Goal: Task Accomplishment & Management: Use online tool/utility

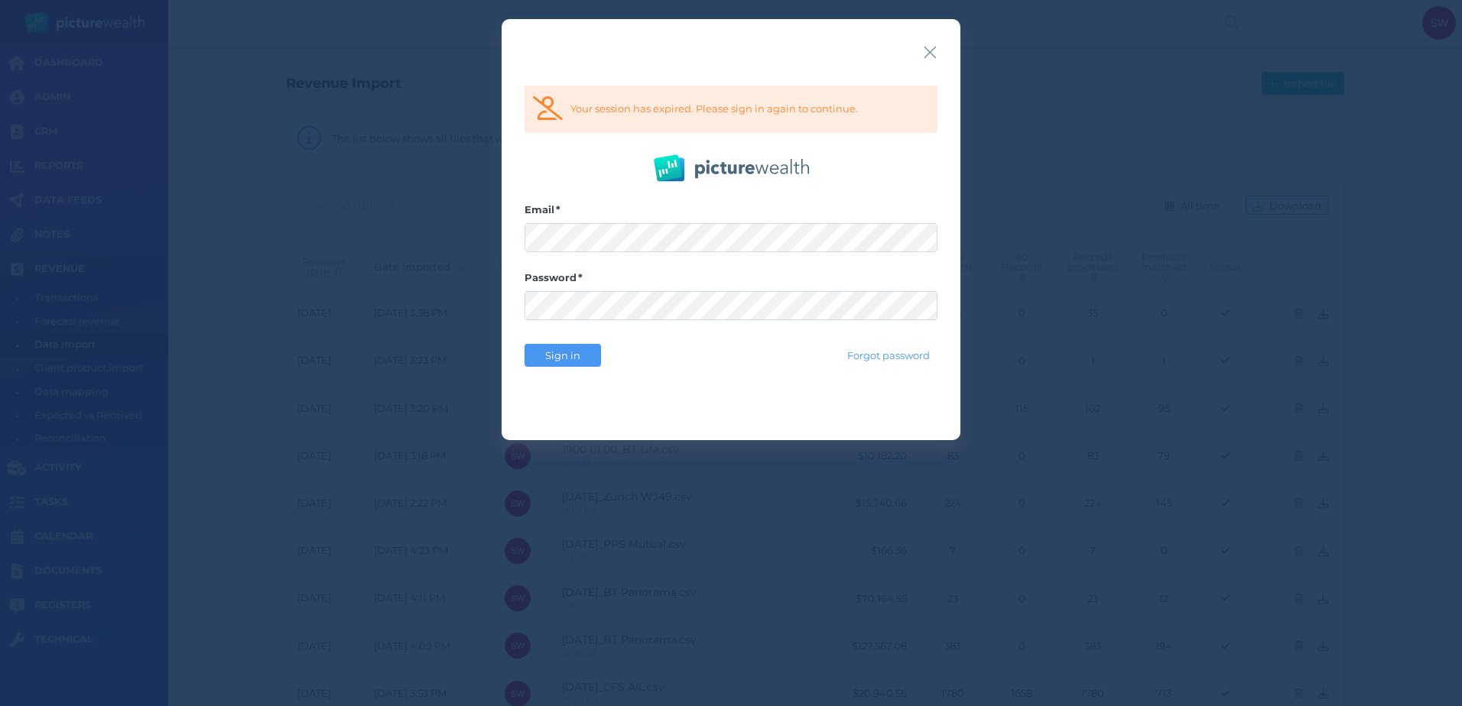
select select "25"
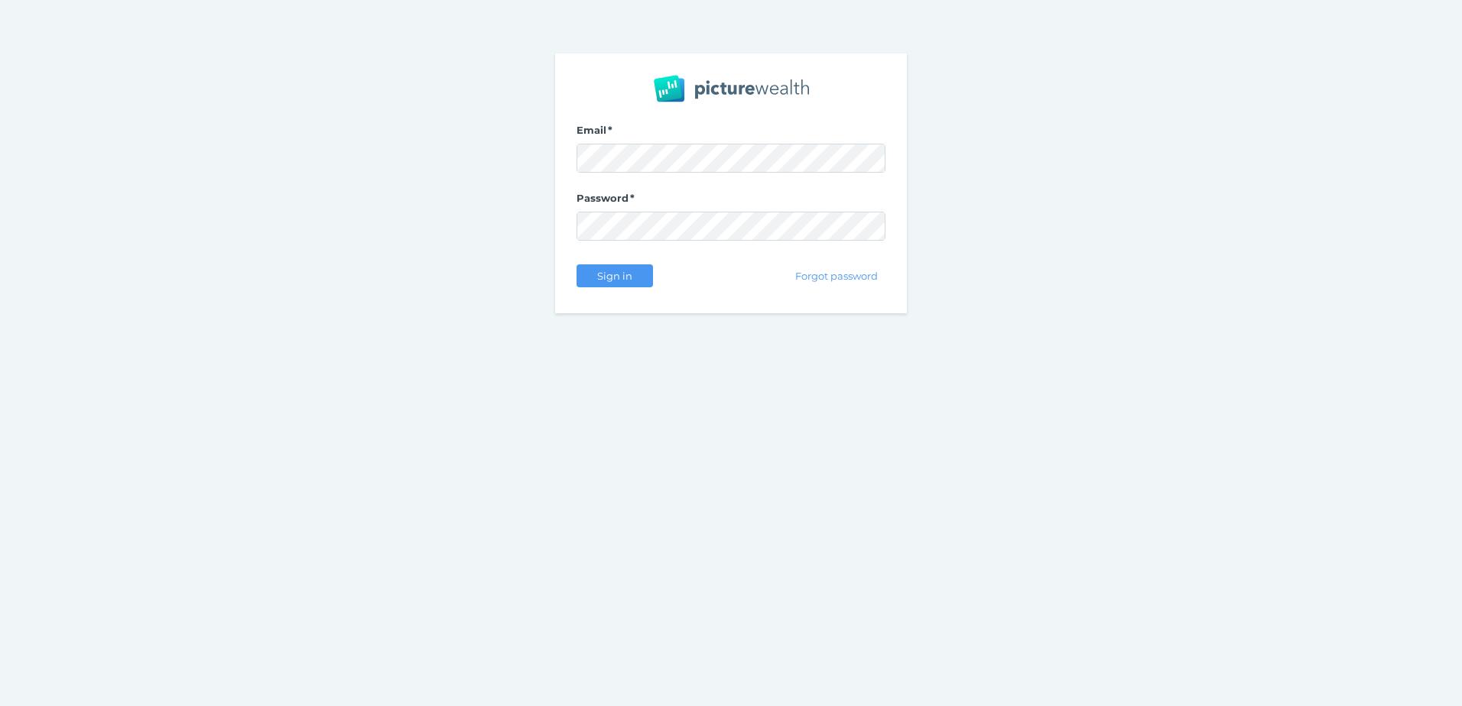
select select "25"
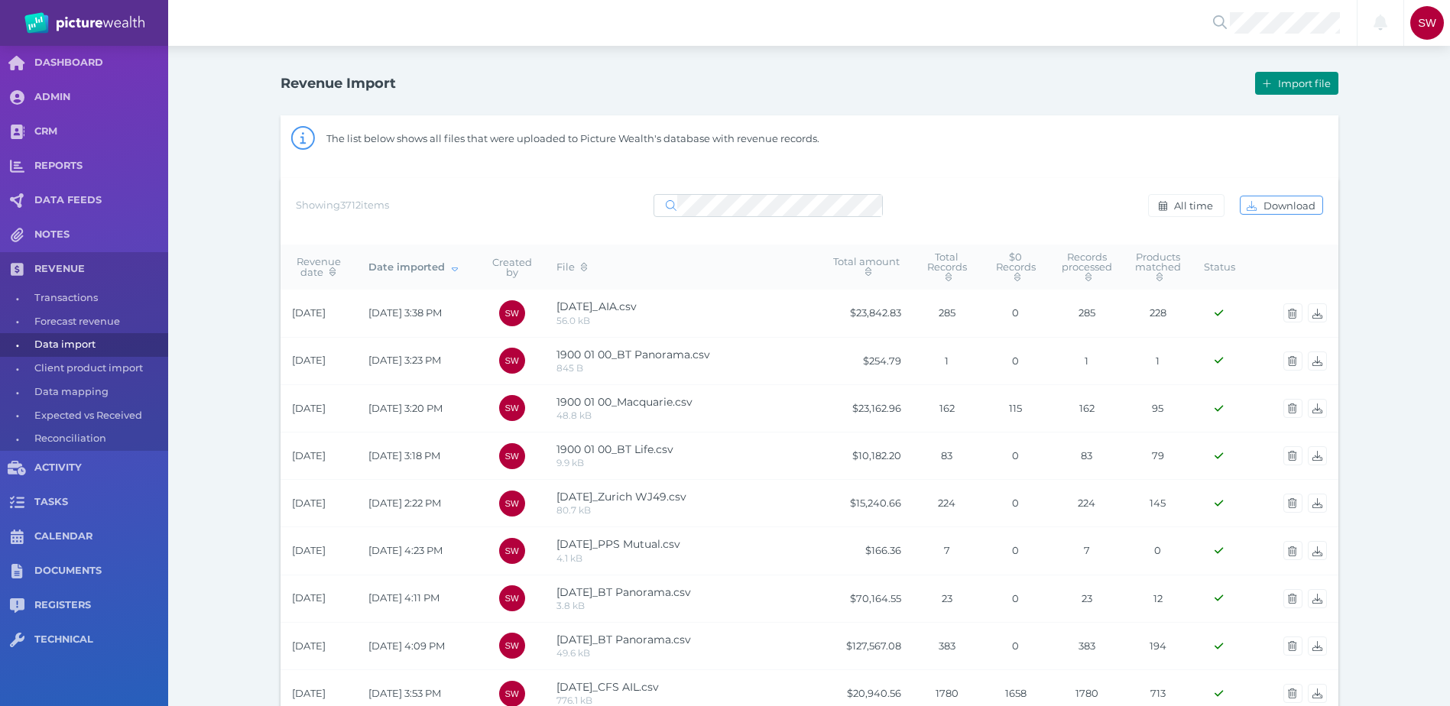
click at [1274, 91] on button "Import file" at bounding box center [1296, 83] width 83 height 23
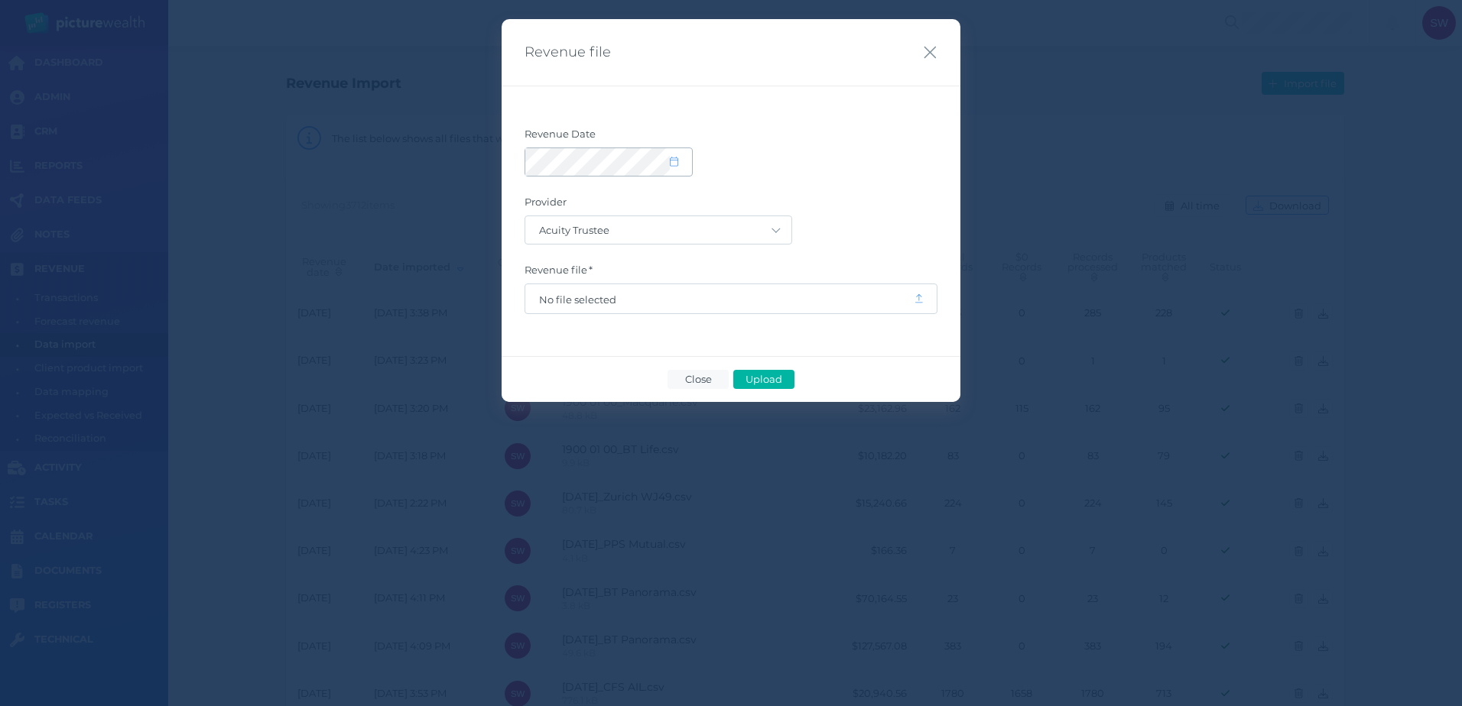
click at [680, 167] on span at bounding box center [681, 162] width 22 height 13
select select "8"
select select "2025"
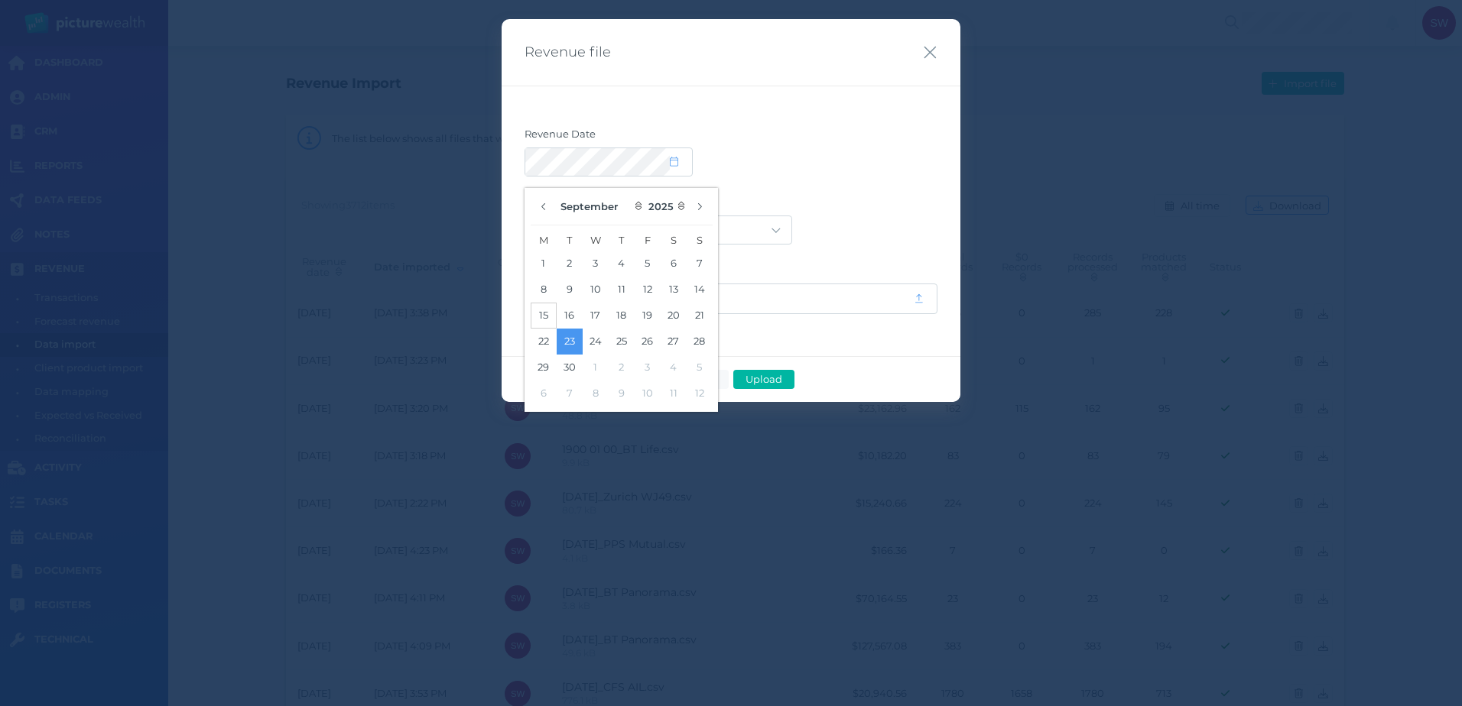
click at [550, 314] on button "15" at bounding box center [544, 316] width 26 height 26
click at [859, 185] on form "Revenue Date Provider Acuity Trustee AIA Australia AMG Super AMP ASGARD Asteron…" at bounding box center [730, 221] width 413 height 187
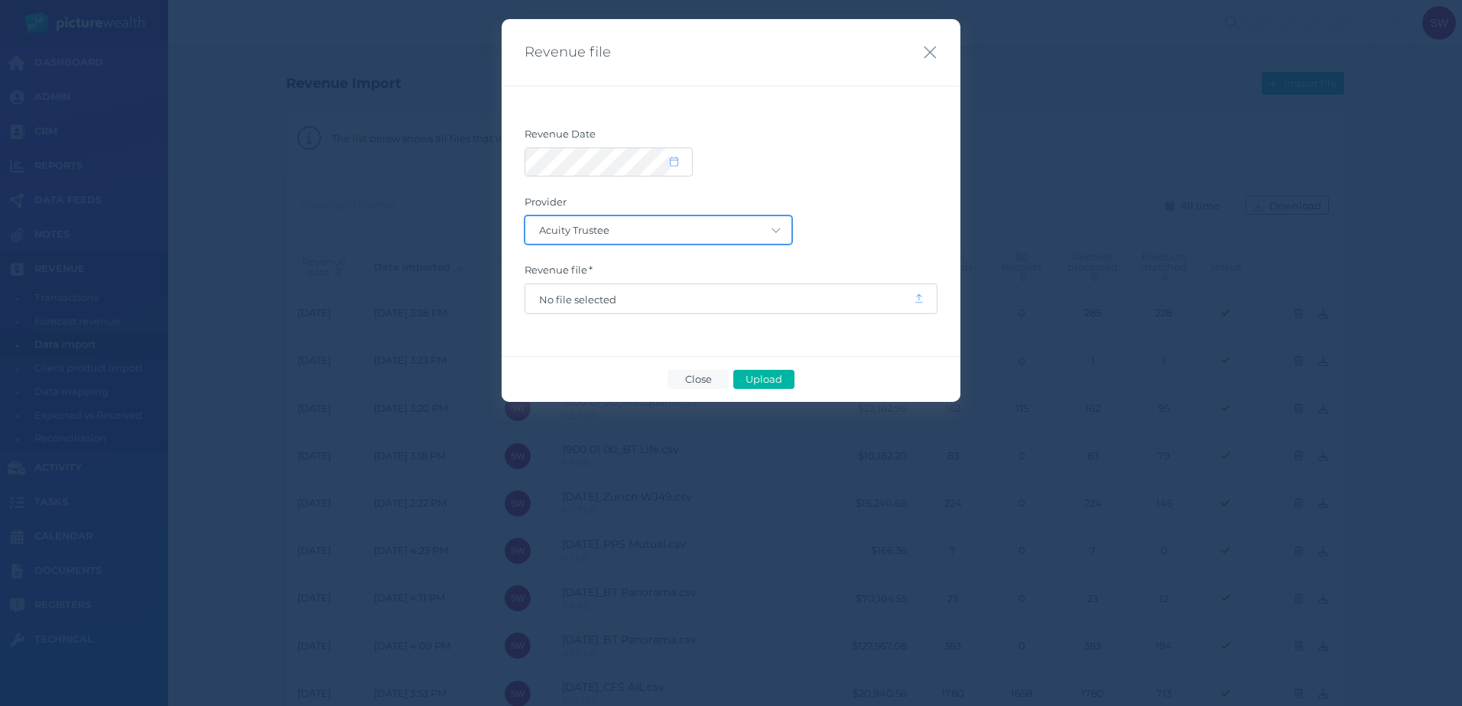
click at [766, 229] on select "Acuity Trustee AIA Australia AMG Super AMP ASGARD Asteron Life Australian Retir…" at bounding box center [658, 230] width 266 height 28
select select "119"
click at [525, 216] on select "Acuity Trustee AIA Australia AMG Super AMP ASGARD Asteron Life Australian Retir…" at bounding box center [658, 230] width 266 height 28
click at [699, 307] on span "No file selected" at bounding box center [719, 298] width 388 height 29
click at [669, 297] on span "No file selected" at bounding box center [719, 300] width 361 height 12
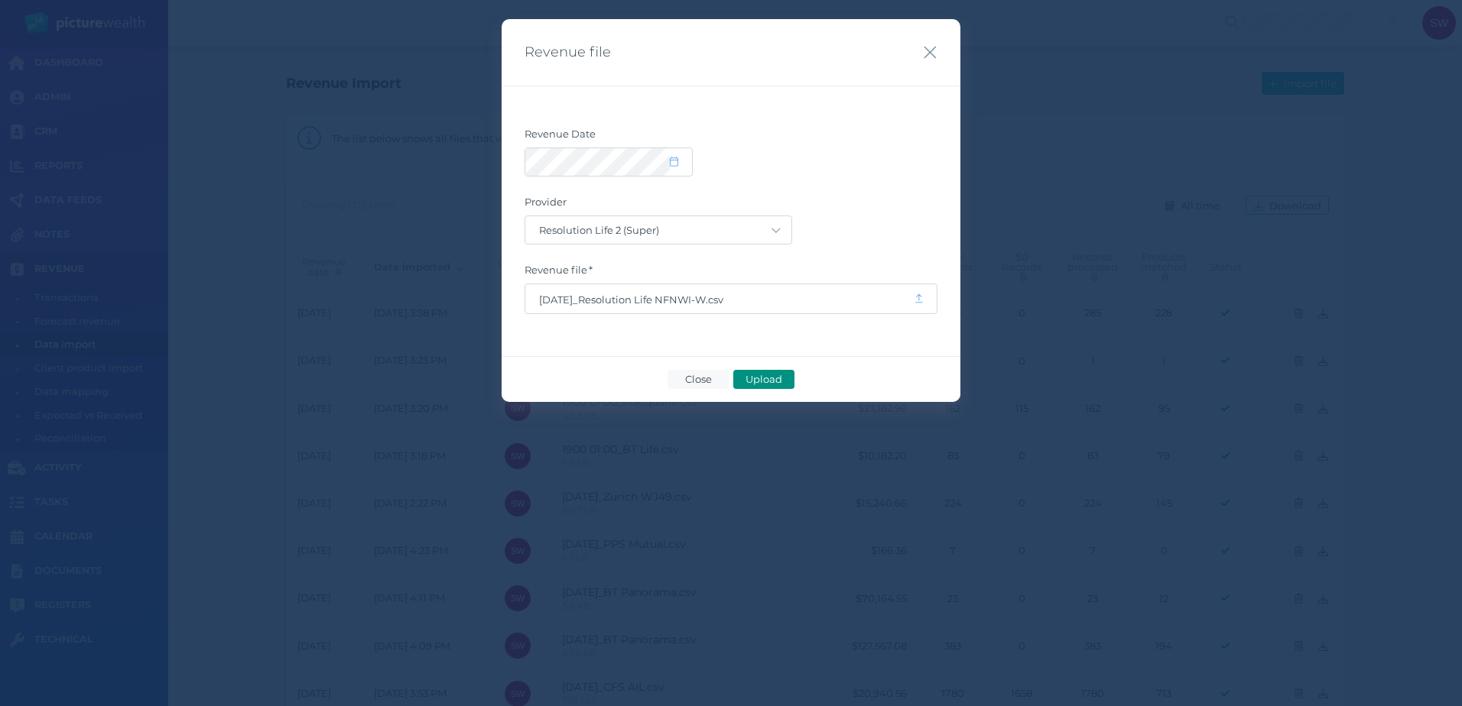
click at [743, 375] on span "Upload" at bounding box center [764, 379] width 50 height 12
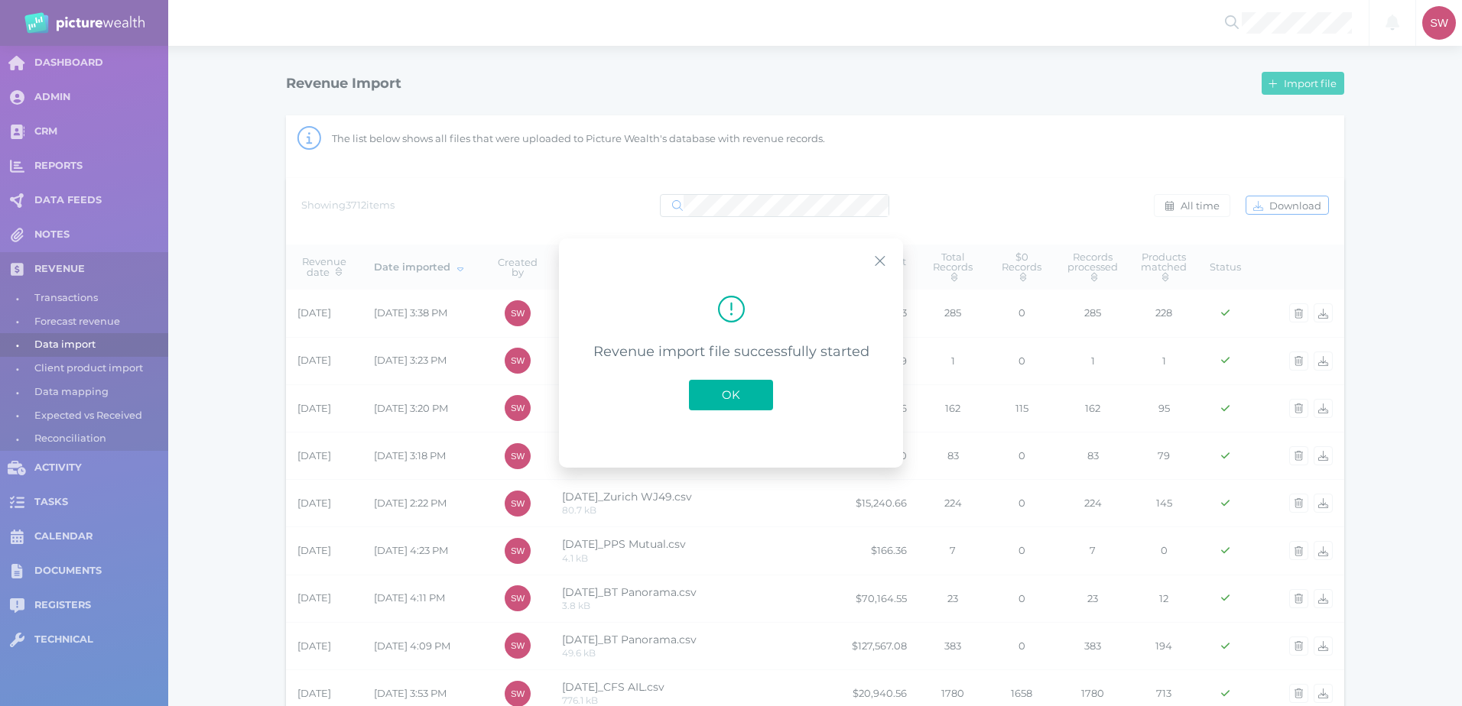
drag, startPoint x: 742, startPoint y: 386, endPoint x: 723, endPoint y: 388, distance: 19.3
click at [742, 388] on button "OK" at bounding box center [731, 395] width 84 height 31
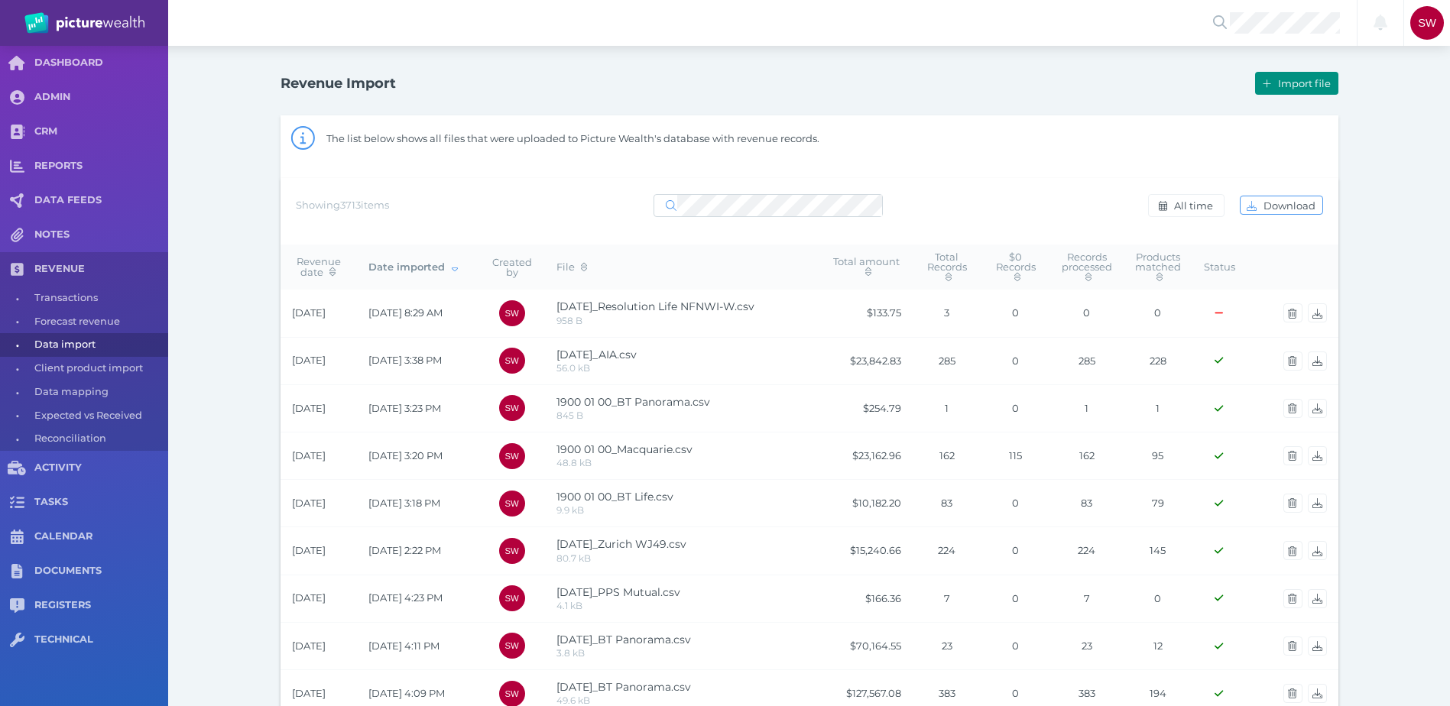
click at [1281, 86] on span "Import file" at bounding box center [1306, 83] width 63 height 12
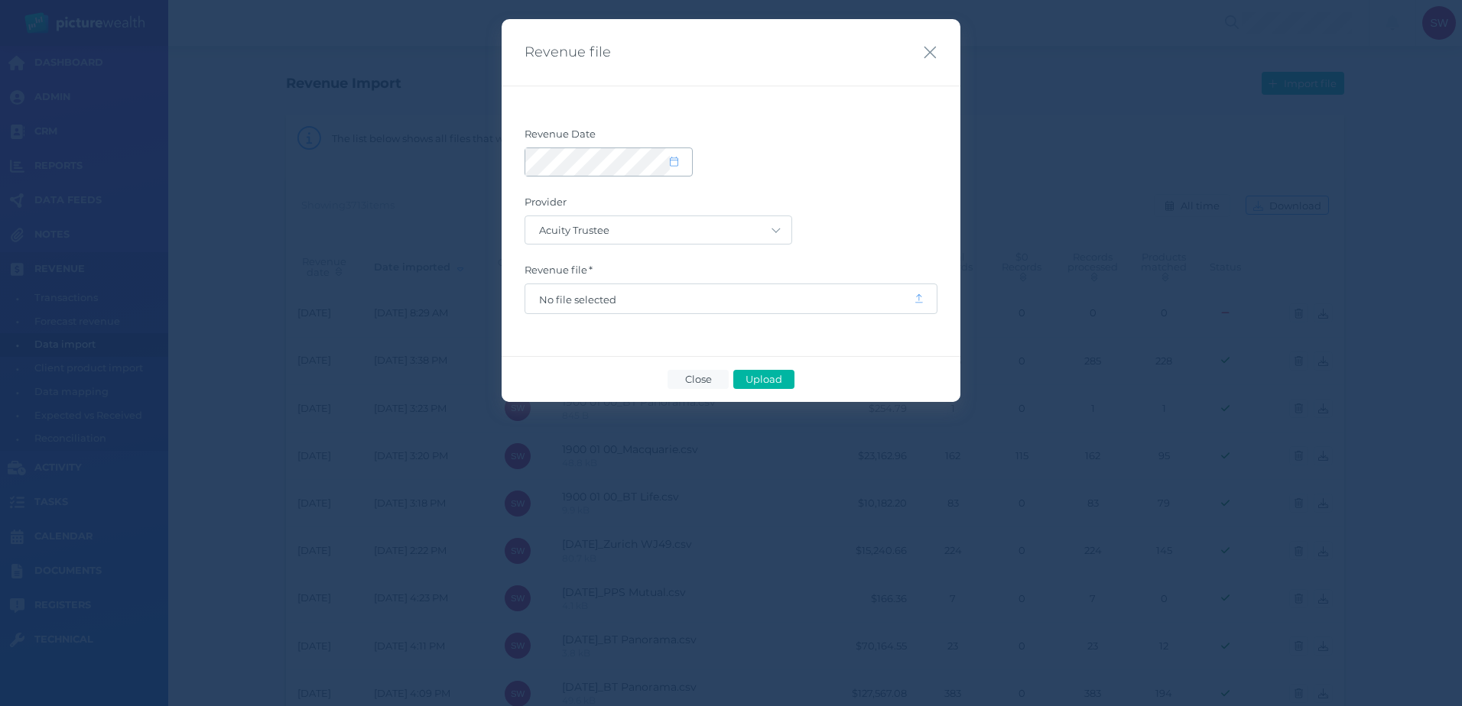
click at [676, 160] on icon at bounding box center [674, 162] width 8 height 10
select select "8"
select select "2025"
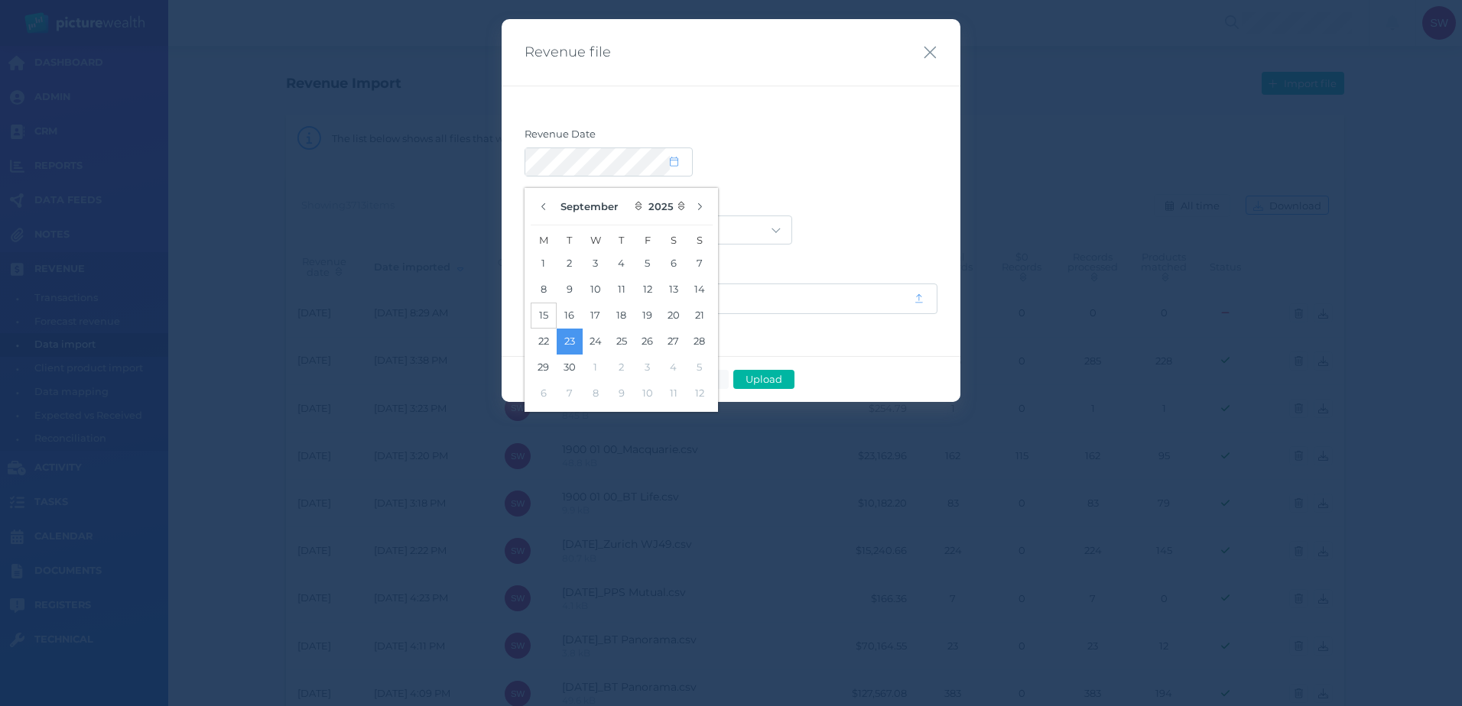
click at [545, 311] on button "15" at bounding box center [544, 316] width 26 height 26
click at [919, 175] on div at bounding box center [730, 162] width 413 height 29
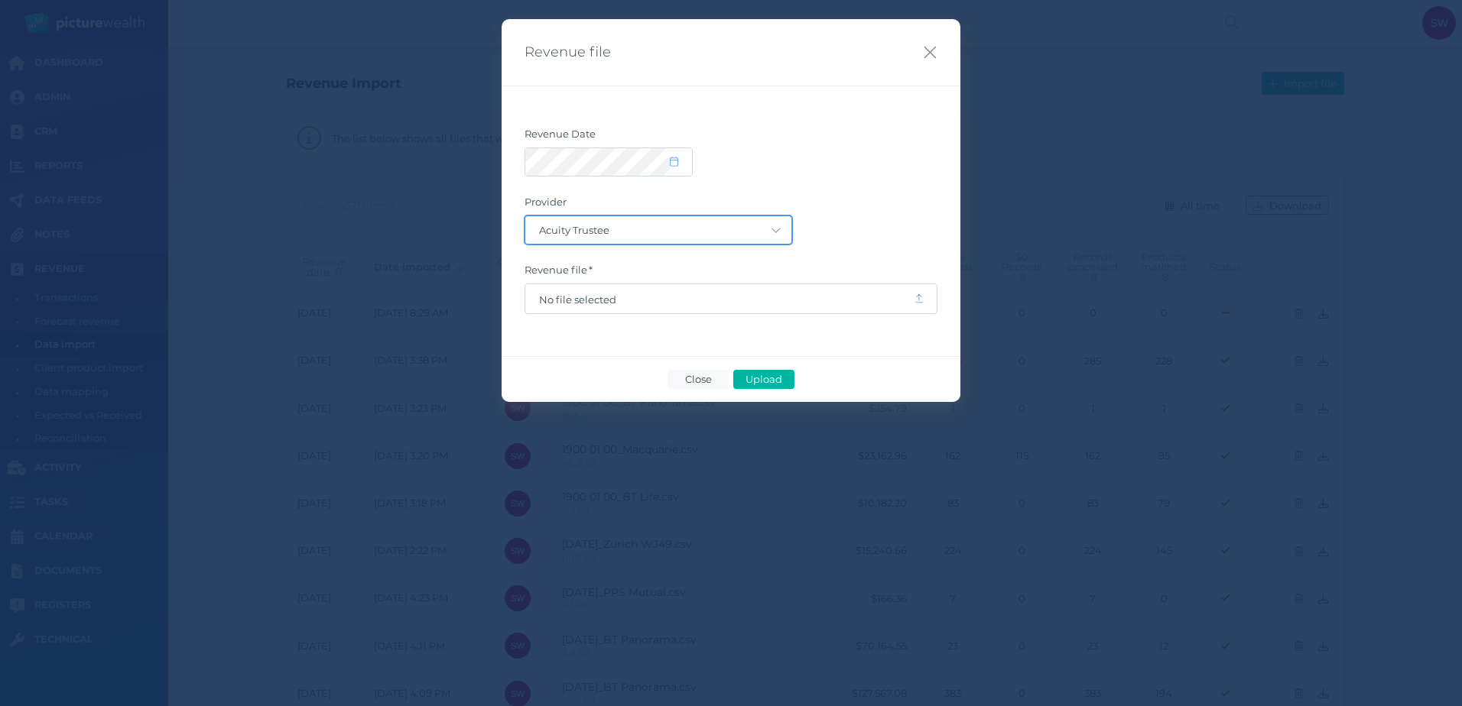
click at [774, 231] on select "Acuity Trustee AIA Australia AMG Super AMP ASGARD Asteron Life Australian Retir…" at bounding box center [658, 230] width 266 height 28
select select "104"
click at [525, 216] on select "Acuity Trustee AIA Australia AMG Super AMP ASGARD Asteron Life Australian Retir…" at bounding box center [658, 230] width 266 height 28
click at [762, 300] on span "No file selected" at bounding box center [719, 300] width 361 height 12
click at [778, 379] on span "Upload" at bounding box center [764, 379] width 50 height 12
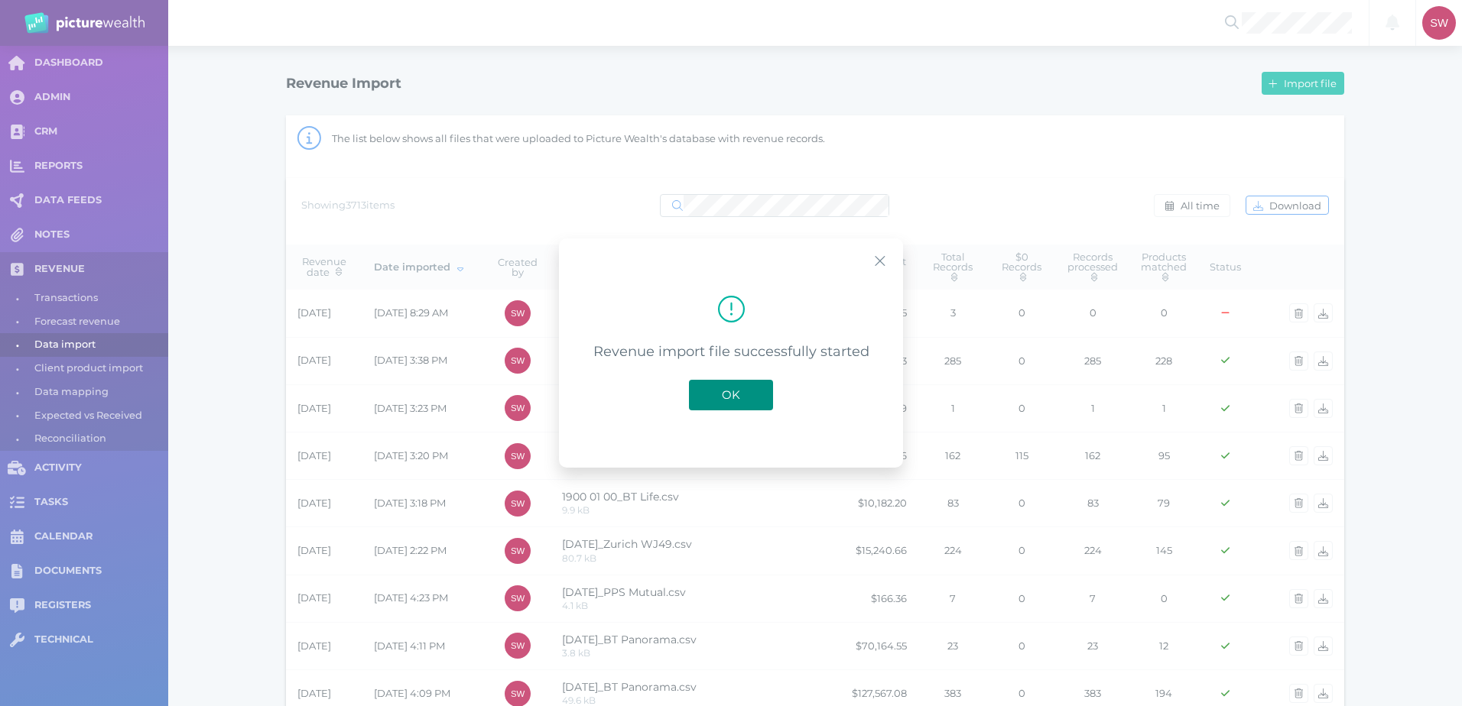
click at [743, 385] on button "OK" at bounding box center [731, 395] width 84 height 31
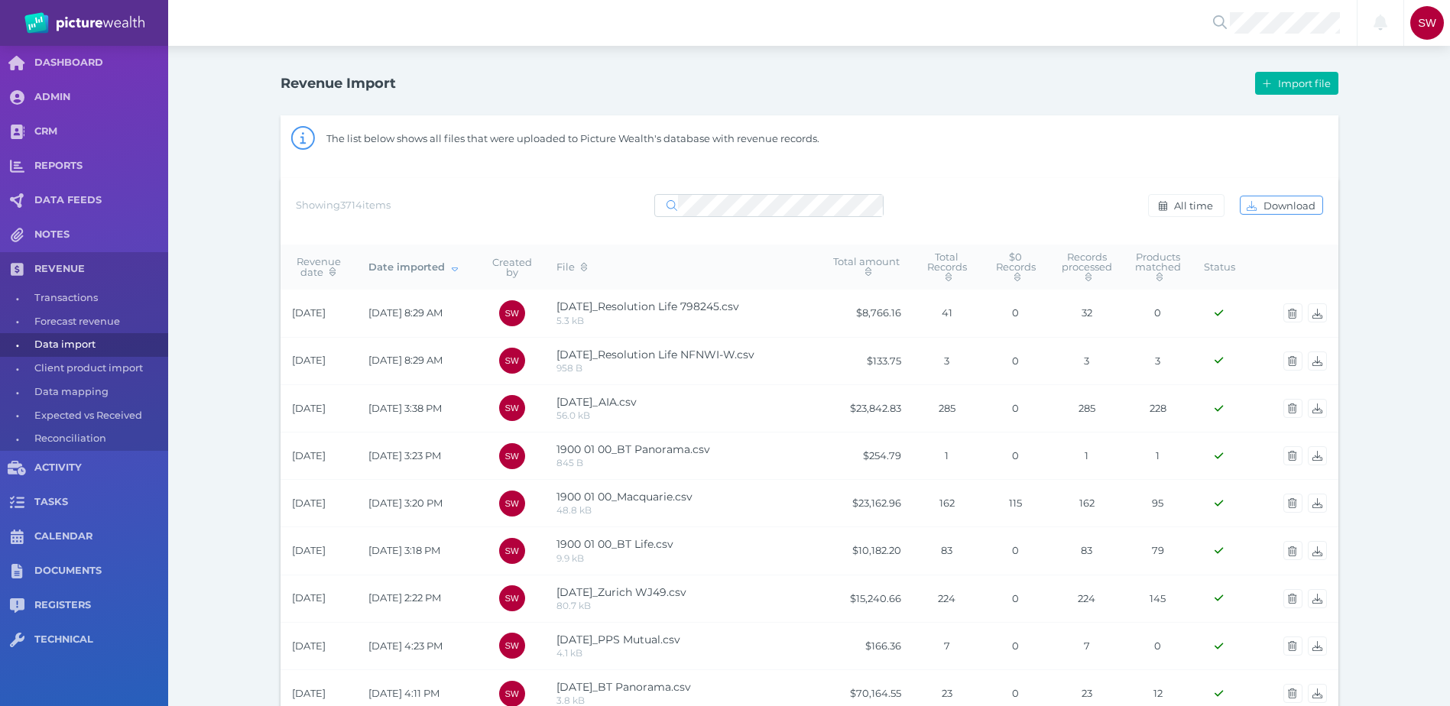
click at [1313, 80] on span "Import file" at bounding box center [1306, 83] width 63 height 12
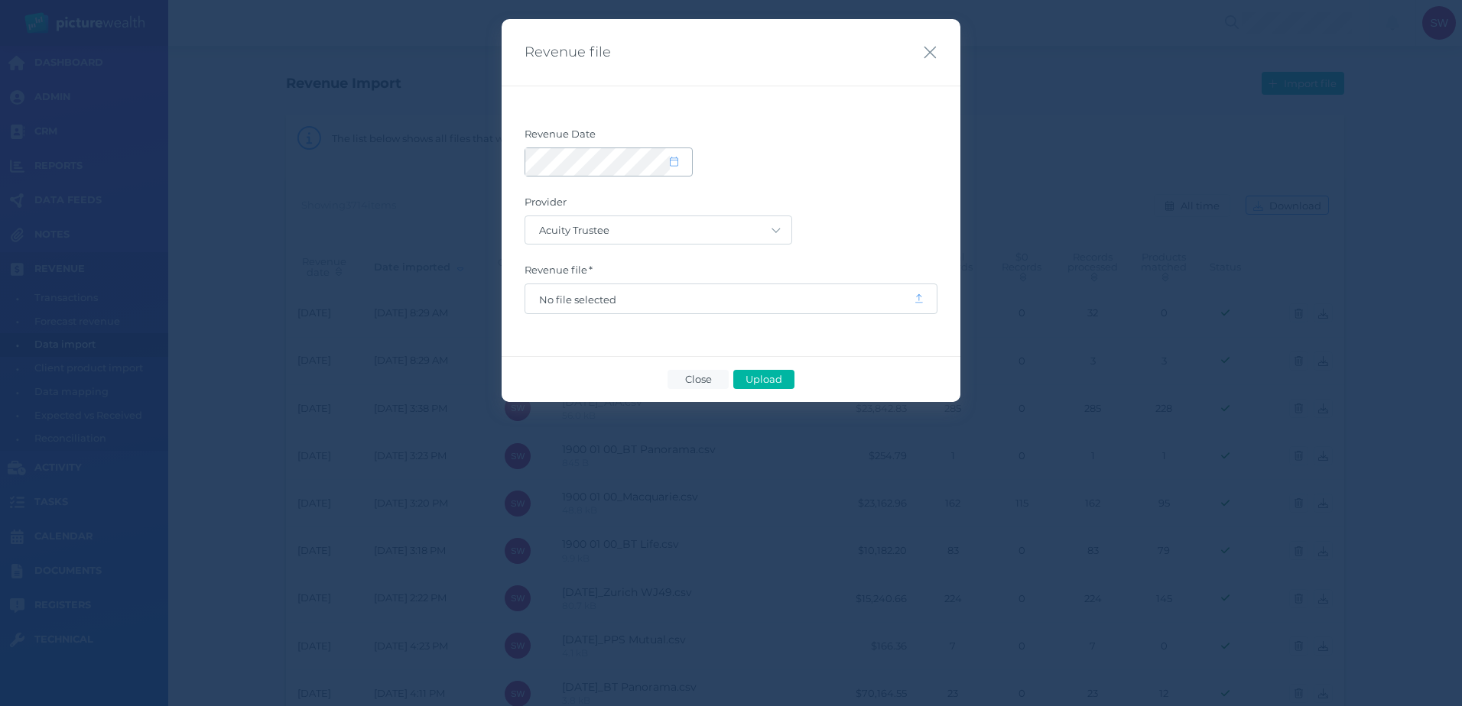
click at [674, 166] on icon at bounding box center [674, 162] width 8 height 10
select select "8"
select select "2025"
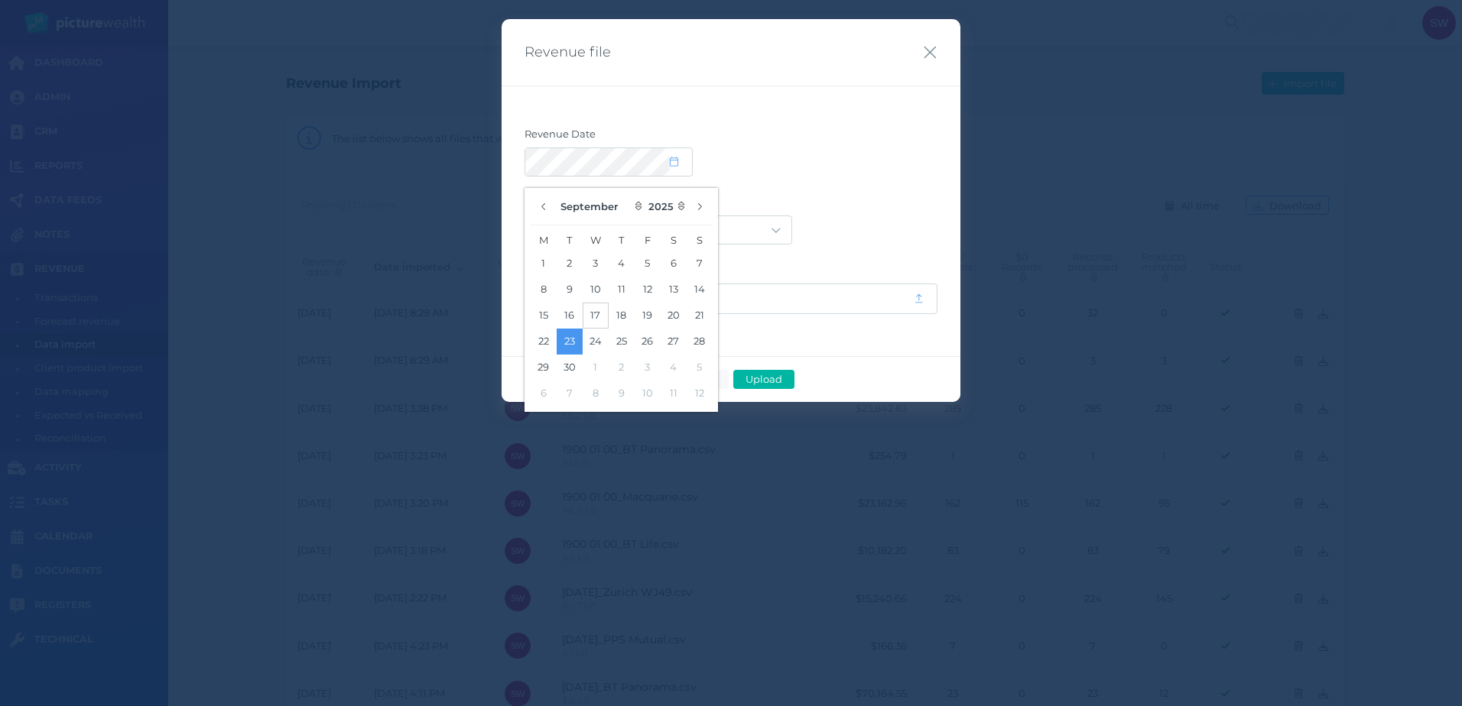
click at [599, 312] on button "17" at bounding box center [596, 316] width 26 height 26
click at [865, 186] on form "Revenue Date Provider Acuity Trustee AIA Australia AMG Super AMP ASGARD Asteron…" at bounding box center [730, 221] width 413 height 187
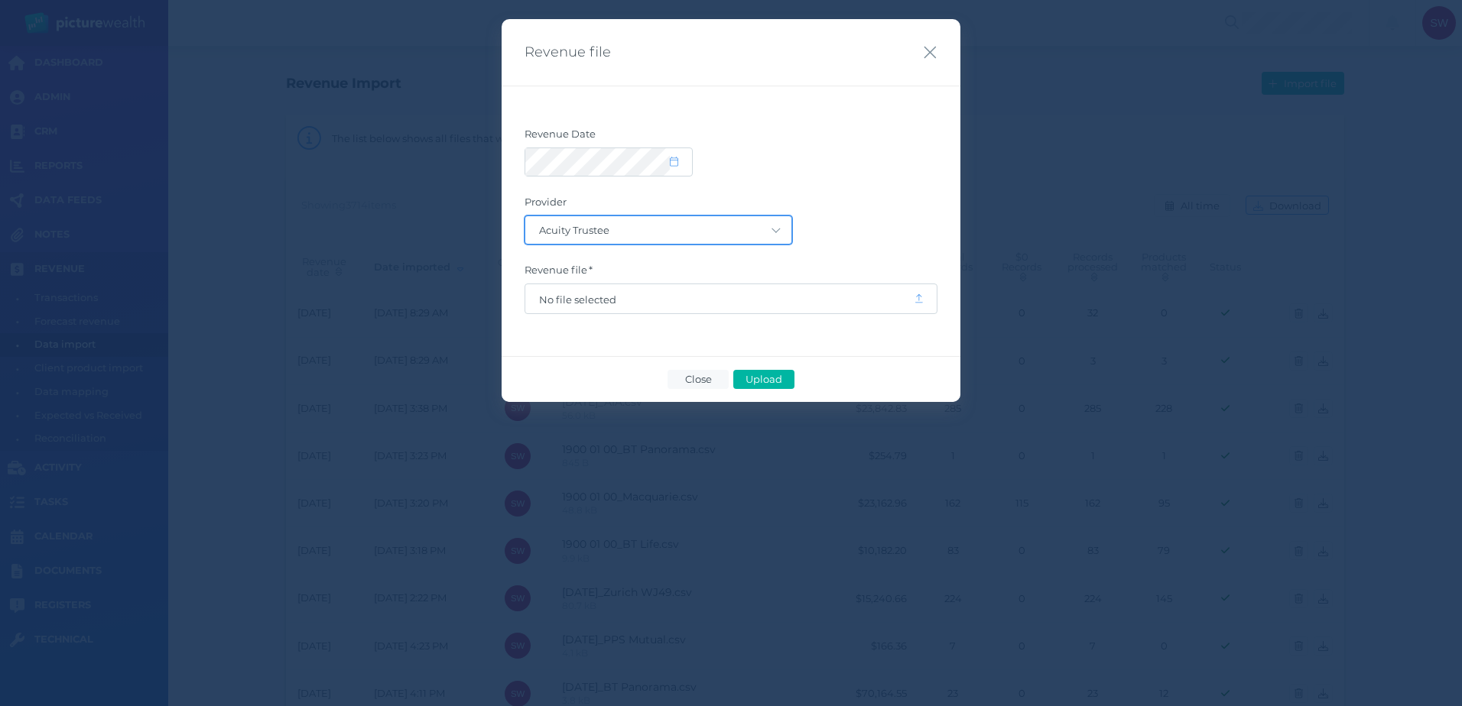
click at [760, 232] on select "Acuity Trustee AIA Australia AMG Super AMP ASGARD Asteron Life Australian Retir…" at bounding box center [658, 230] width 266 height 28
select select "68"
click at [525, 216] on select "Acuity Trustee AIA Australia AMG Super AMP ASGARD Asteron Life Australian Retir…" at bounding box center [658, 230] width 266 height 28
click at [762, 306] on span "No file selected" at bounding box center [719, 298] width 388 height 29
click at [761, 304] on span "No file selected" at bounding box center [719, 300] width 361 height 12
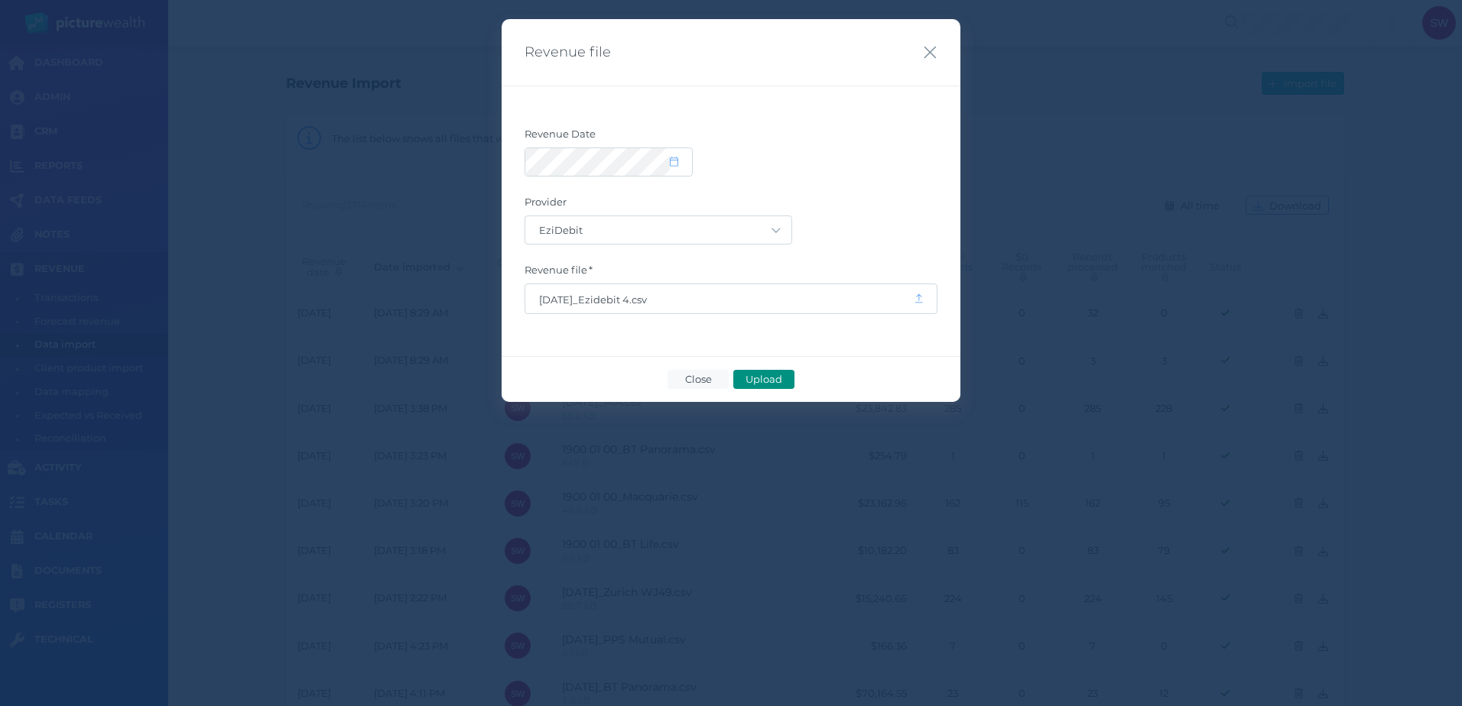
click at [754, 381] on span "Upload" at bounding box center [764, 379] width 50 height 12
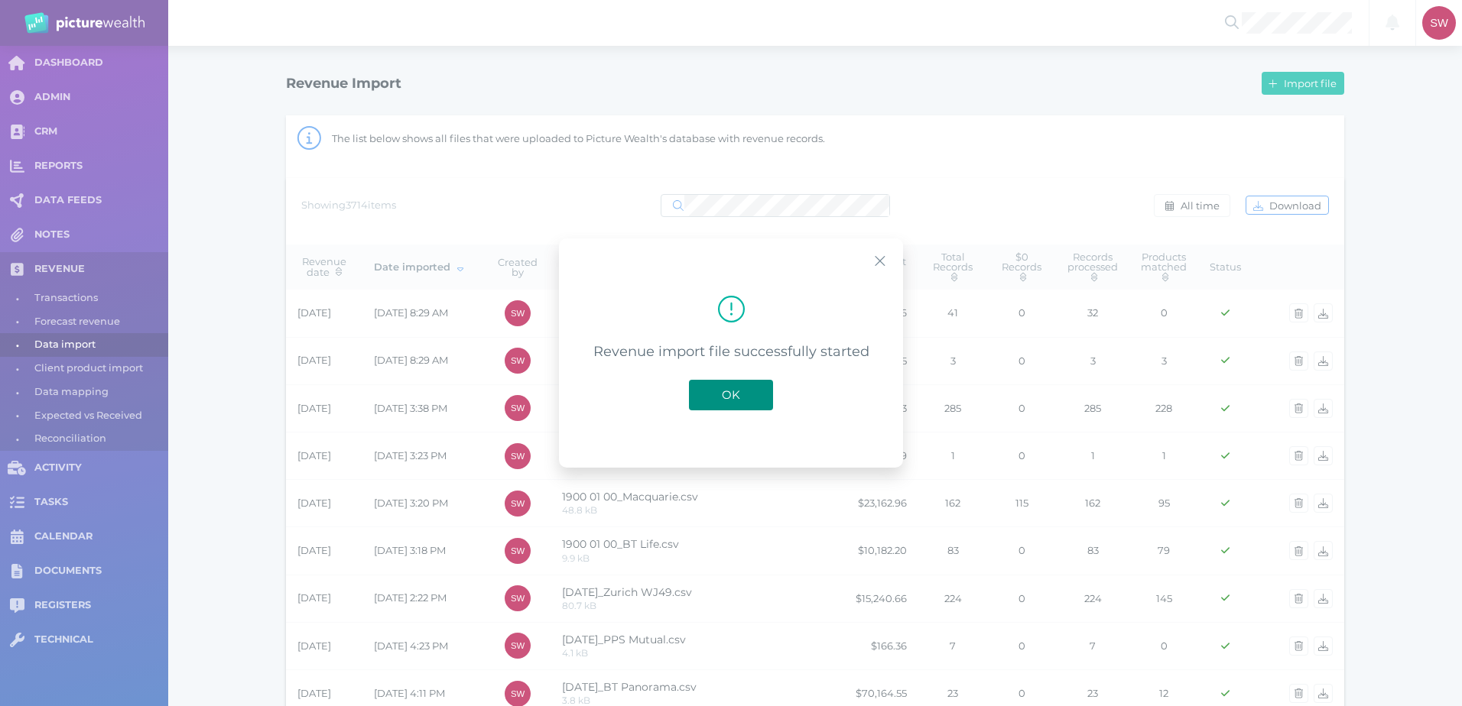
click at [718, 399] on span "OK" at bounding box center [731, 395] width 34 height 15
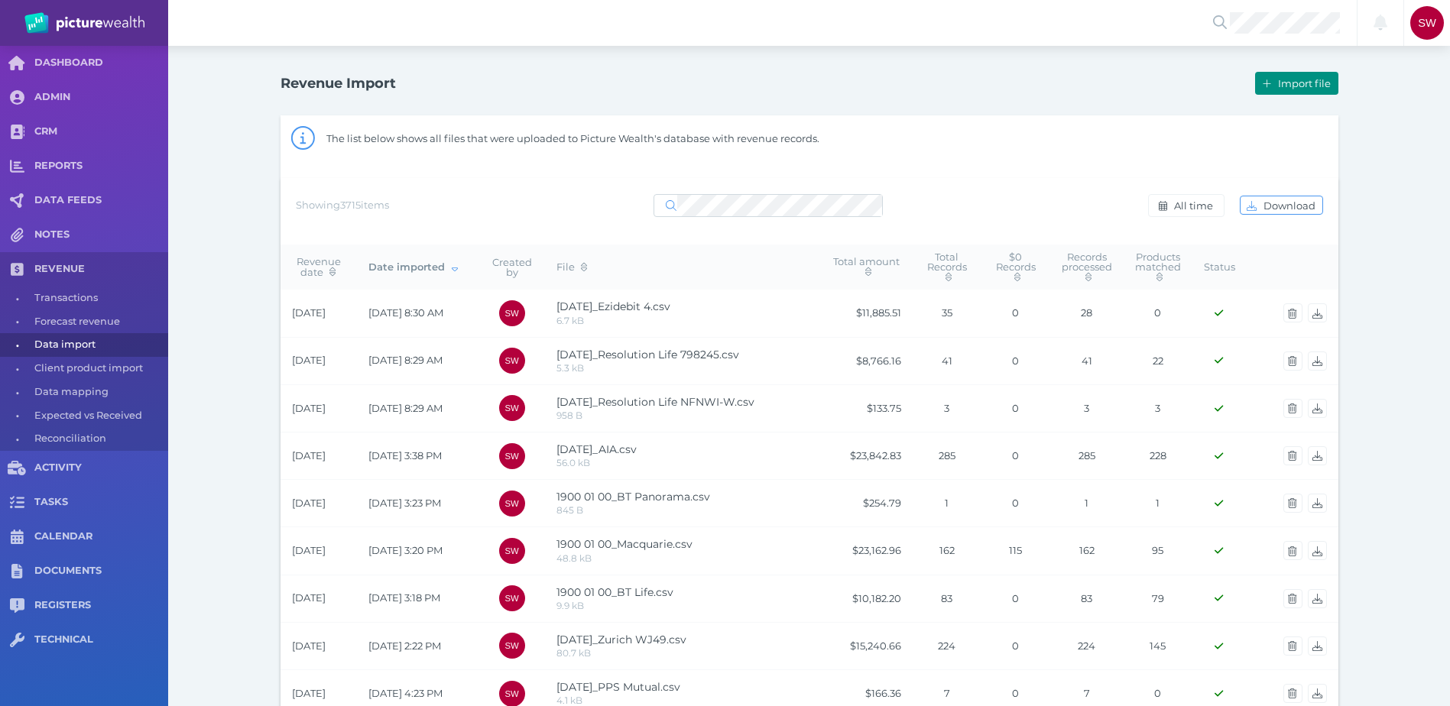
click at [1311, 87] on span "Import file" at bounding box center [1306, 83] width 63 height 12
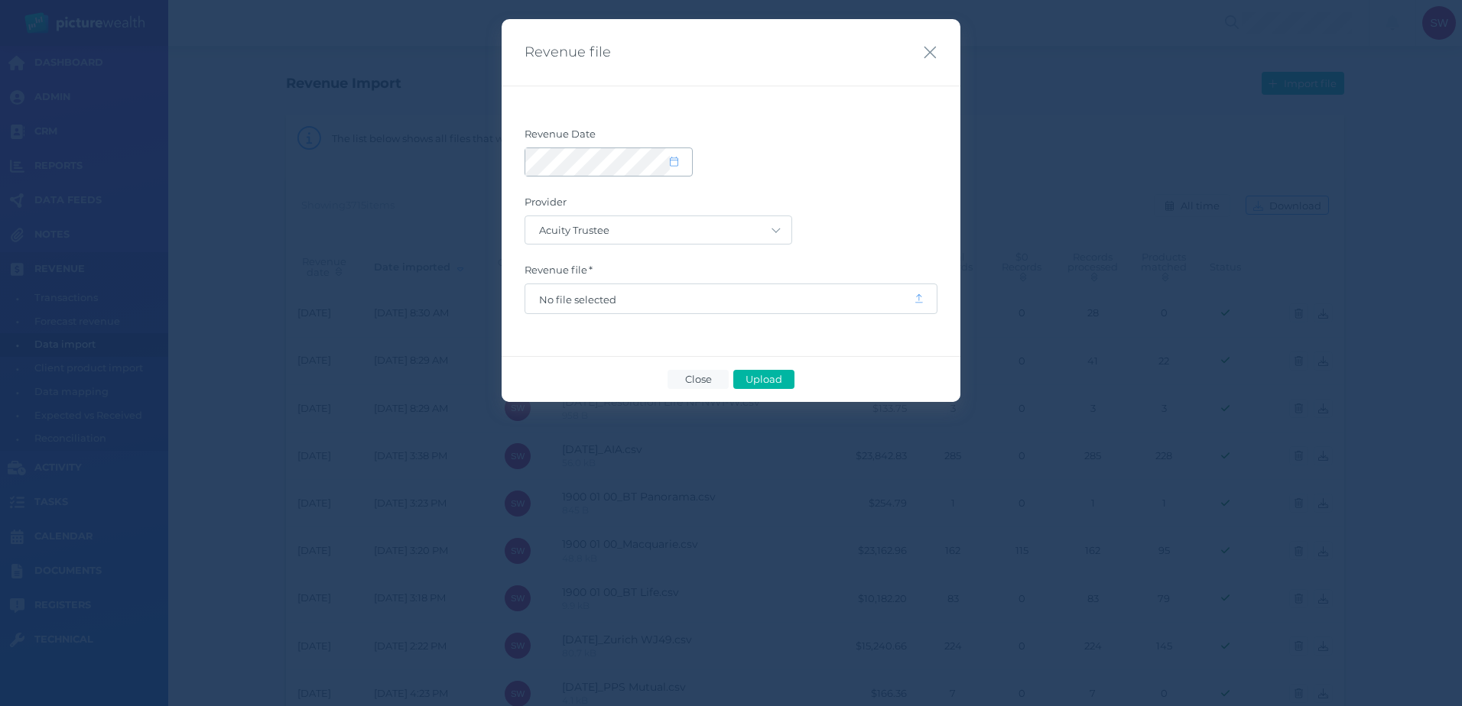
click at [673, 163] on icon at bounding box center [674, 162] width 8 height 10
select select "8"
select select "2025"
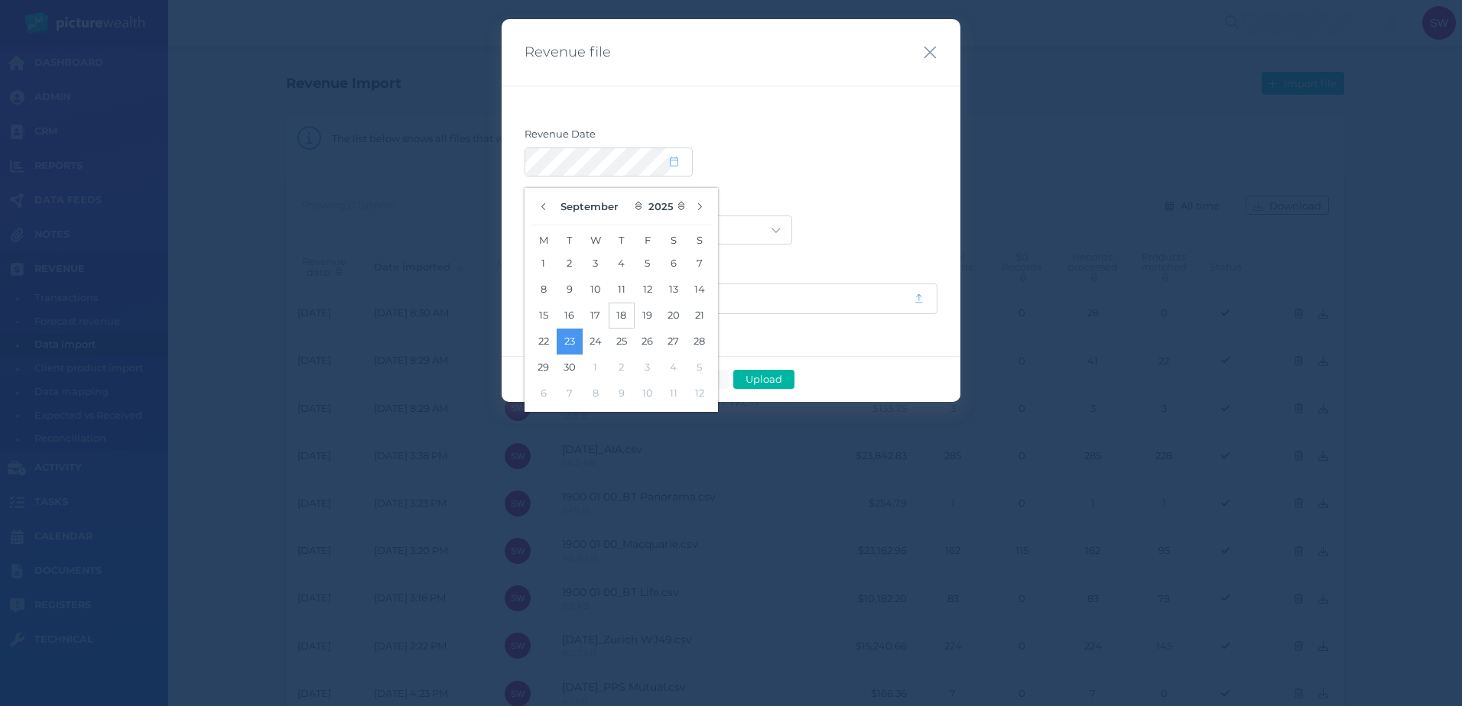
click at [628, 313] on button "18" at bounding box center [622, 316] width 26 height 26
click at [817, 236] on div "Acuity Trustee AIA Australia AMG Super AMP ASGARD Asteron Life Australian Retir…" at bounding box center [730, 230] width 413 height 29
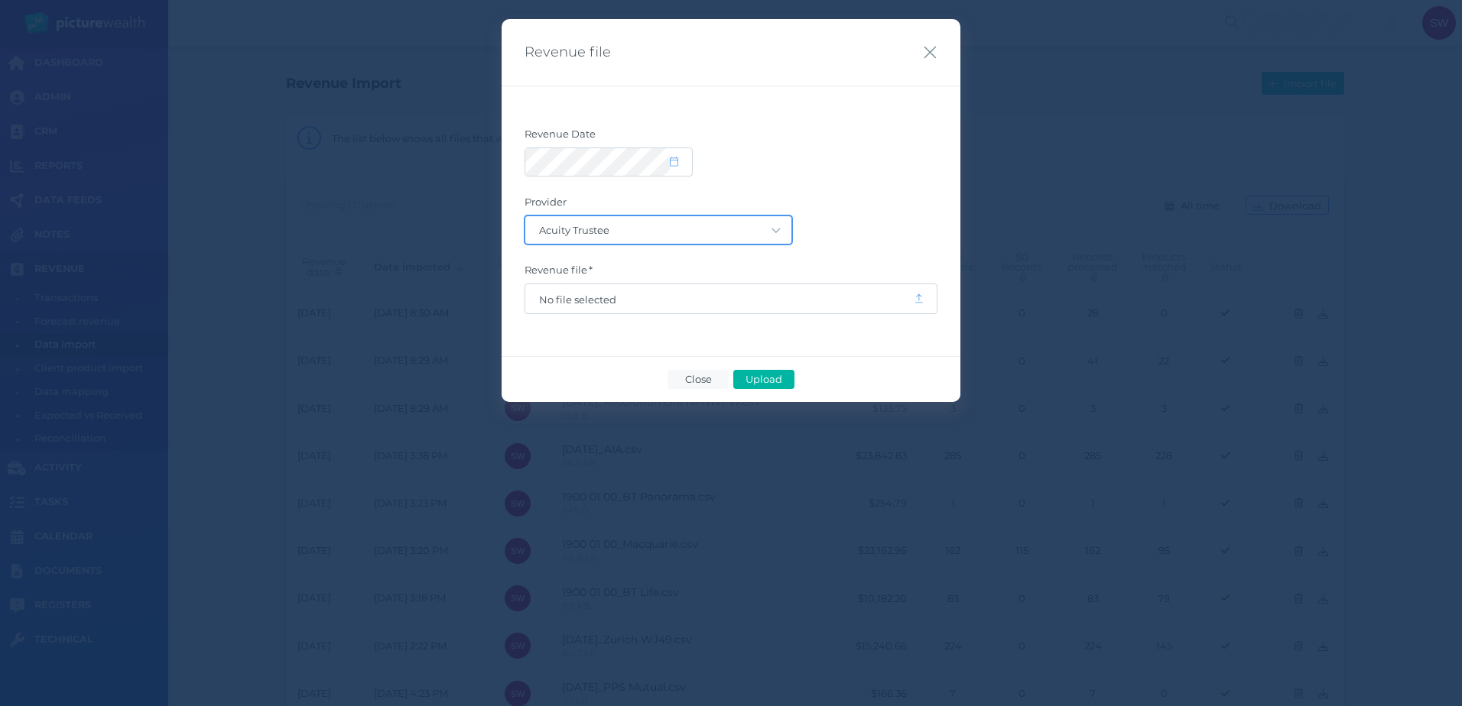
click at [748, 238] on select "Acuity Trustee AIA Australia AMG Super AMP ASGARD Asteron Life Australian Retir…" at bounding box center [658, 230] width 266 height 28
select select "62"
click at [525, 216] on select "Acuity Trustee AIA Australia AMG Super AMP ASGARD Asteron Life Australian Retir…" at bounding box center [658, 230] width 266 height 28
click at [714, 313] on span "No file selected" at bounding box center [719, 298] width 388 height 29
click at [727, 300] on span "No file selected" at bounding box center [719, 300] width 361 height 12
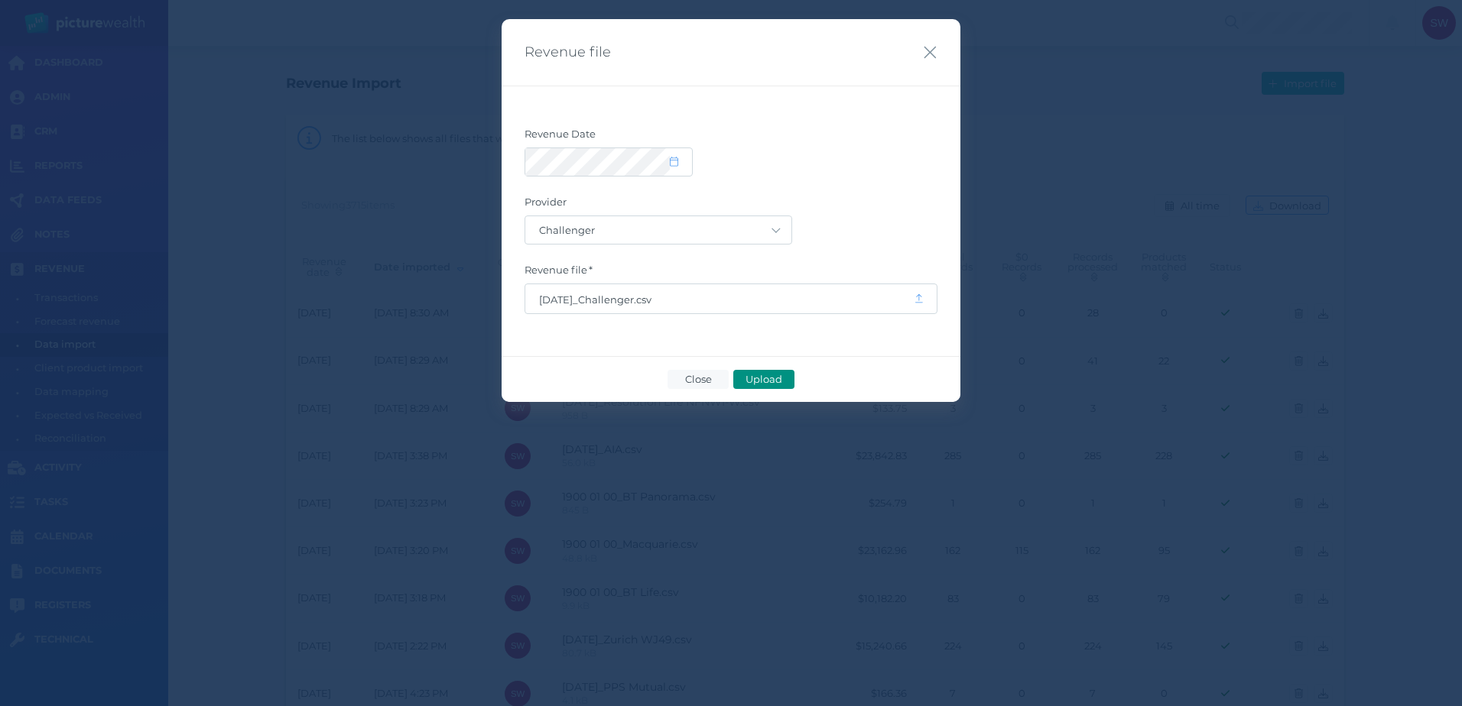
click at [775, 383] on span "Upload" at bounding box center [764, 379] width 50 height 12
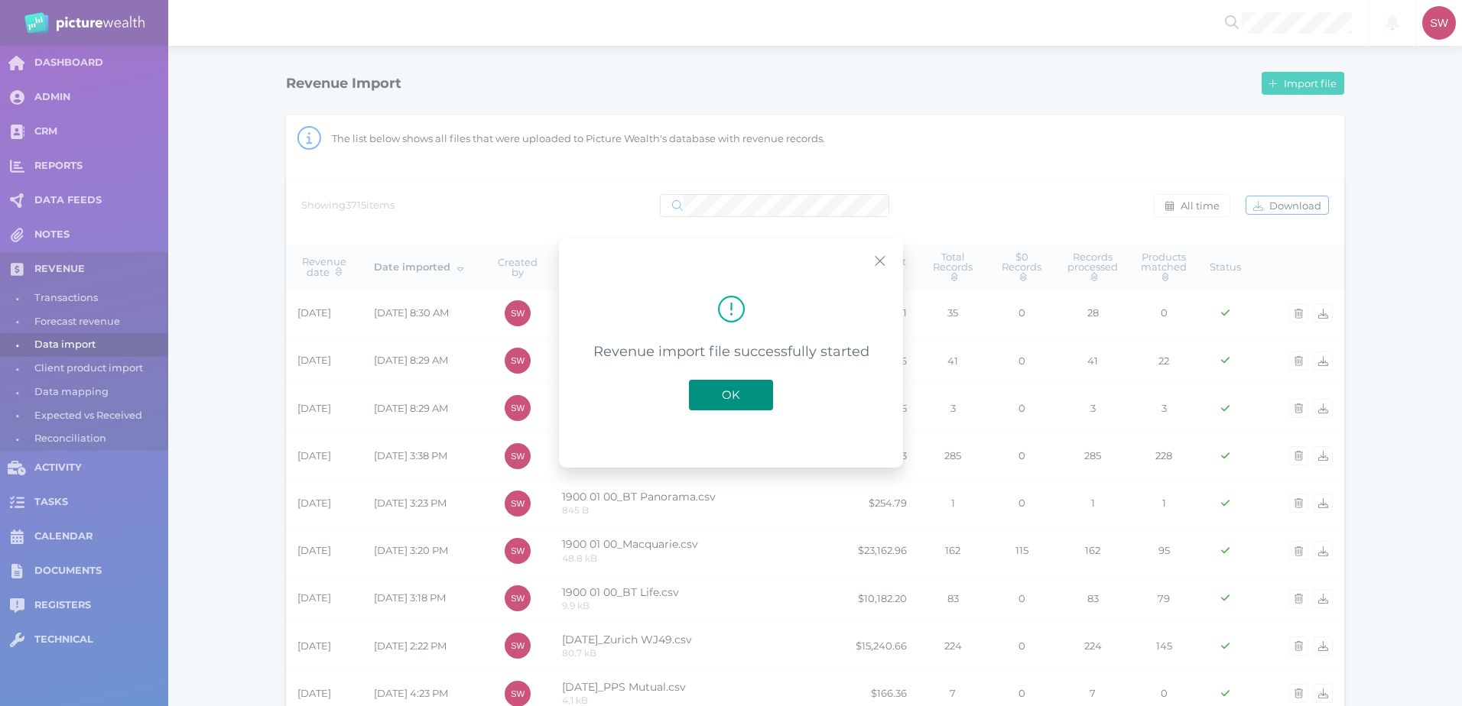
click at [729, 388] on span "OK" at bounding box center [731, 395] width 34 height 15
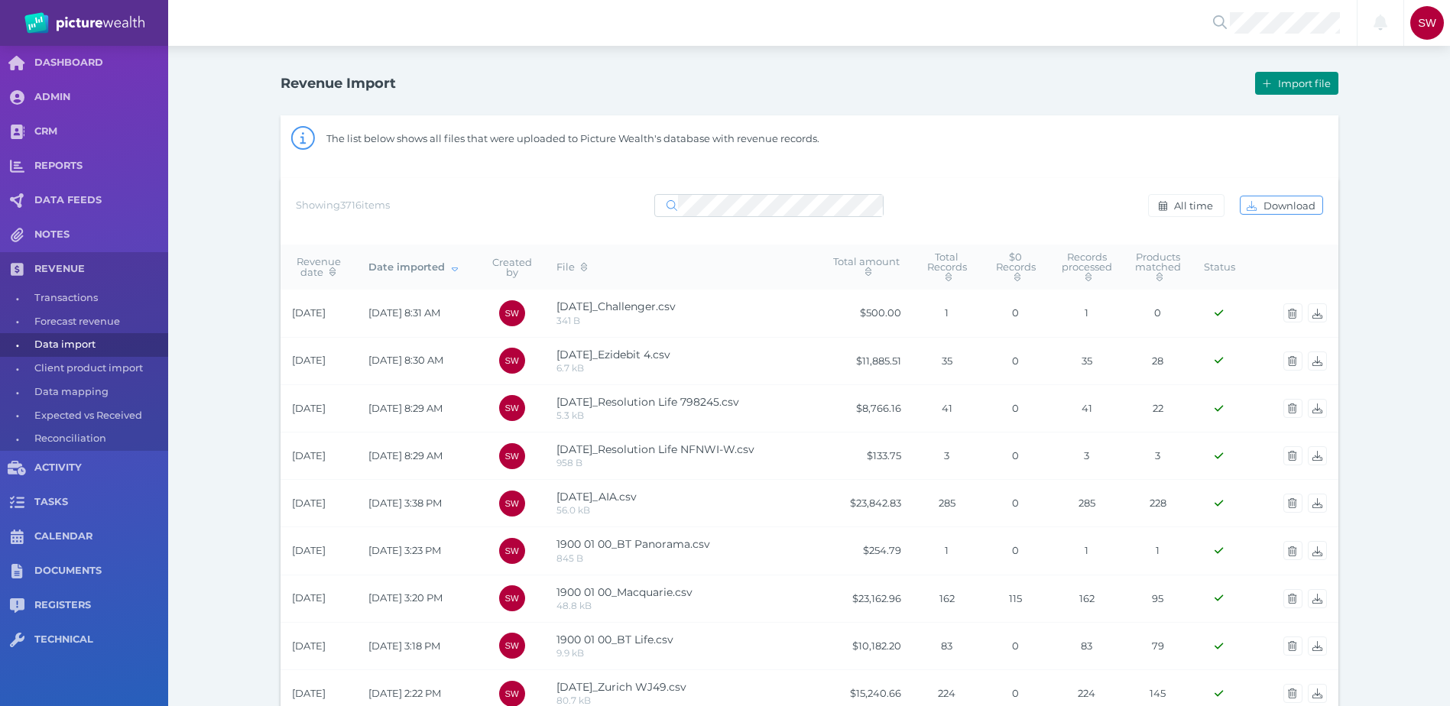
click at [1298, 83] on span "Import file" at bounding box center [1306, 83] width 63 height 12
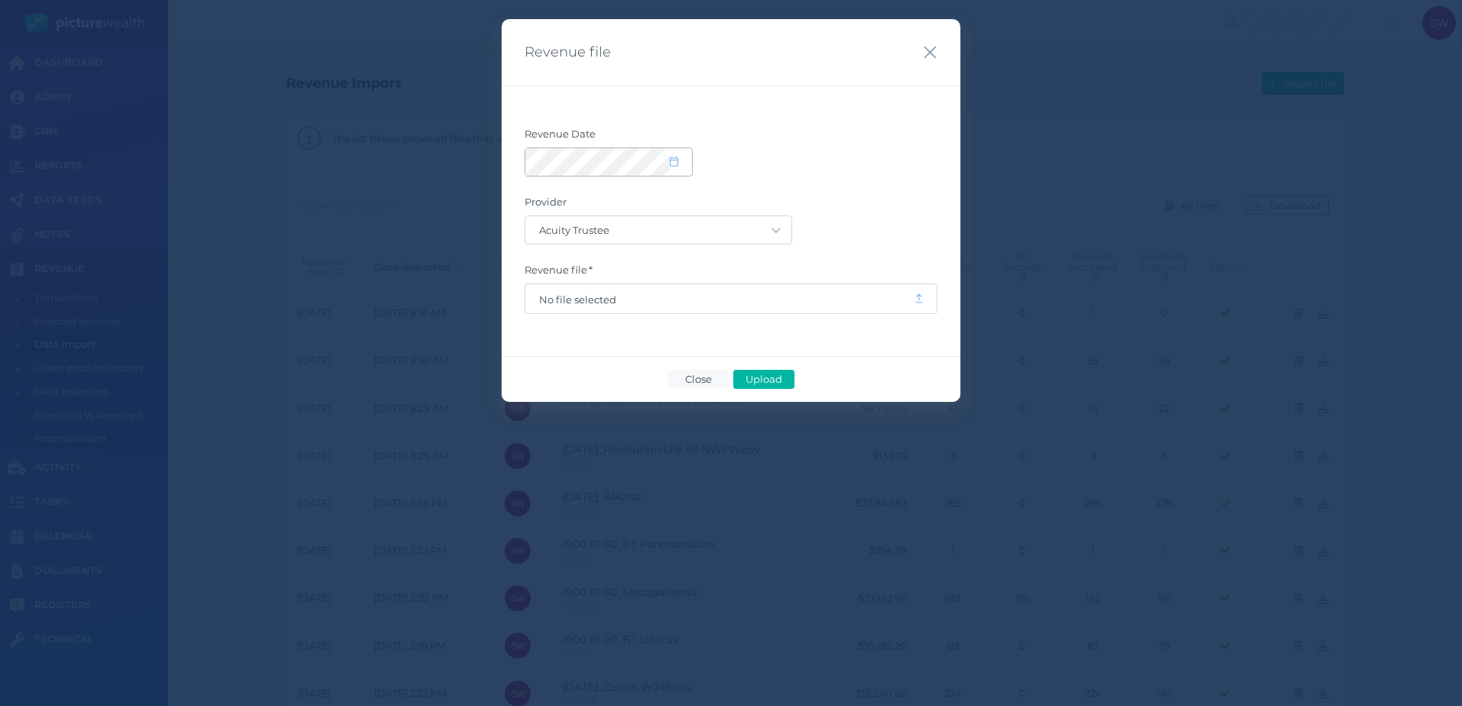
click at [670, 163] on icon at bounding box center [674, 162] width 8 height 10
select select "8"
select select "2025"
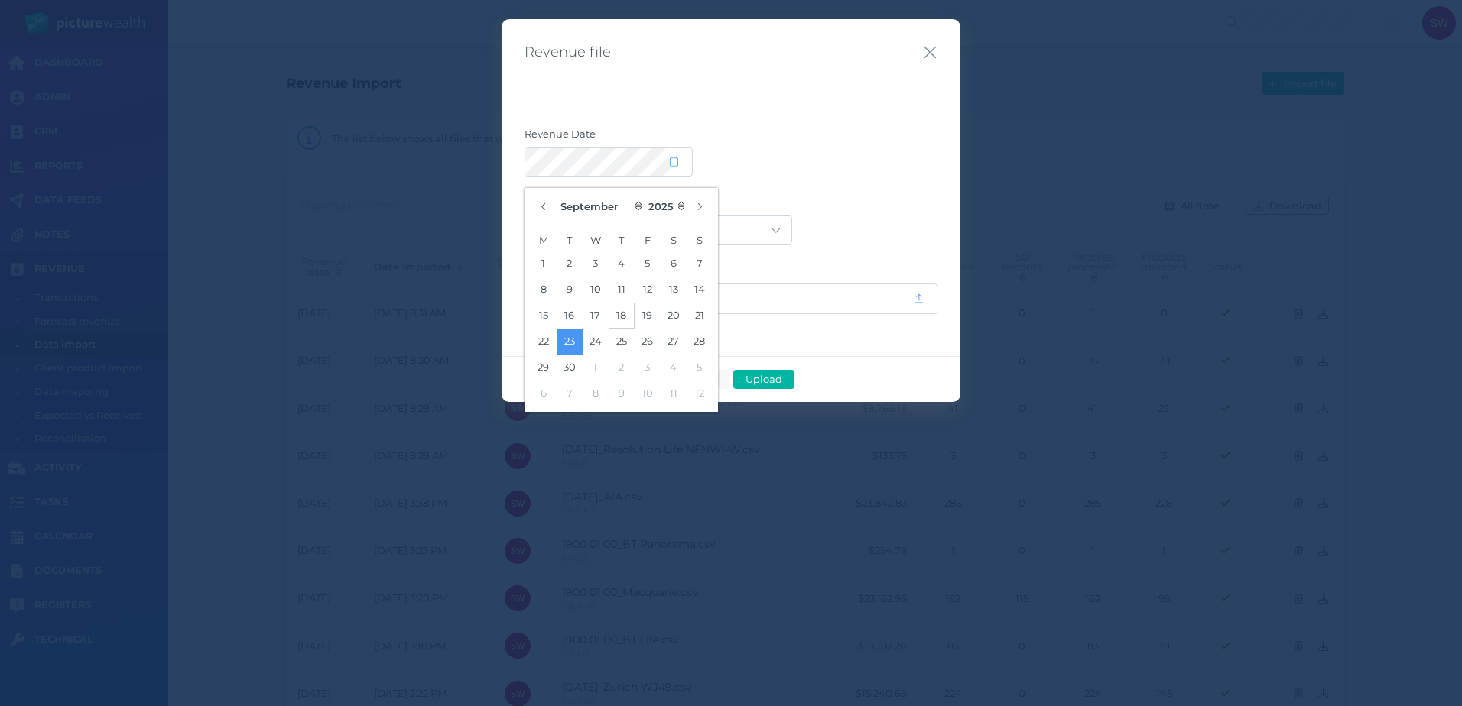
click at [625, 311] on button "18" at bounding box center [622, 316] width 26 height 26
click at [863, 208] on label "Provider" at bounding box center [730, 206] width 413 height 20
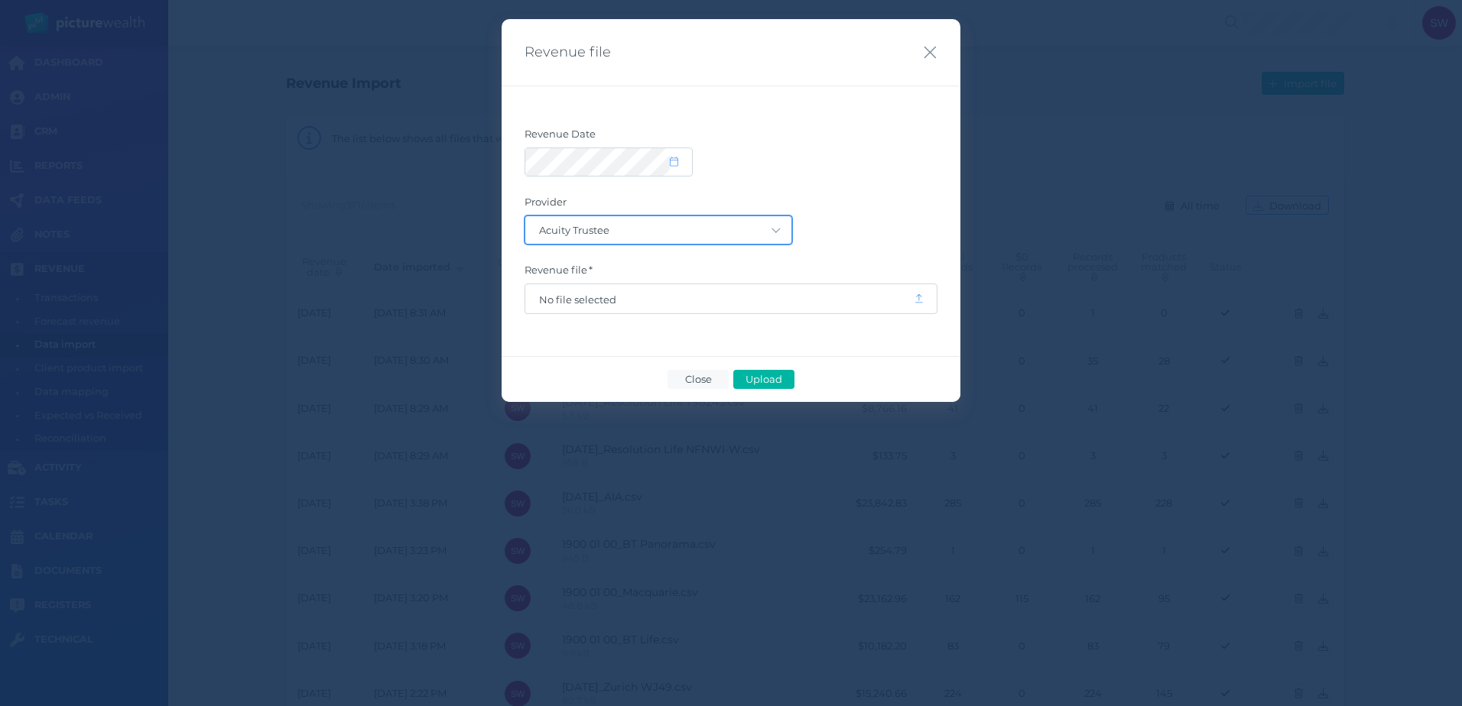
click at [781, 229] on select "Acuity Trustee AIA Australia AMG Super AMP ASGARD Asteron Life Australian Retir…" at bounding box center [658, 230] width 266 height 28
select select "68"
click at [525, 216] on select "Acuity Trustee AIA Australia AMG Super AMP ASGARD Asteron Life Australian Retir…" at bounding box center [658, 230] width 266 height 28
click at [725, 291] on span "No file selected" at bounding box center [719, 298] width 388 height 29
click at [719, 297] on span "No file selected" at bounding box center [719, 300] width 361 height 12
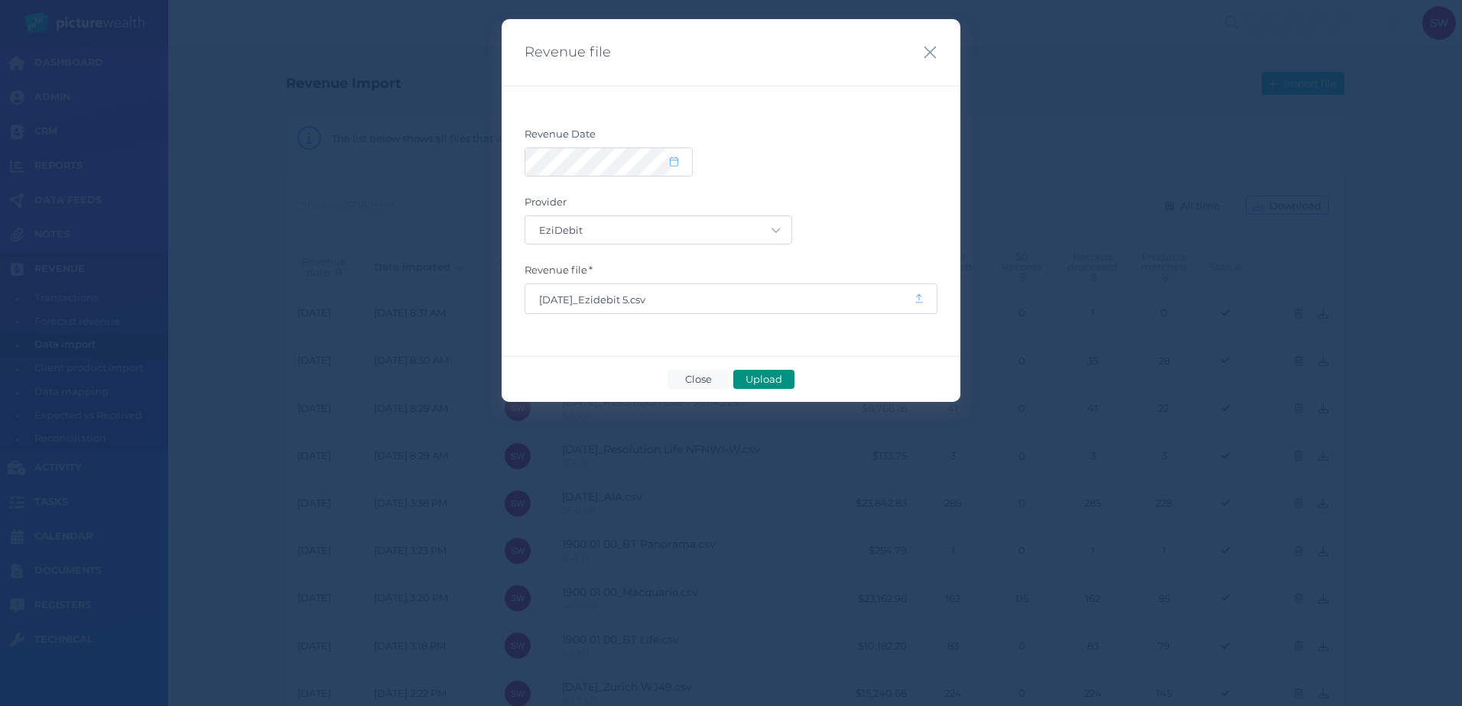
click at [779, 375] on span "Upload" at bounding box center [764, 379] width 50 height 12
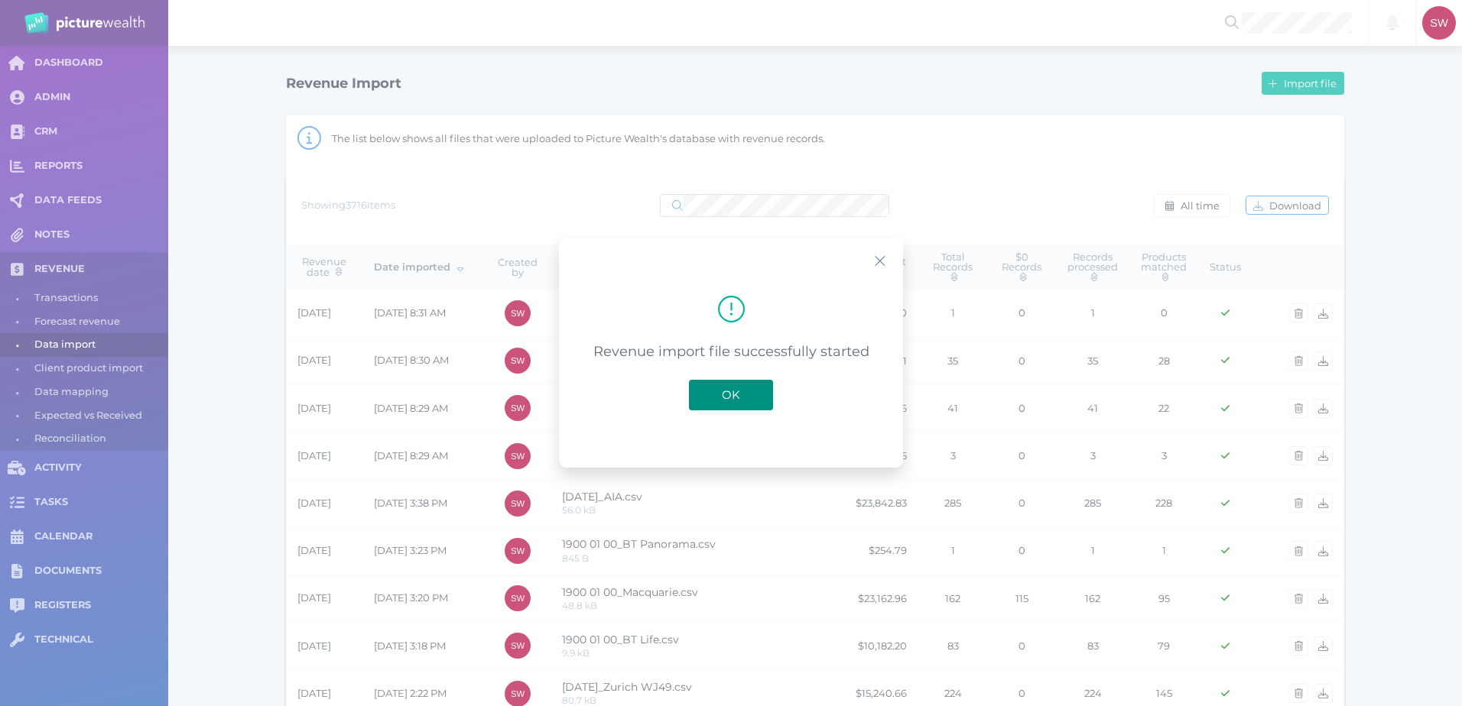
click at [742, 385] on button "OK" at bounding box center [731, 395] width 84 height 31
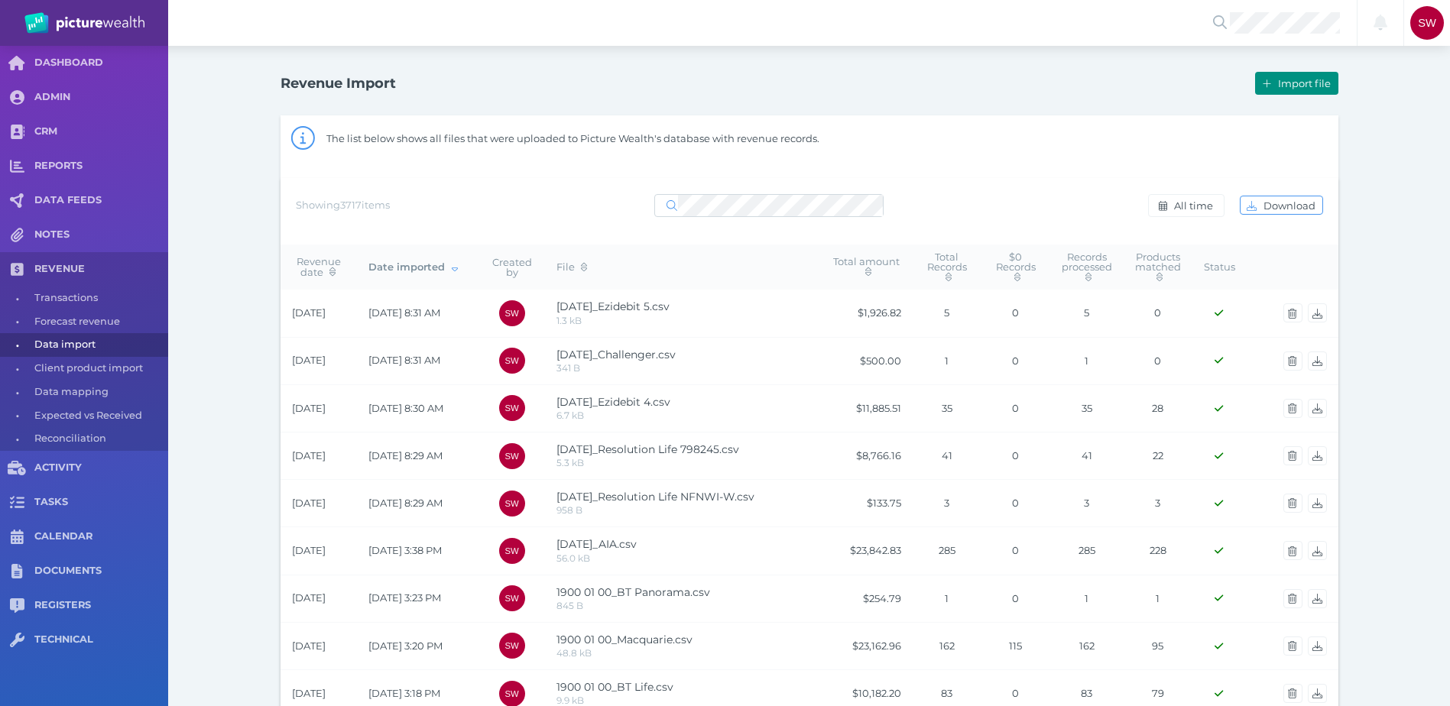
click at [1297, 86] on span "Import file" at bounding box center [1306, 83] width 63 height 12
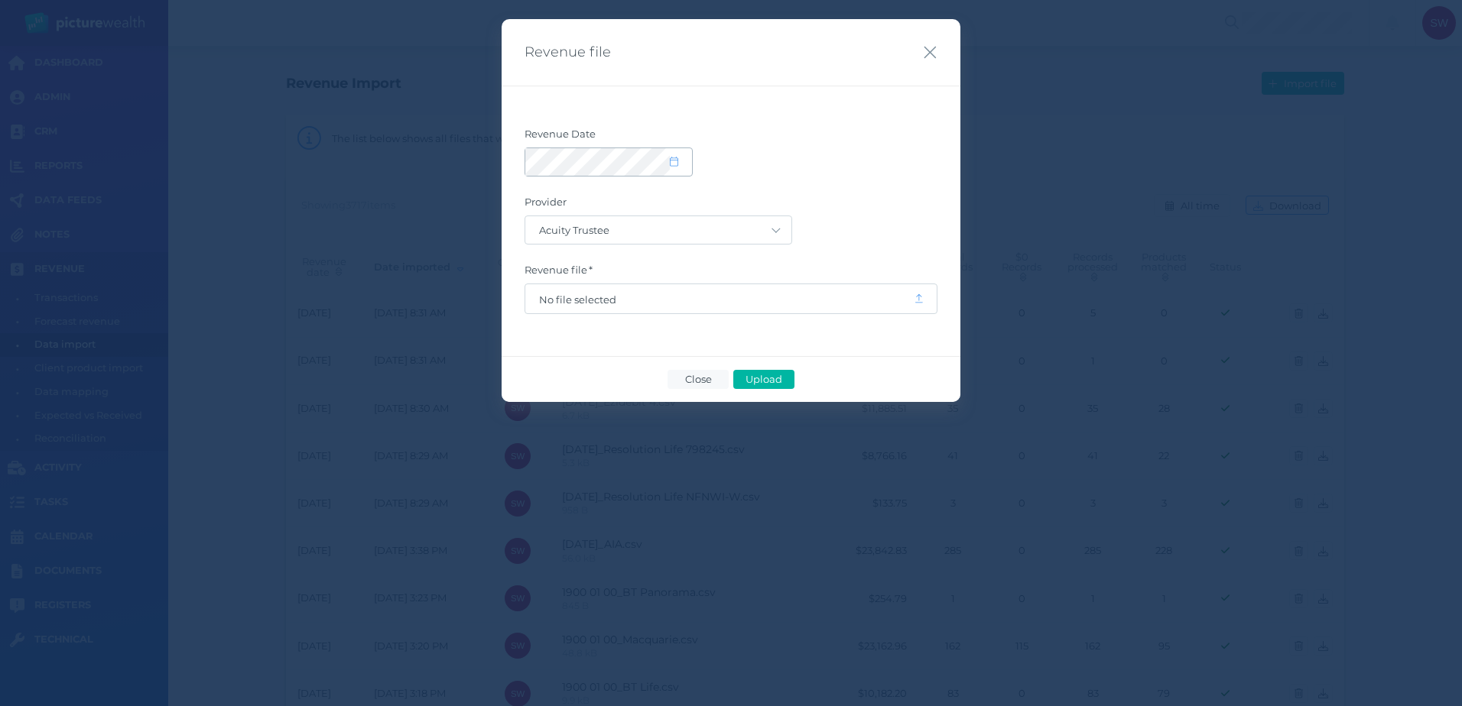
click at [679, 158] on span at bounding box center [681, 162] width 22 height 13
select select "8"
select select "2025"
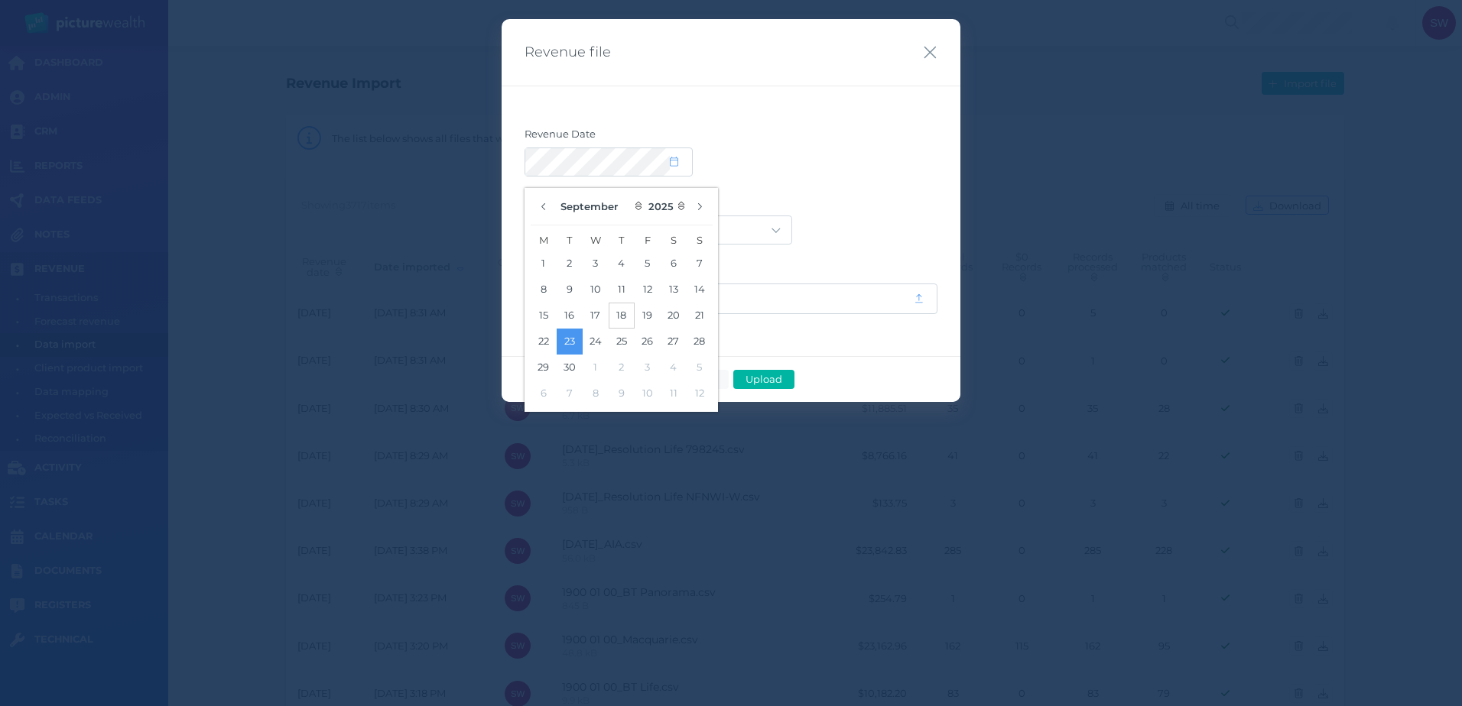
click at [622, 316] on button "18" at bounding box center [622, 316] width 26 height 26
drag, startPoint x: 837, startPoint y: 201, endPoint x: 803, endPoint y: 212, distance: 36.0
click at [836, 201] on label "Provider" at bounding box center [730, 206] width 413 height 20
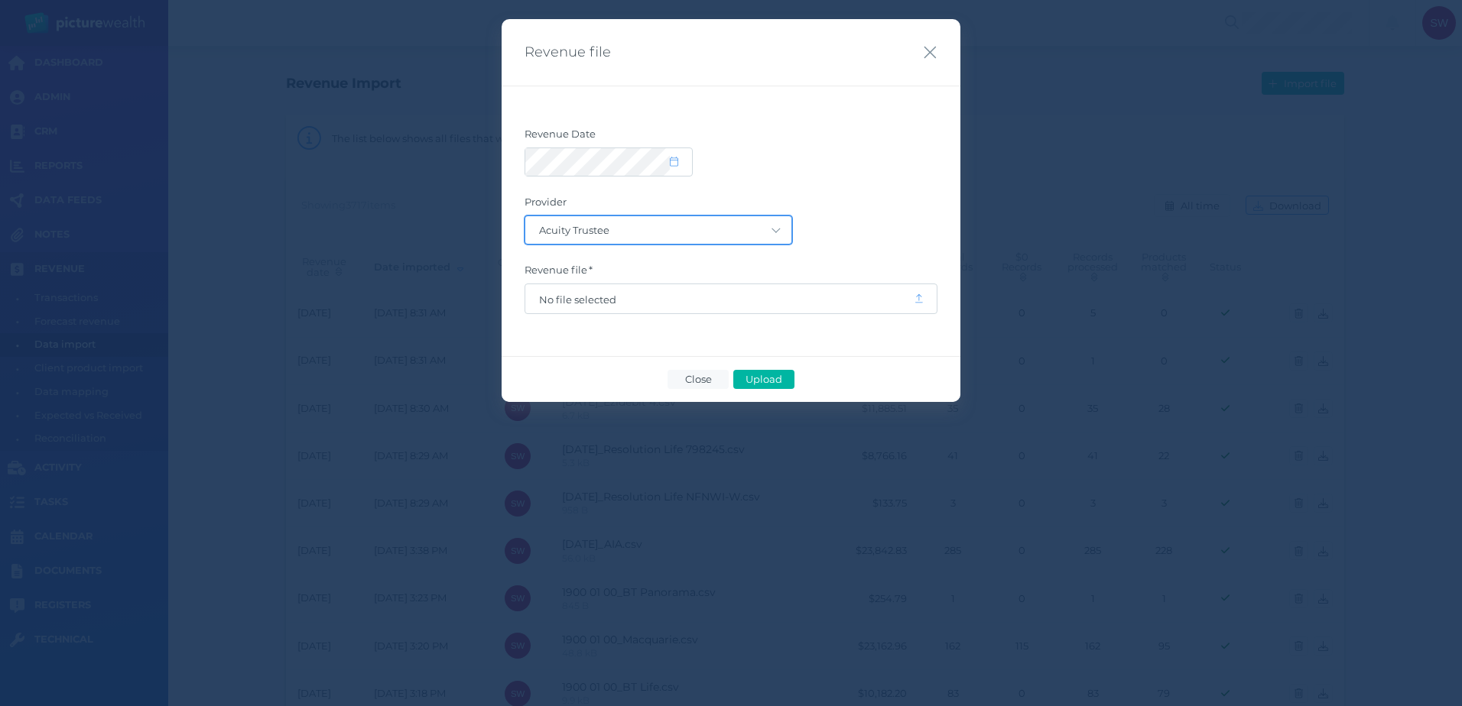
click at [747, 233] on select "Acuity Trustee AIA Australia AMG Super AMP ASGARD Asteron Life Australian Retir…" at bounding box center [658, 230] width 266 height 28
click at [525, 216] on select "Acuity Trustee AIA Australia AMG Super AMP ASGARD Asteron Life Australian Retir…" at bounding box center [658, 230] width 266 height 28
click at [826, 304] on span "No file selected" at bounding box center [719, 300] width 361 height 12
click at [777, 231] on select "Acuity Trustee AIA Australia AMG Super AMP ASGARD Asteron Life Australian Retir…" at bounding box center [658, 230] width 266 height 28
select select "39"
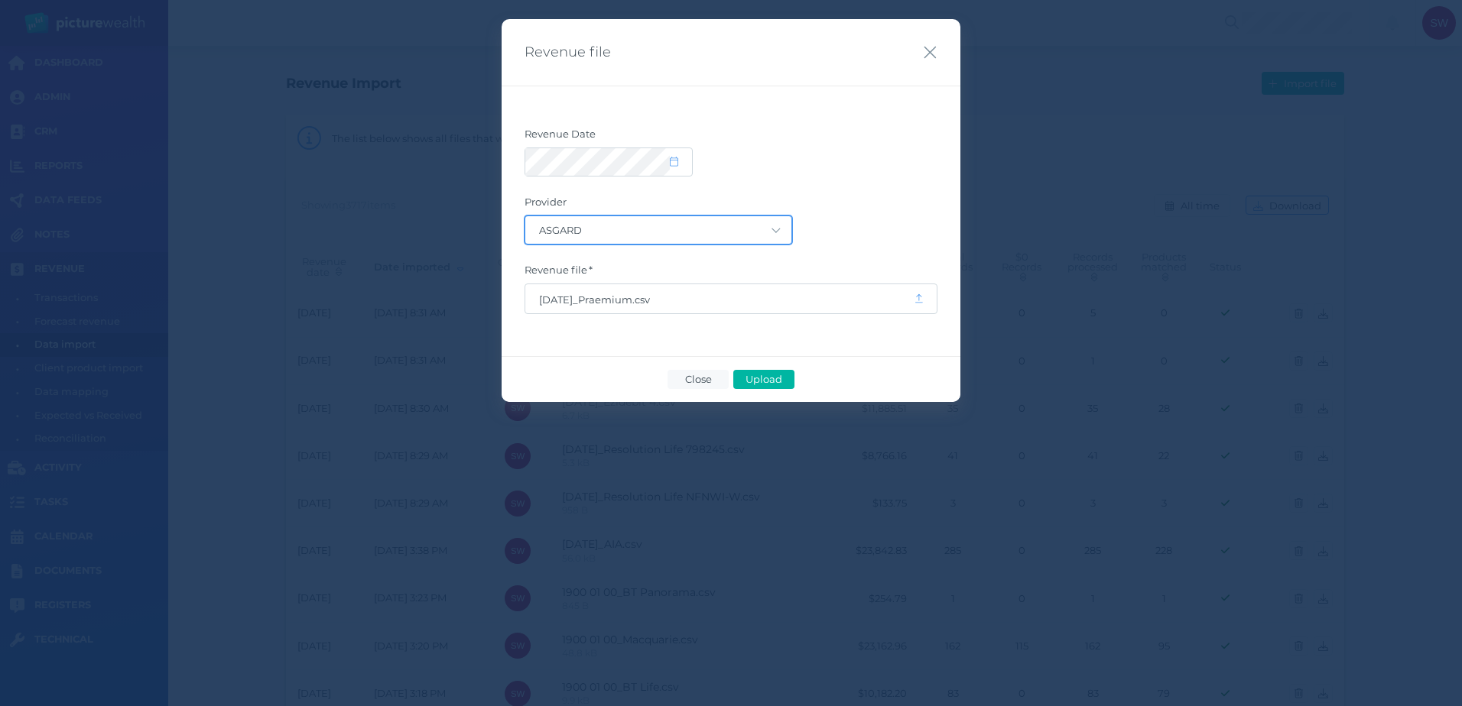
click at [525, 216] on select "Acuity Trustee AIA Australia AMG Super AMP ASGARD Asteron Life Australian Retir…" at bounding box center [658, 230] width 266 height 28
click at [765, 388] on button "Upload" at bounding box center [763, 379] width 61 height 19
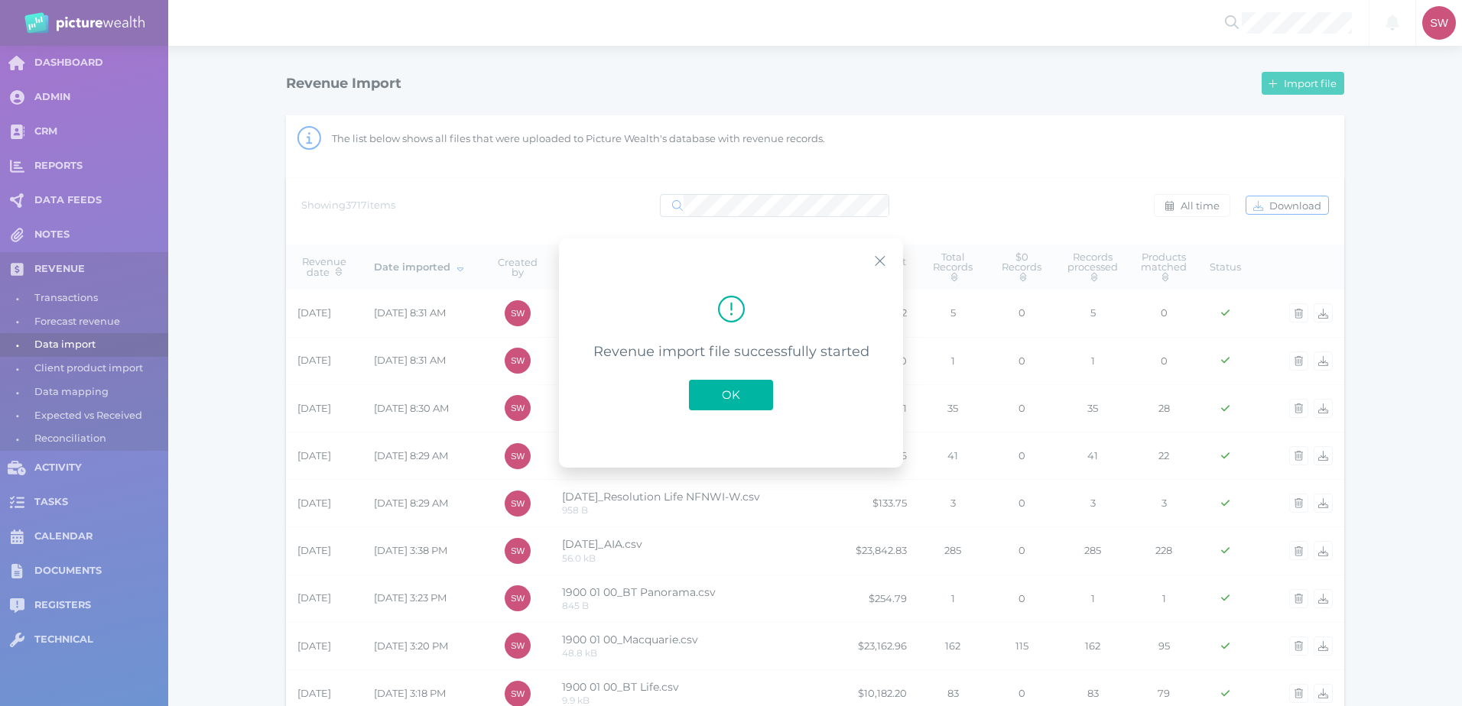
click at [726, 395] on span "OK" at bounding box center [731, 395] width 34 height 15
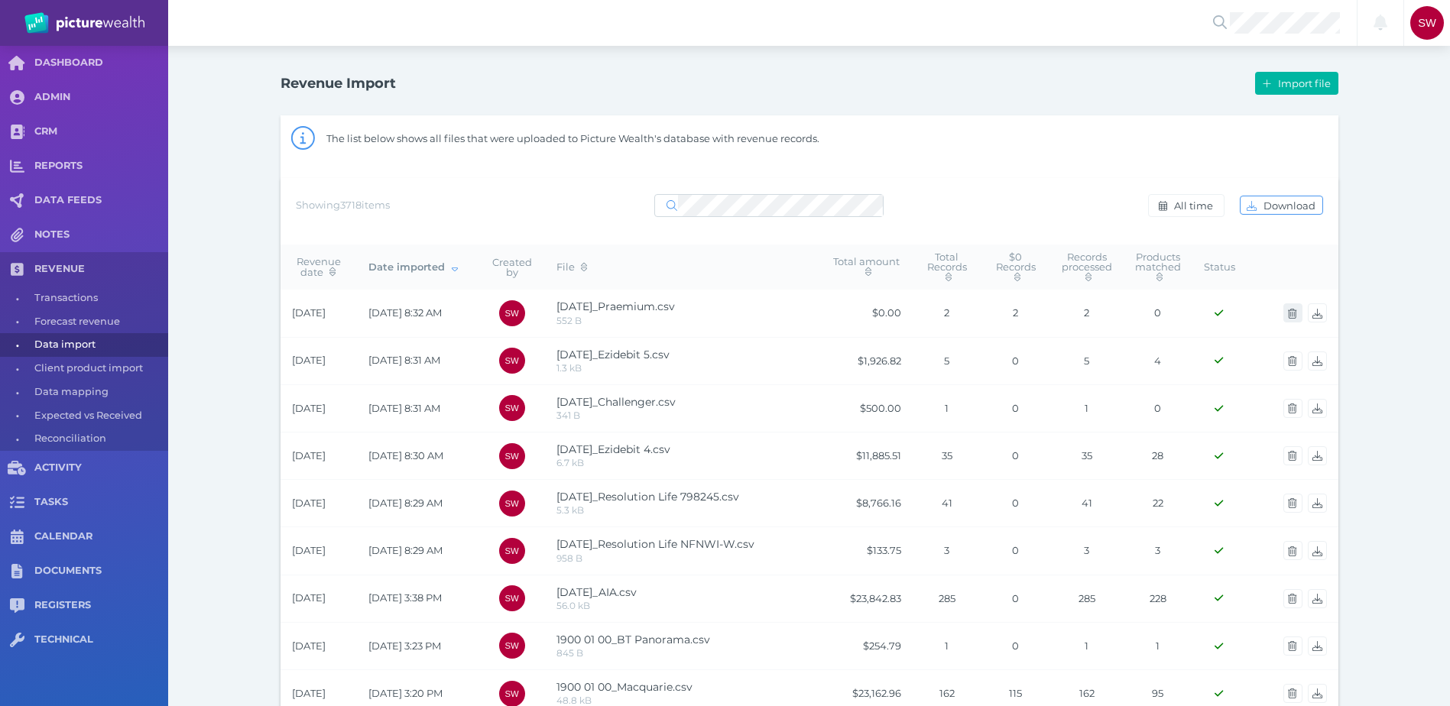
click at [1290, 307] on span "button" at bounding box center [1293, 313] width 22 height 12
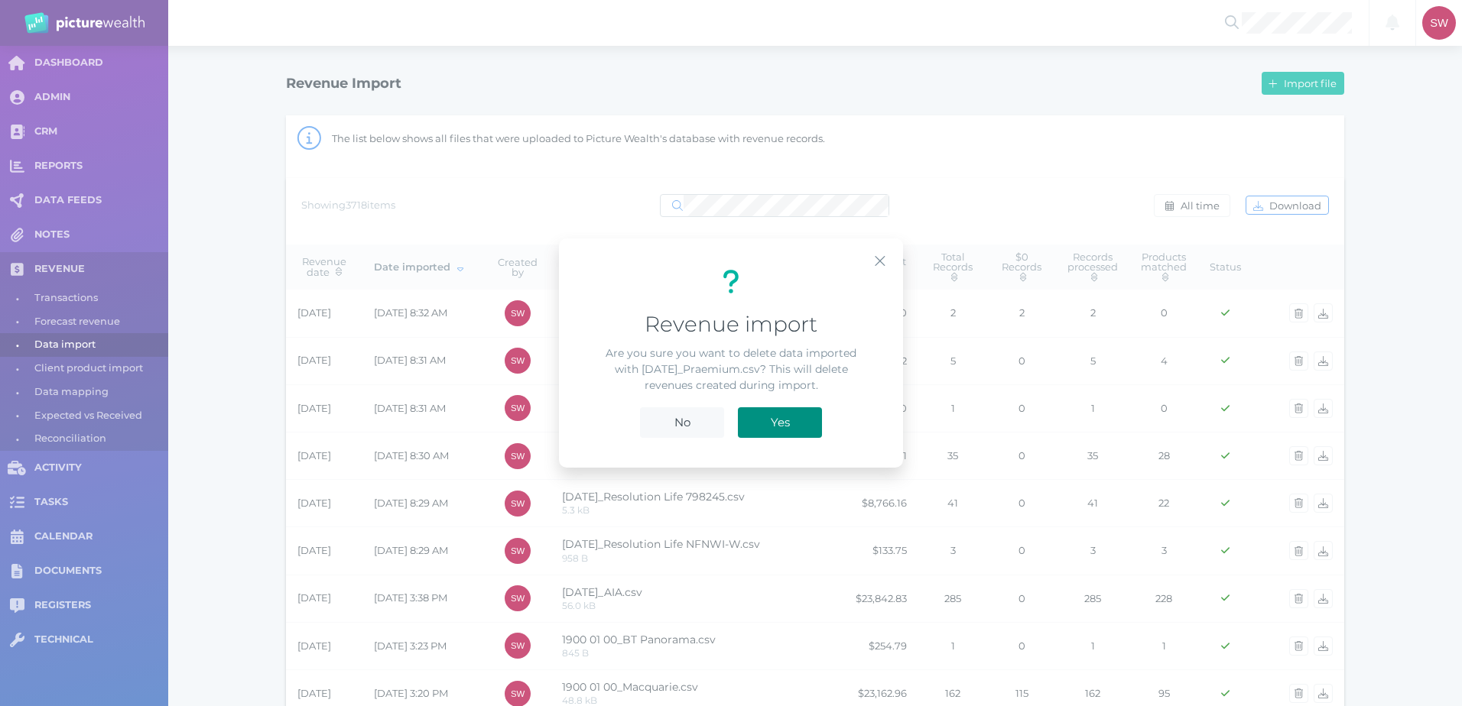
click at [777, 421] on span "Yes" at bounding box center [780, 422] width 34 height 15
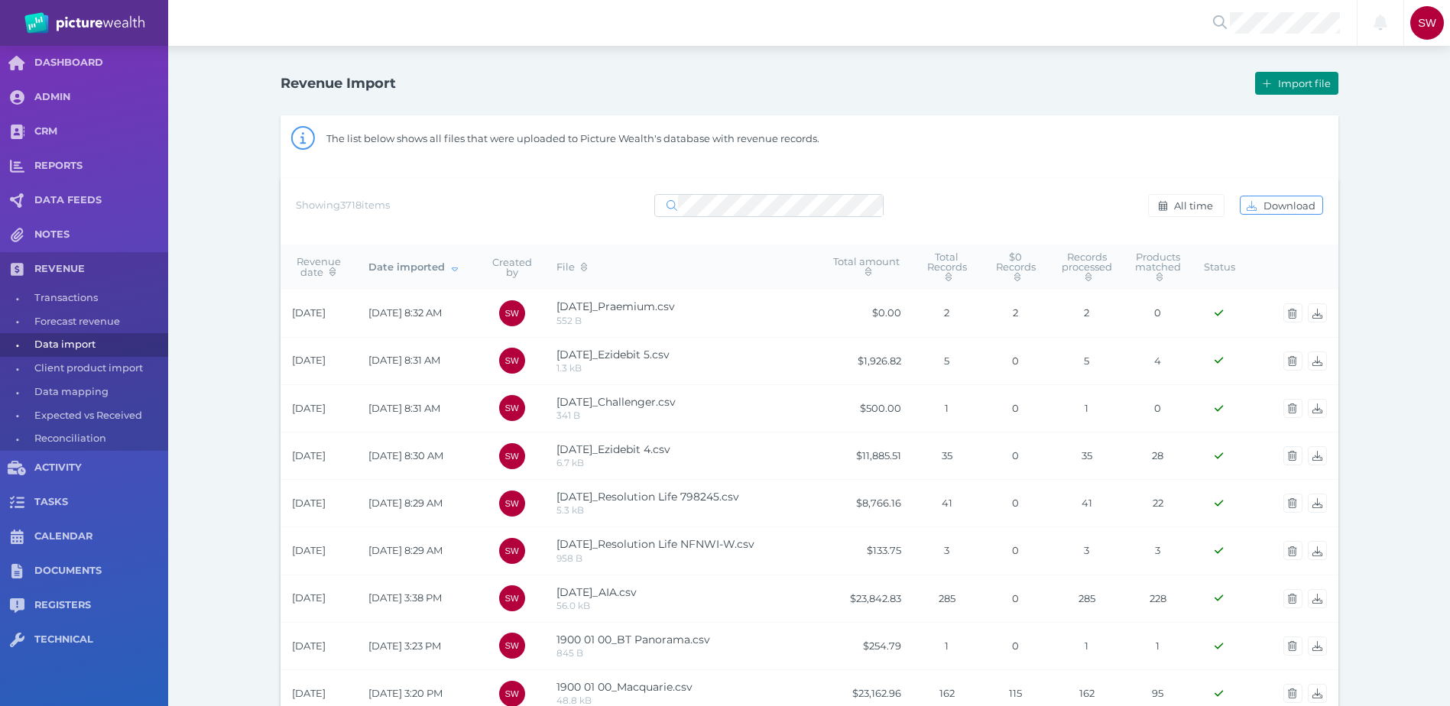
click at [1320, 73] on button "Import file" at bounding box center [1296, 83] width 83 height 23
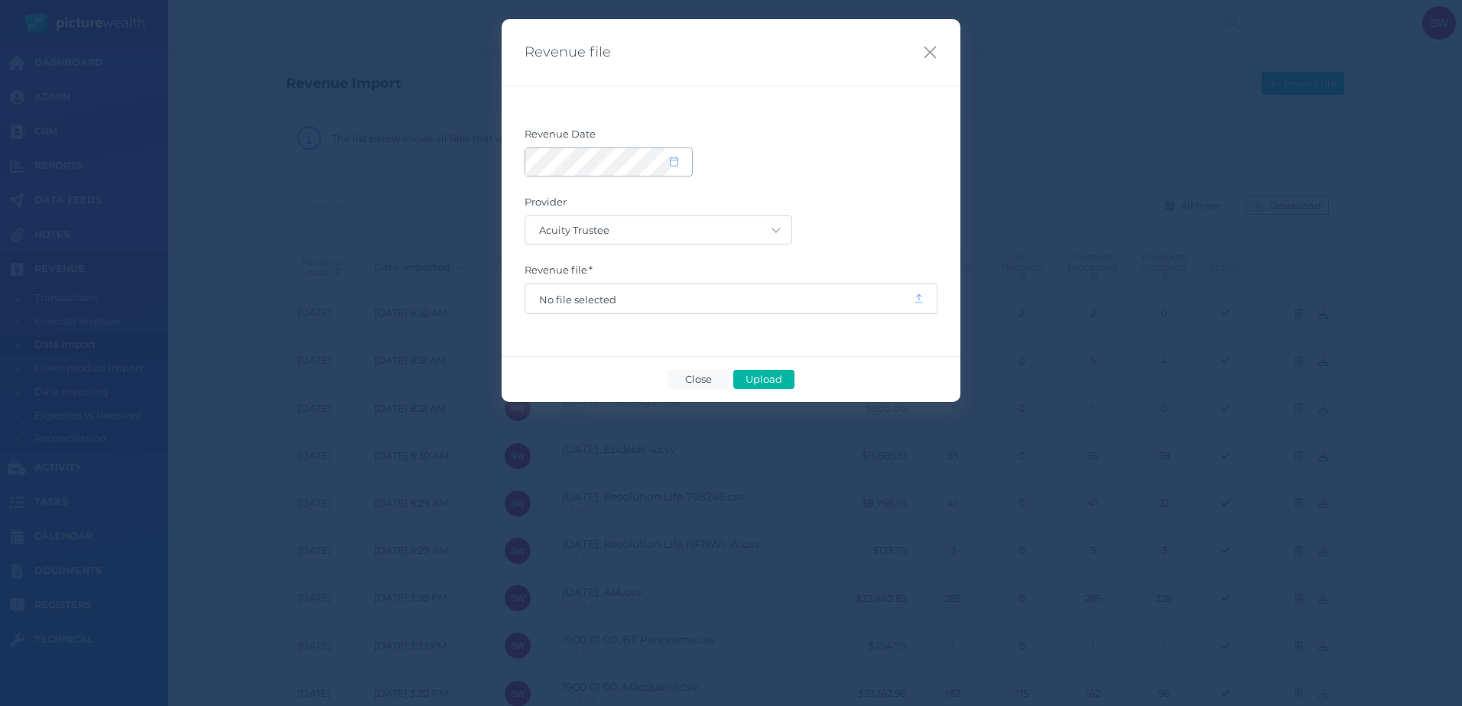
click at [681, 163] on span at bounding box center [681, 162] width 22 height 13
select select "8"
select select "2025"
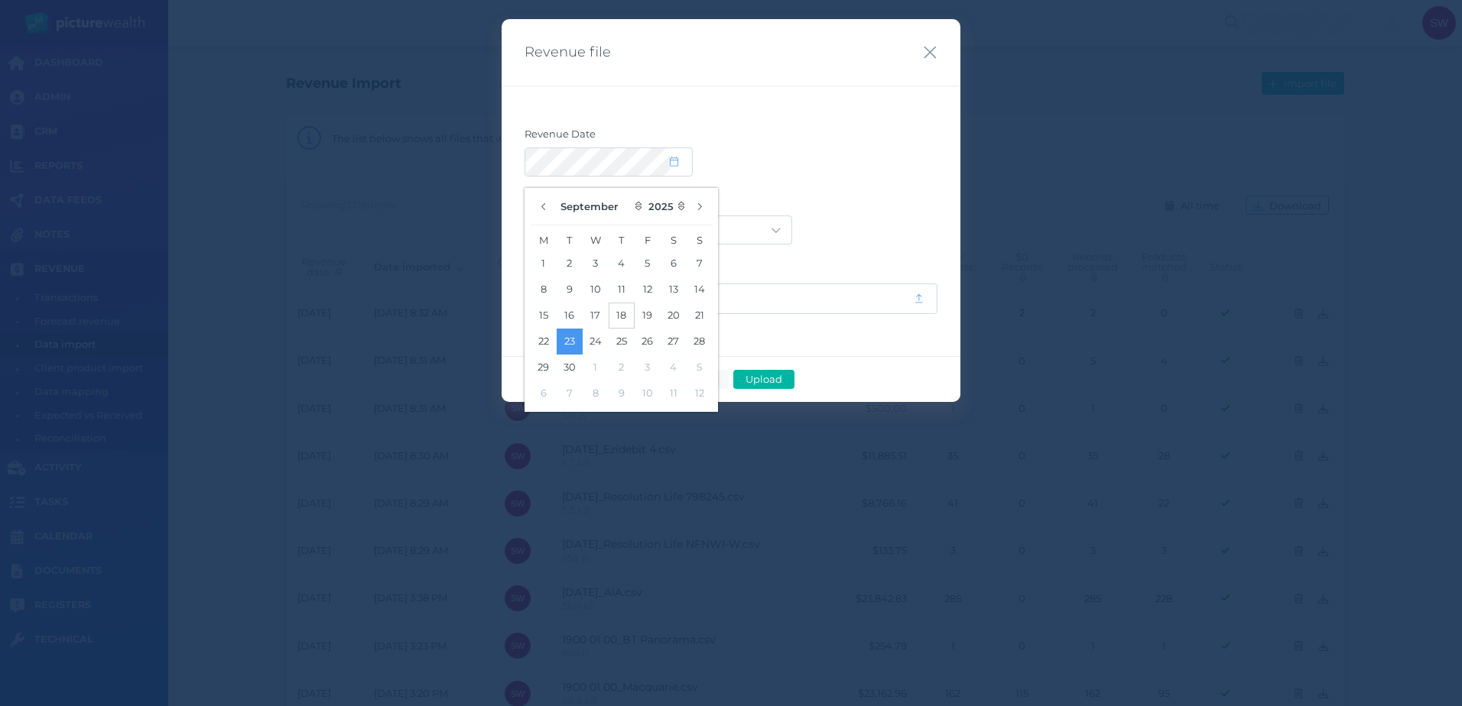
click at [624, 317] on button "18" at bounding box center [622, 316] width 26 height 26
click at [878, 196] on label "Provider" at bounding box center [730, 206] width 413 height 20
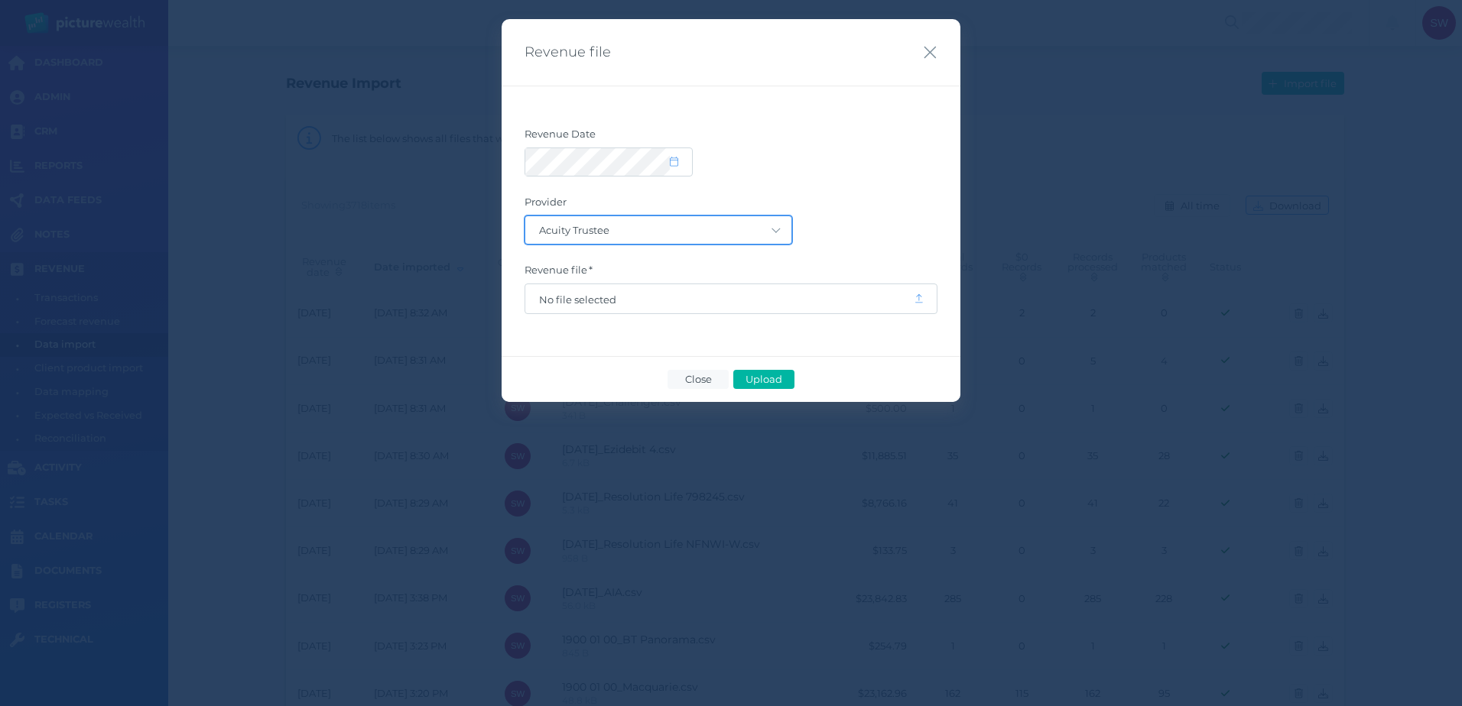
click at [771, 231] on select "Acuity Trustee AIA Australia AMG Super AMP ASGARD Asteron Life Australian Retir…" at bounding box center [658, 230] width 266 height 28
select select "128"
click at [525, 216] on select "Acuity Trustee AIA Australia AMG Super AMP ASGARD Asteron Life Australian Retir…" at bounding box center [658, 230] width 266 height 28
click at [726, 292] on span "No file selected" at bounding box center [719, 298] width 388 height 29
click at [728, 303] on span "No file selected" at bounding box center [719, 300] width 361 height 12
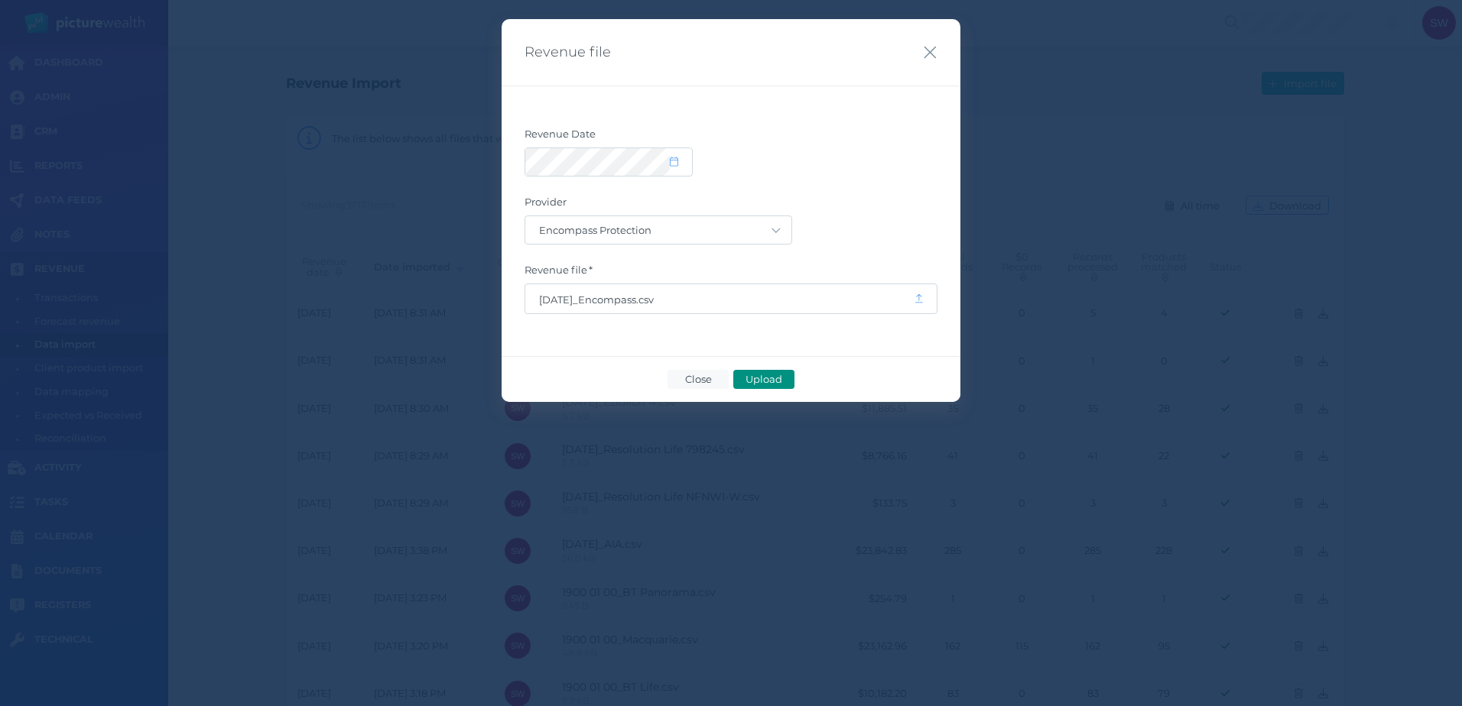
click at [770, 380] on span "Upload" at bounding box center [764, 379] width 50 height 12
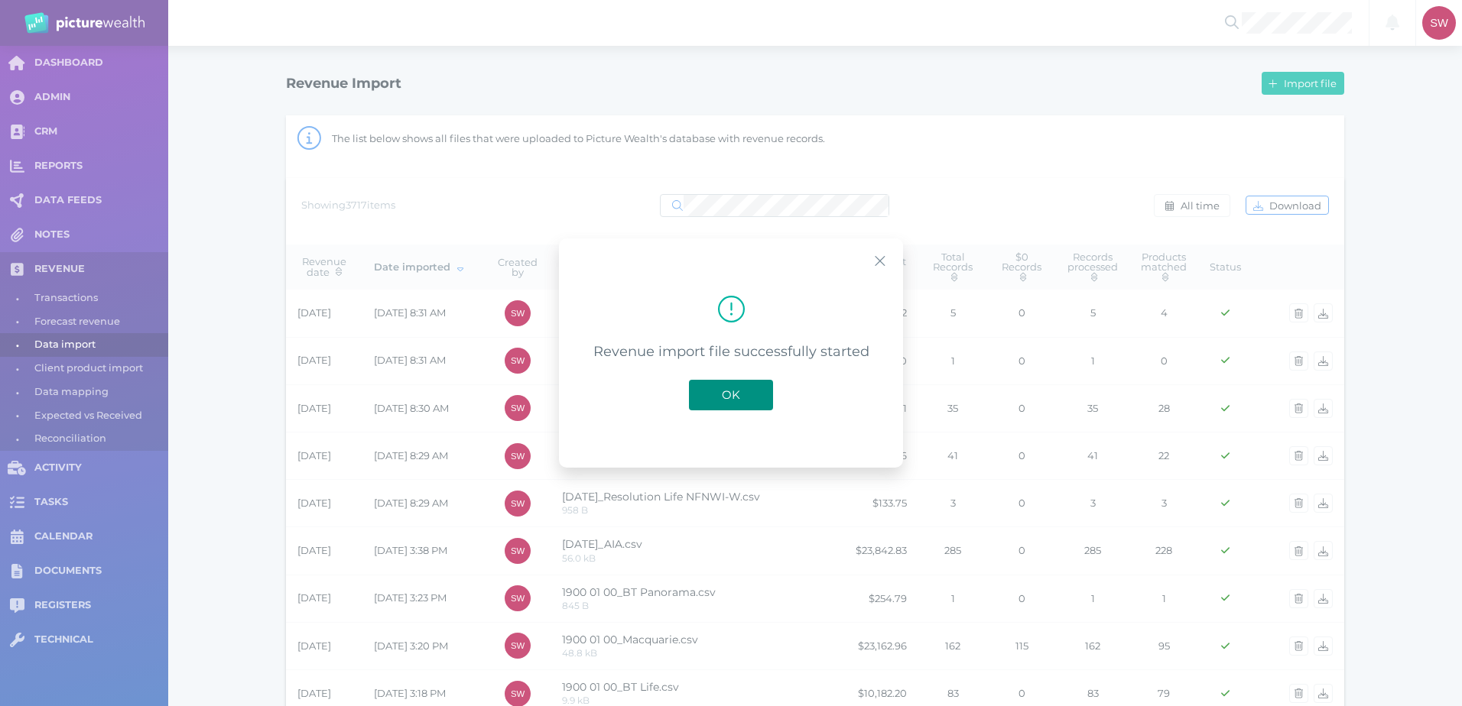
click at [746, 391] on span "OK" at bounding box center [731, 395] width 34 height 15
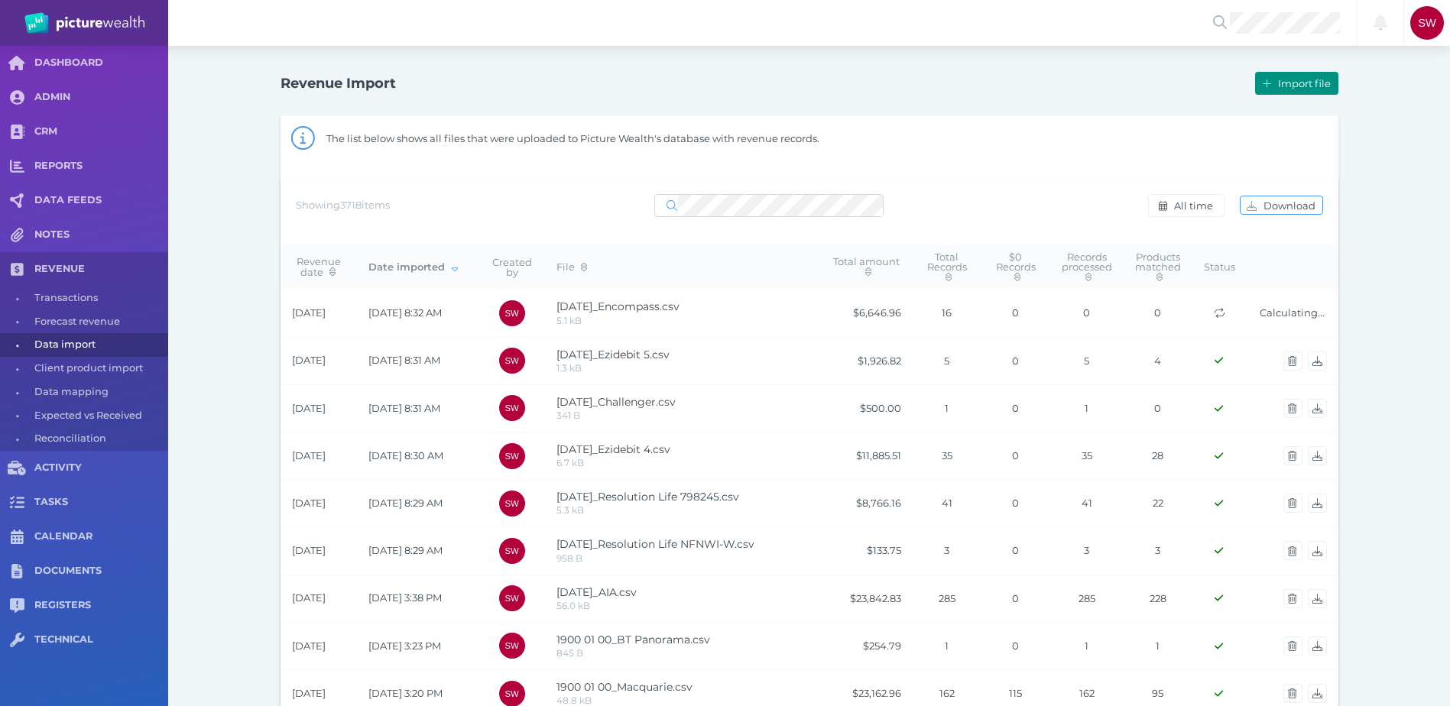
click at [1281, 83] on span "Import file" at bounding box center [1306, 83] width 63 height 12
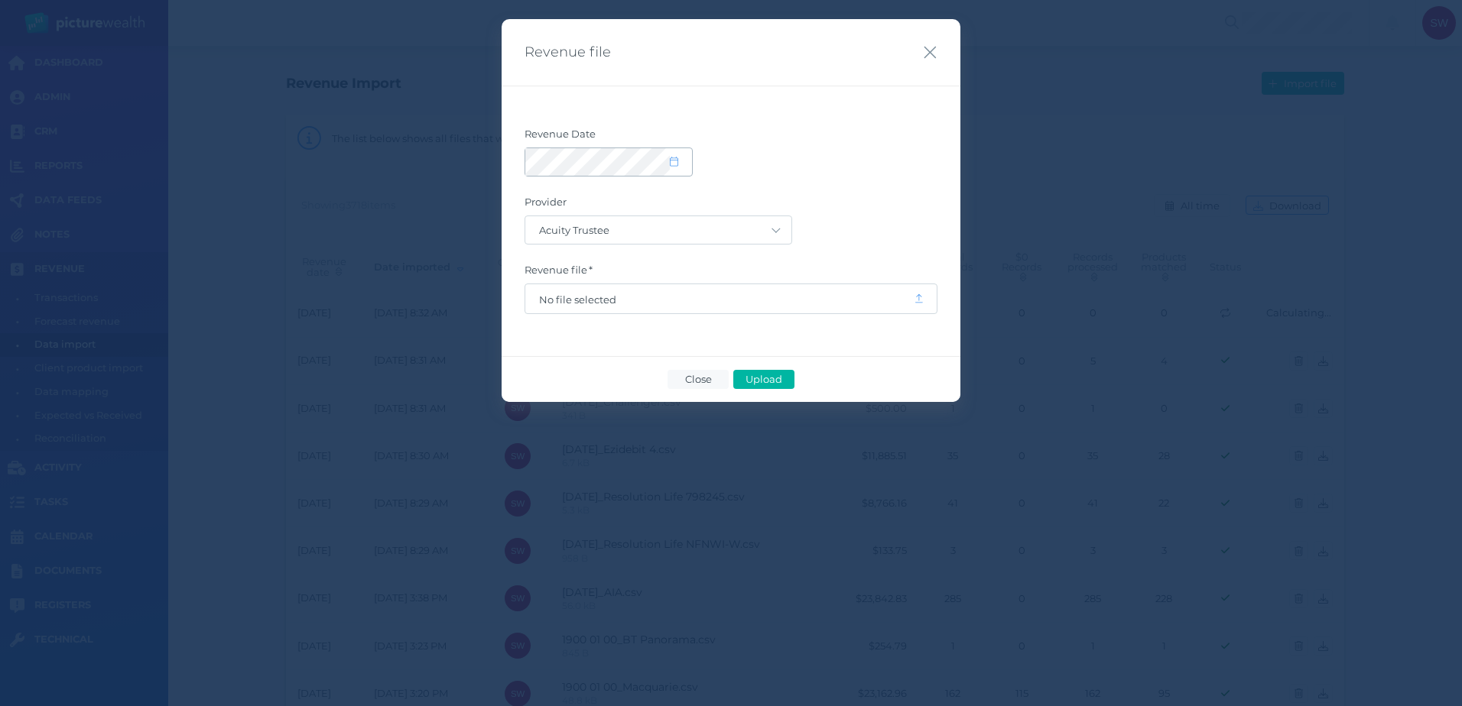
click at [683, 160] on span at bounding box center [681, 162] width 22 height 13
select select "8"
select select "2025"
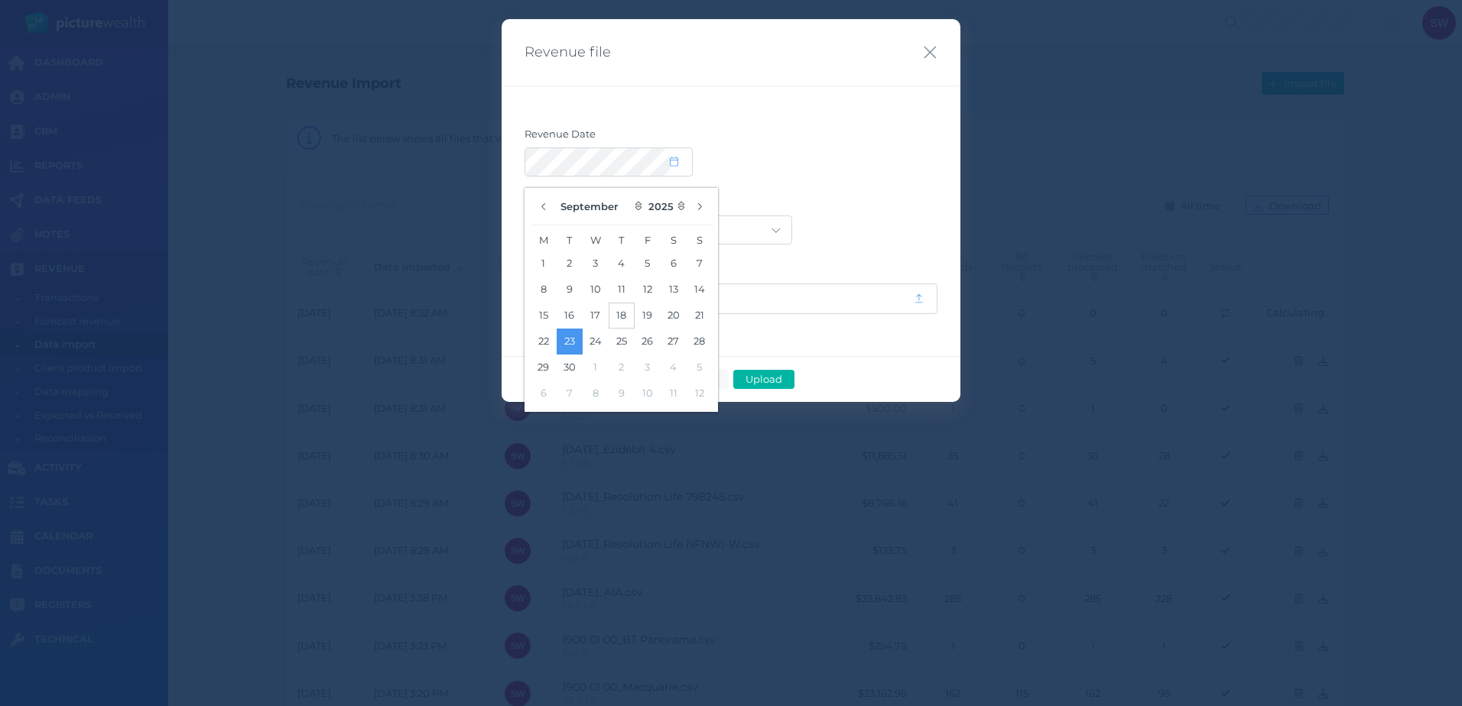
click at [628, 310] on button "18" at bounding box center [622, 316] width 26 height 26
click at [851, 173] on div at bounding box center [730, 162] width 413 height 29
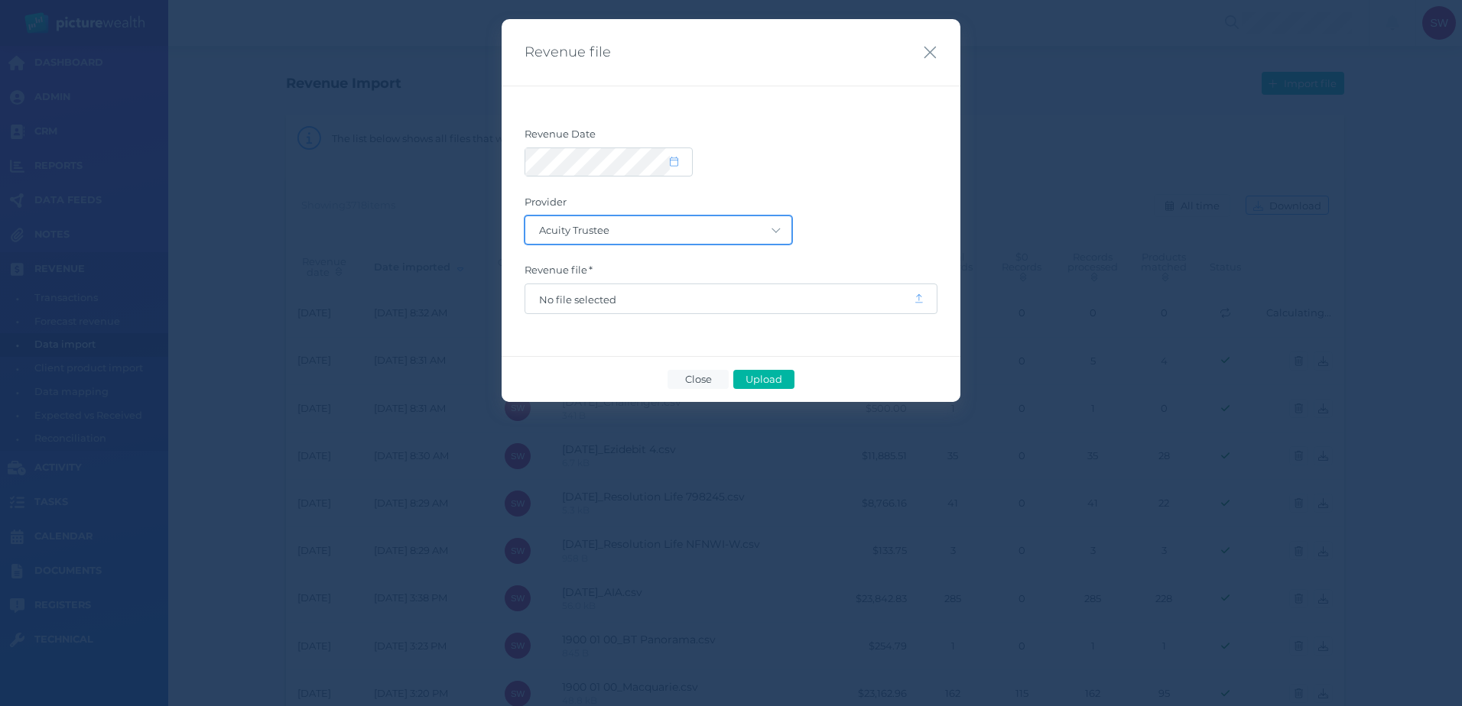
click at [778, 229] on select "Acuity Trustee AIA Australia AMG Super AMP ASGARD Asteron Life Australian Retir…" at bounding box center [658, 230] width 266 height 28
select select "77"
click at [525, 216] on select "Acuity Trustee AIA Australia AMG Super AMP ASGARD Asteron Life Australian Retir…" at bounding box center [658, 230] width 266 height 28
click at [628, 294] on span "No file selected" at bounding box center [719, 300] width 361 height 12
click at [775, 376] on span "Upload" at bounding box center [764, 379] width 50 height 12
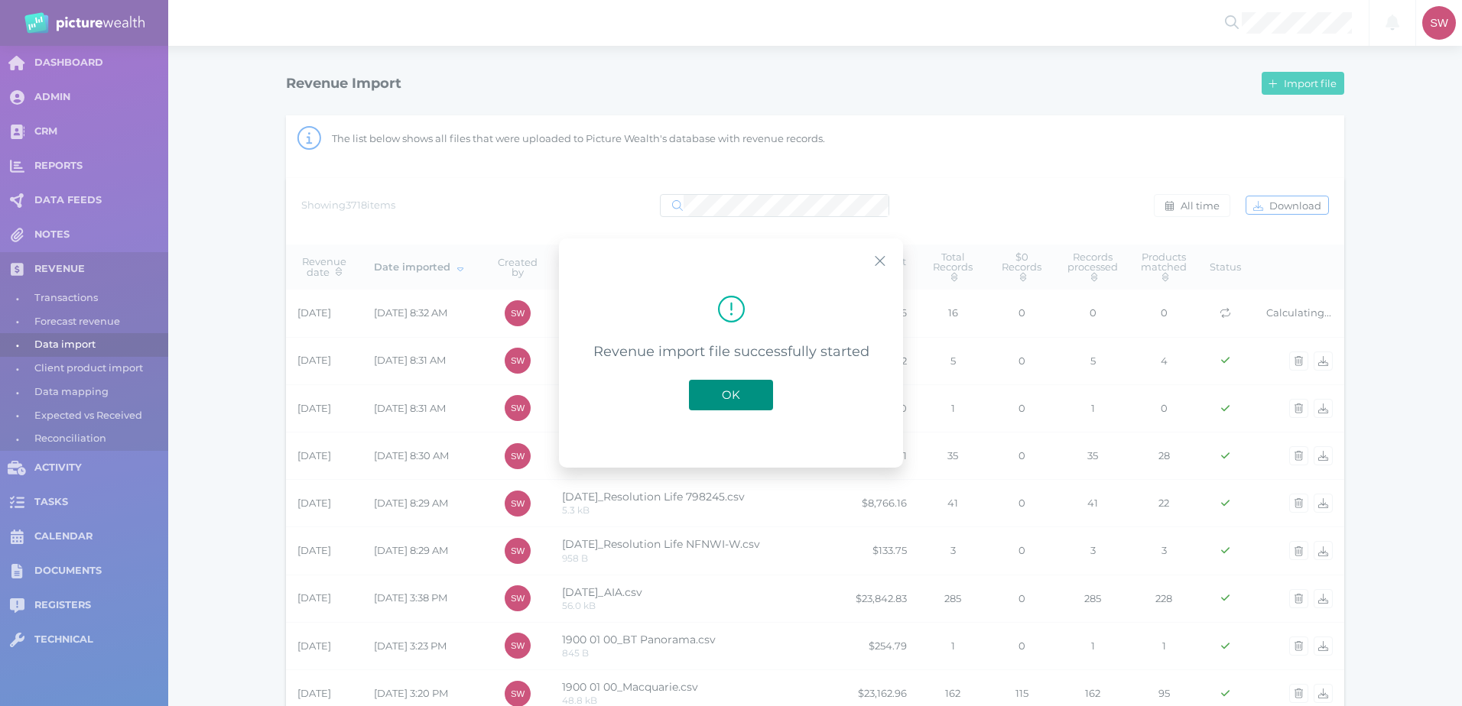
click at [722, 389] on span "OK" at bounding box center [731, 395] width 34 height 15
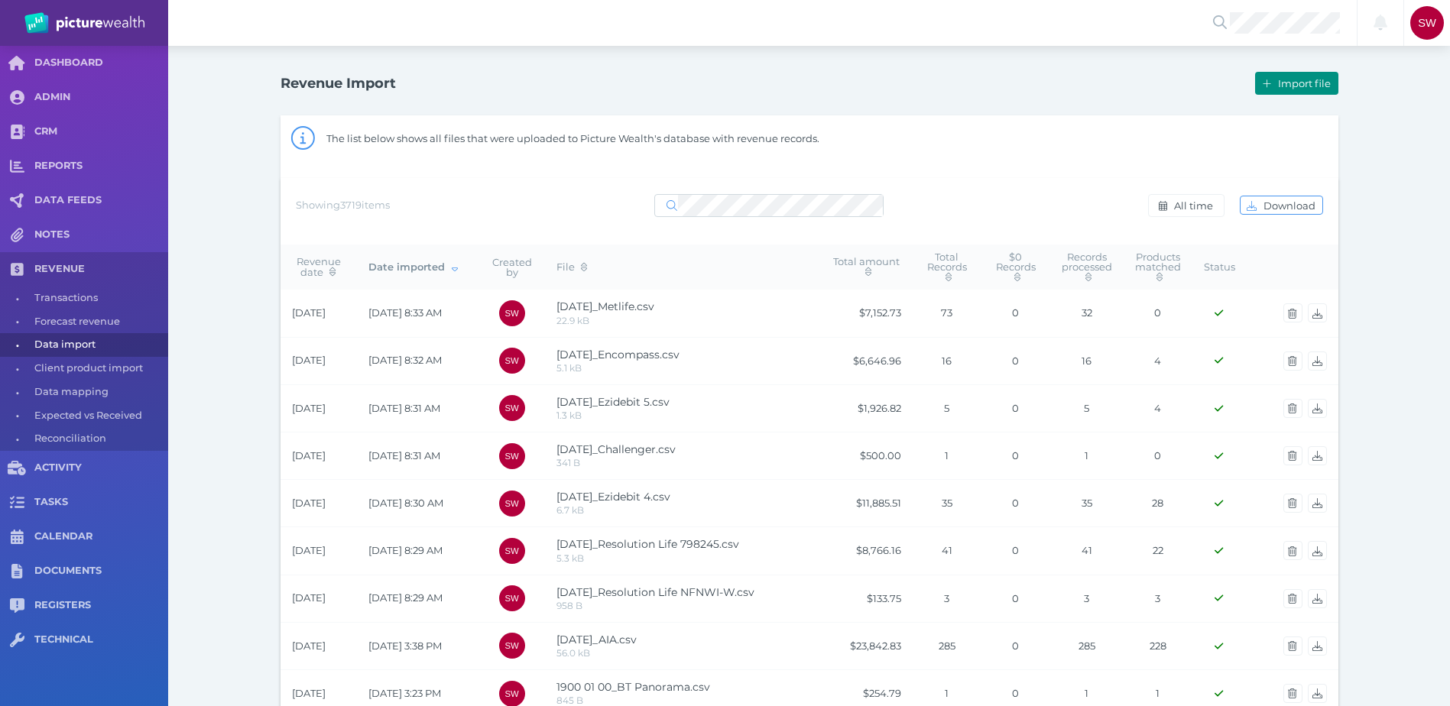
click at [1298, 85] on span "Import file" at bounding box center [1306, 83] width 63 height 12
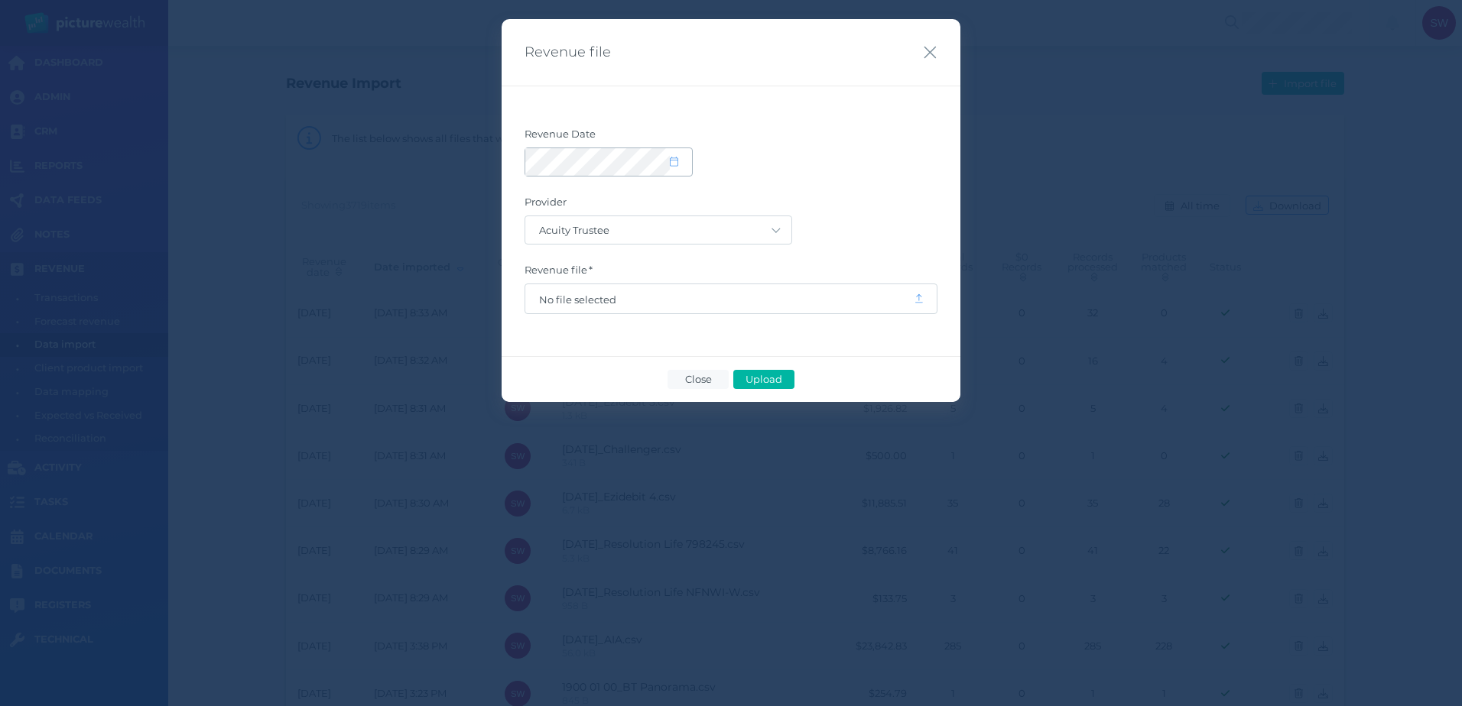
click at [671, 159] on icon at bounding box center [674, 162] width 8 height 10
select select "8"
select select "2025"
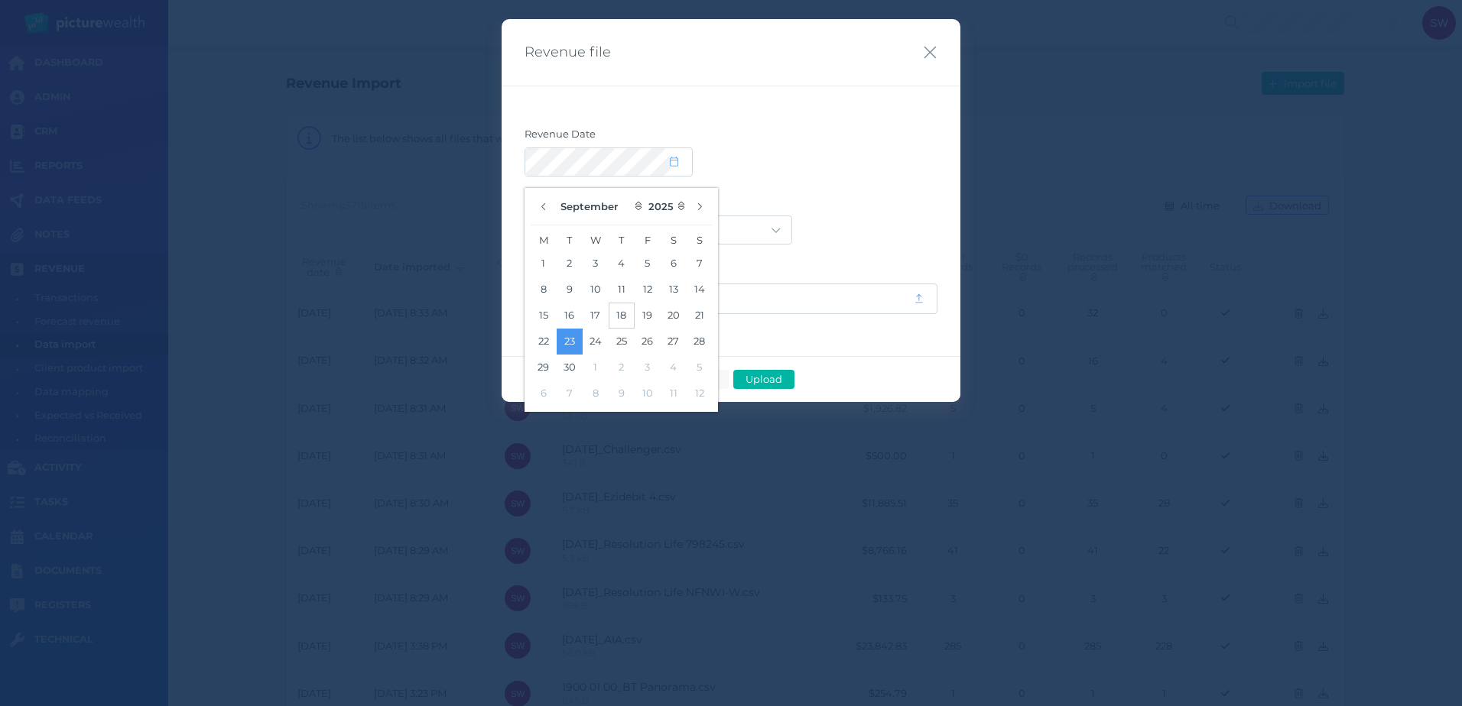
click at [628, 316] on button "18" at bounding box center [622, 316] width 26 height 26
click at [838, 195] on form "Revenue Date Provider Acuity Trustee AIA Australia AMG Super AMP ASGARD Asteron…" at bounding box center [730, 221] width 413 height 187
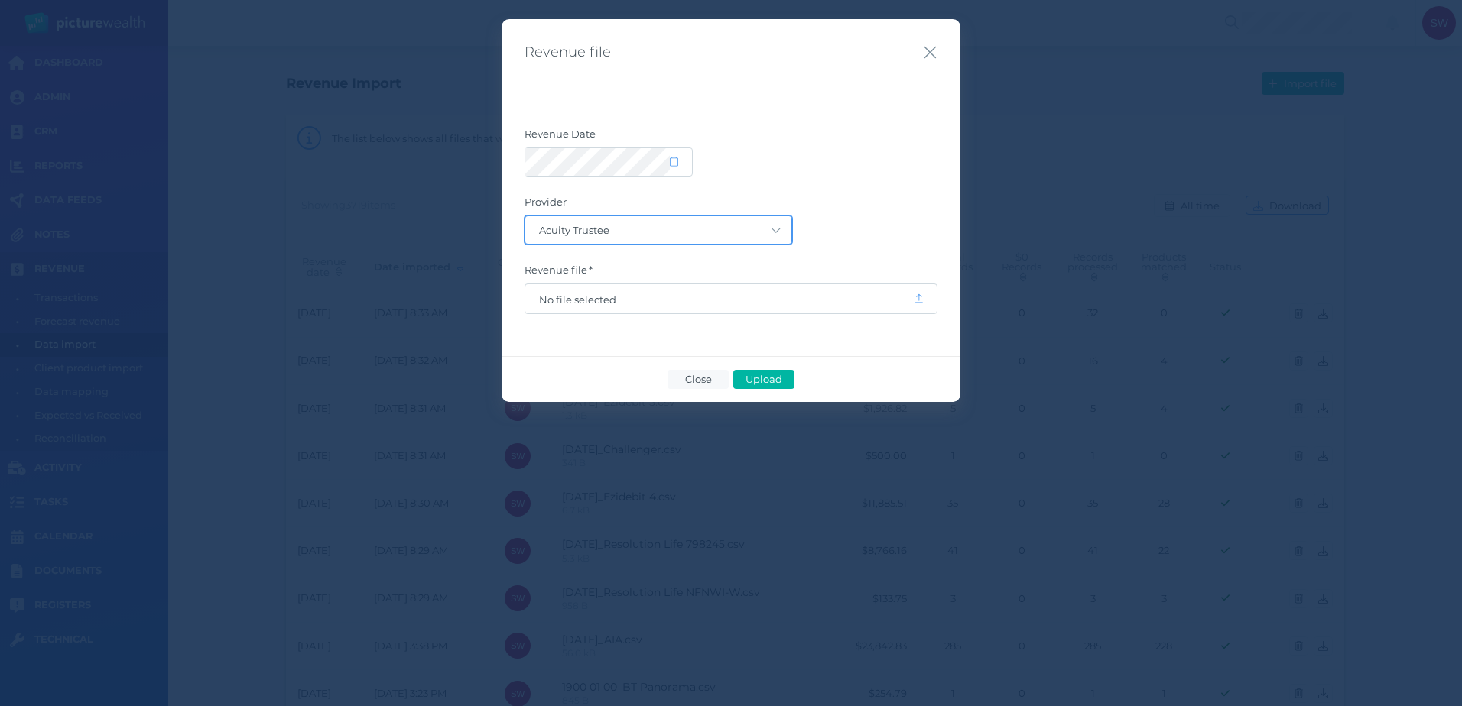
click at [771, 239] on select "Acuity Trustee AIA Australia AMG Super AMP ASGARD Asteron Life Australian Retir…" at bounding box center [658, 230] width 266 height 28
select select "18"
click at [525, 216] on select "Acuity Trustee AIA Australia AMG Super AMP ASGARD Asteron Life Australian Retir…" at bounding box center [658, 230] width 266 height 28
click at [618, 291] on span "No file selected" at bounding box center [719, 298] width 388 height 29
click at [713, 294] on span "No file selected" at bounding box center [719, 300] width 361 height 12
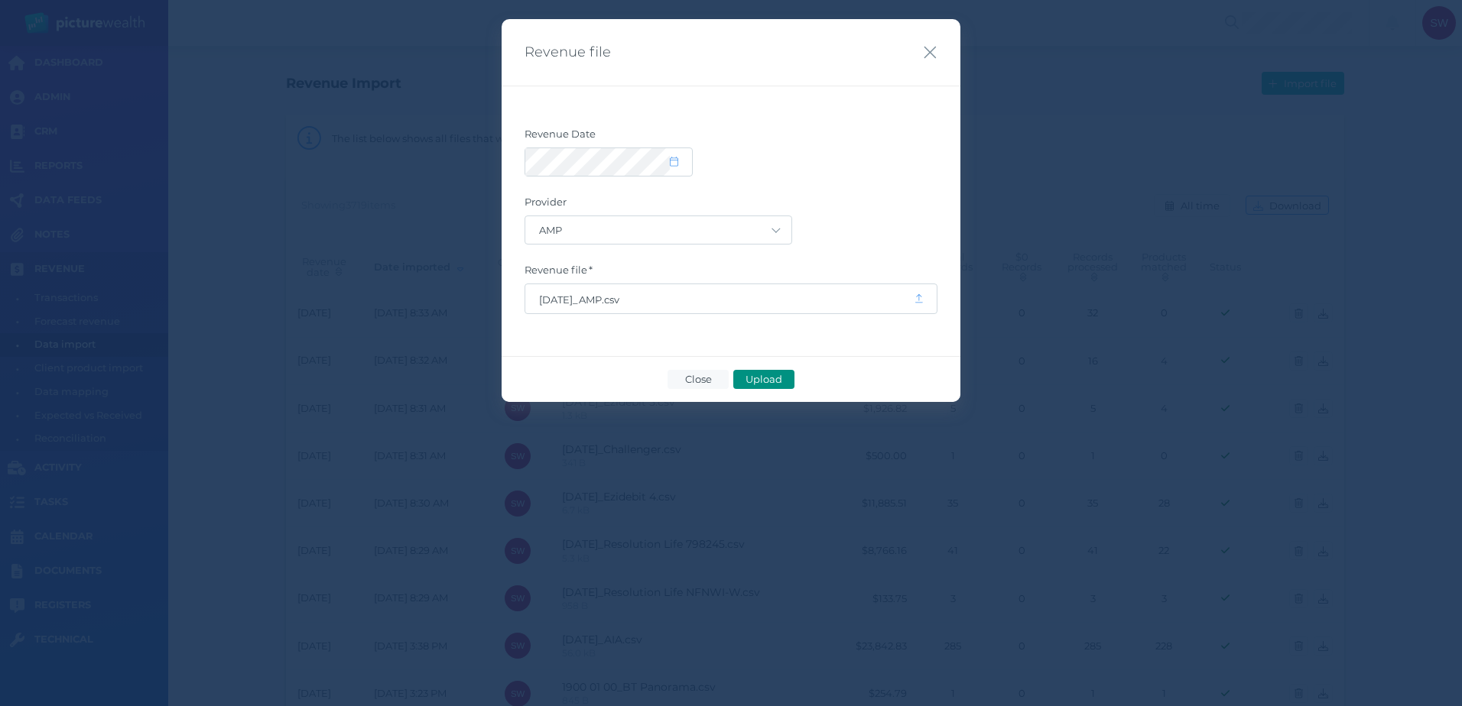
click at [782, 385] on span "Upload" at bounding box center [764, 379] width 50 height 12
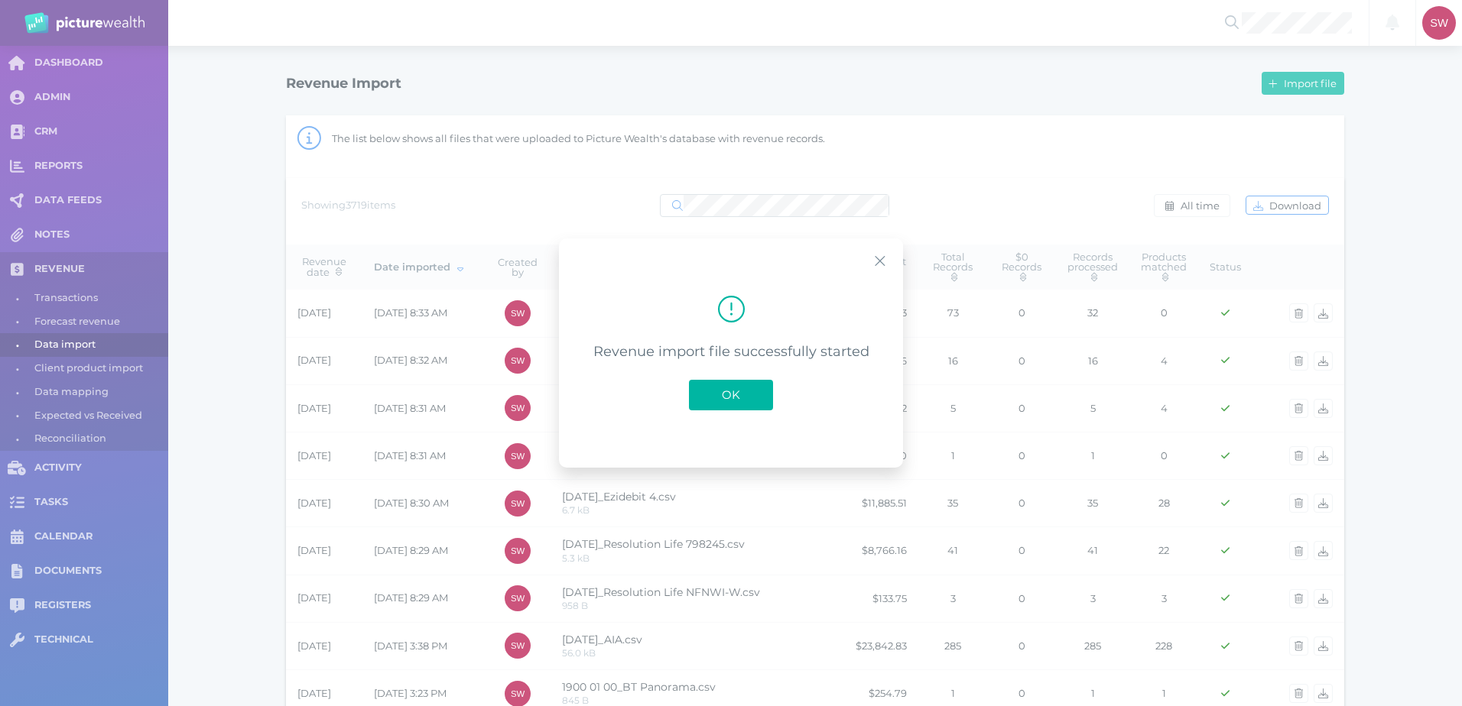
drag, startPoint x: 730, startPoint y: 392, endPoint x: 703, endPoint y: 392, distance: 26.8
click at [731, 391] on span "OK" at bounding box center [731, 395] width 34 height 15
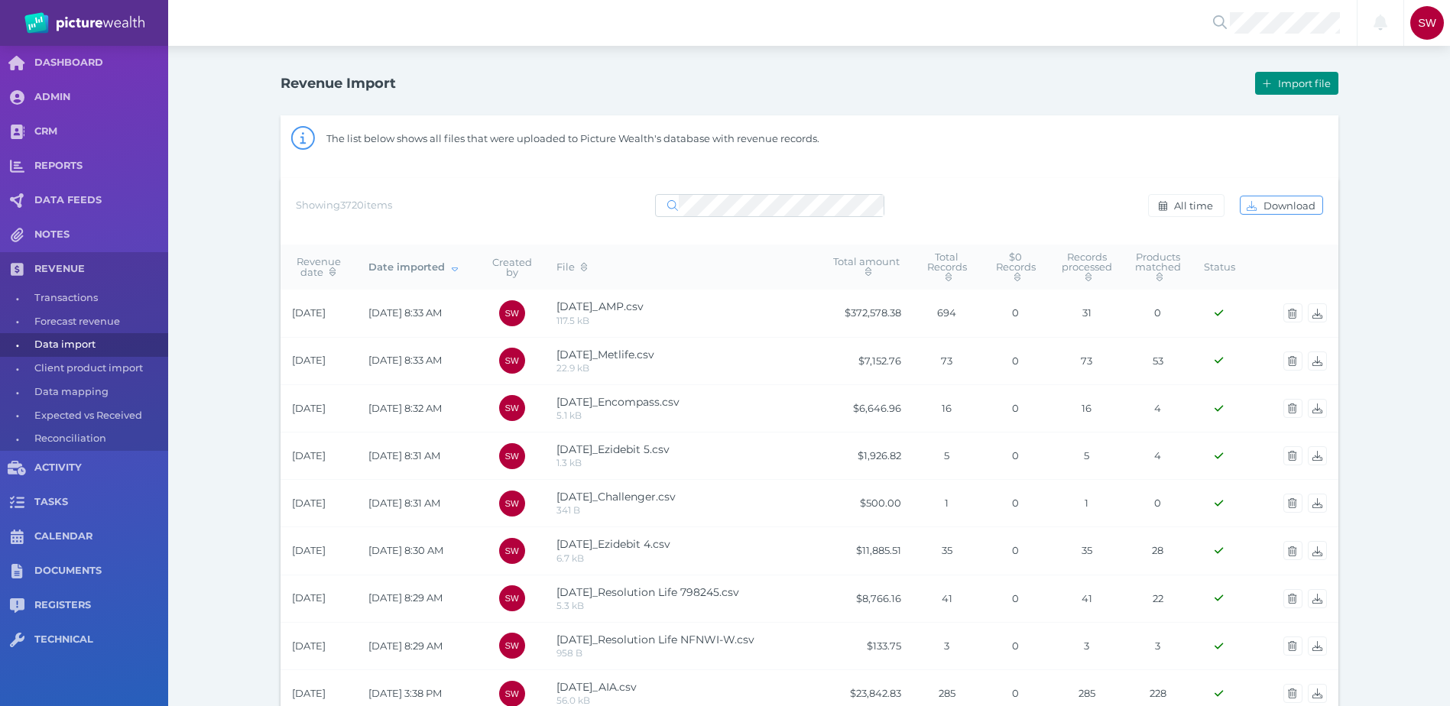
click at [1269, 79] on icon "button" at bounding box center [1267, 84] width 8 height 10
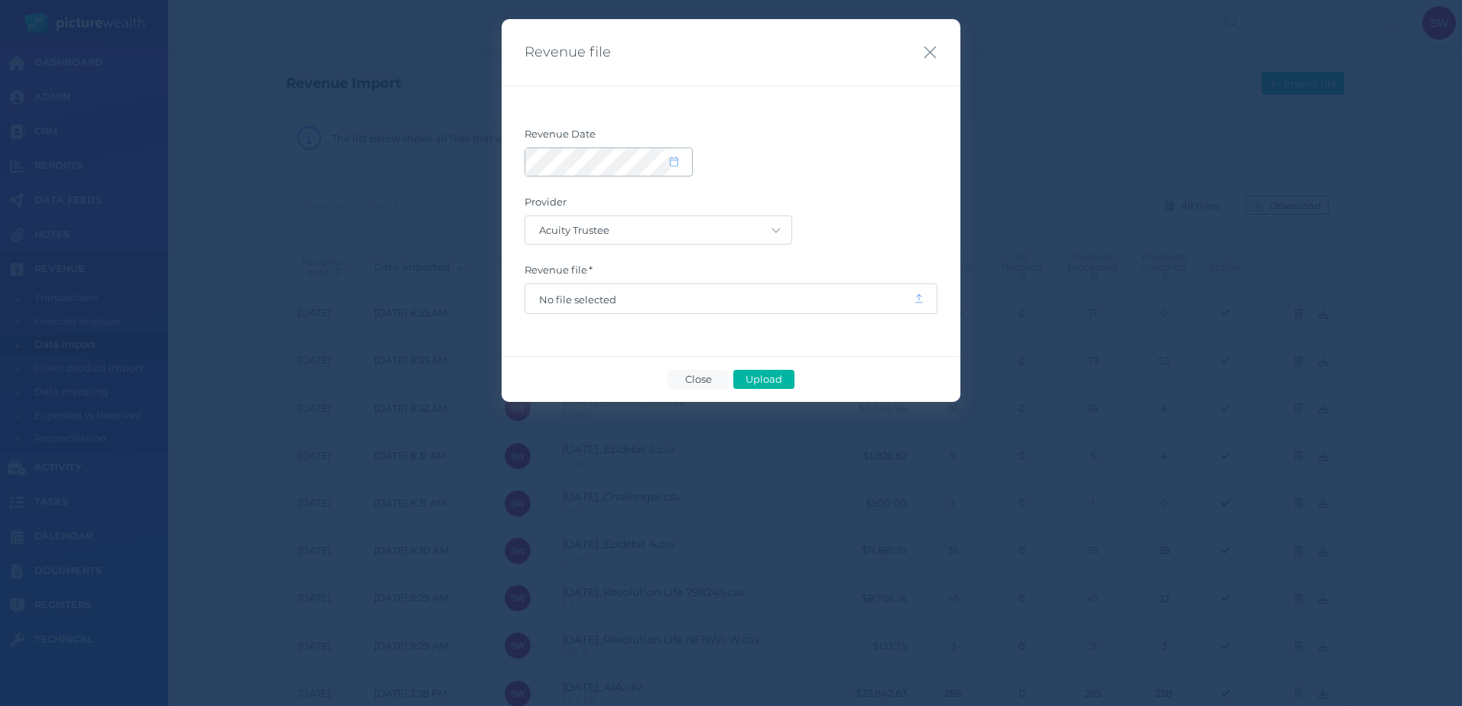
click at [675, 161] on icon at bounding box center [674, 162] width 8 height 10
select select "8"
select select "2025"
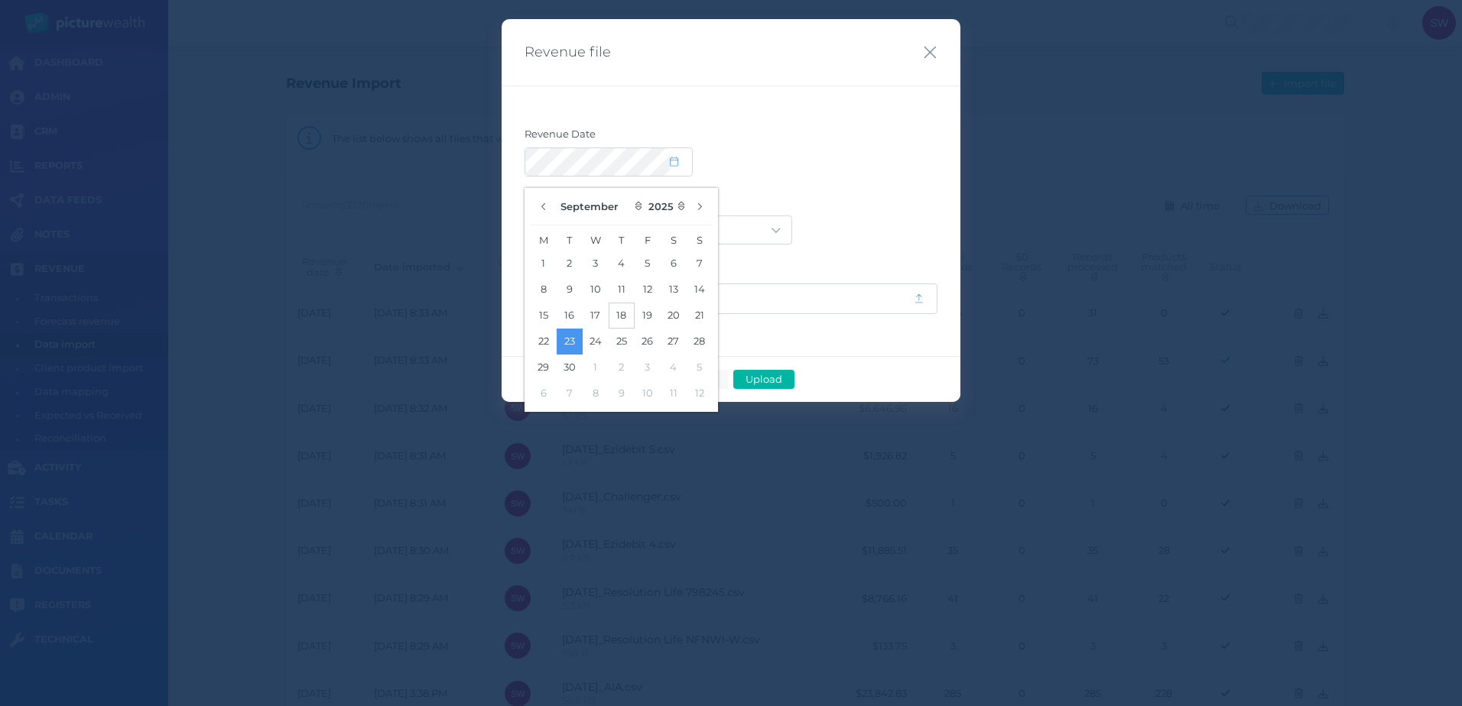
click at [626, 318] on button "18" at bounding box center [622, 316] width 26 height 26
click at [836, 200] on label "Provider" at bounding box center [730, 206] width 413 height 20
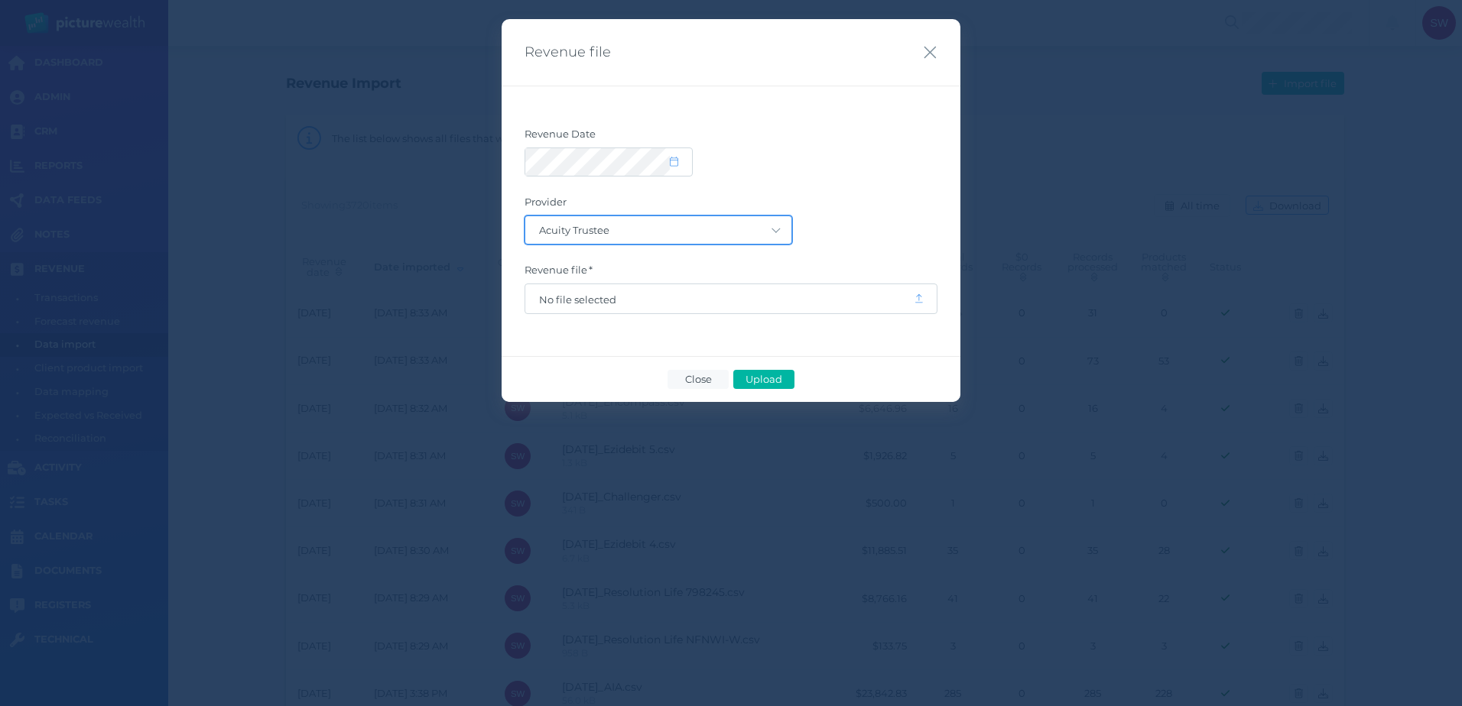
click at [771, 230] on select "Acuity Trustee AIA Australia AMG Super AMP ASGARD Asteron Life Australian Retir…" at bounding box center [658, 230] width 266 height 28
select select "39"
click at [525, 216] on select "Acuity Trustee AIA Australia AMG Super AMP ASGARD Asteron Life Australian Retir…" at bounding box center [658, 230] width 266 height 28
click at [704, 306] on span "No file selected" at bounding box center [719, 298] width 388 height 29
click at [706, 301] on span "No file selected" at bounding box center [719, 300] width 361 height 12
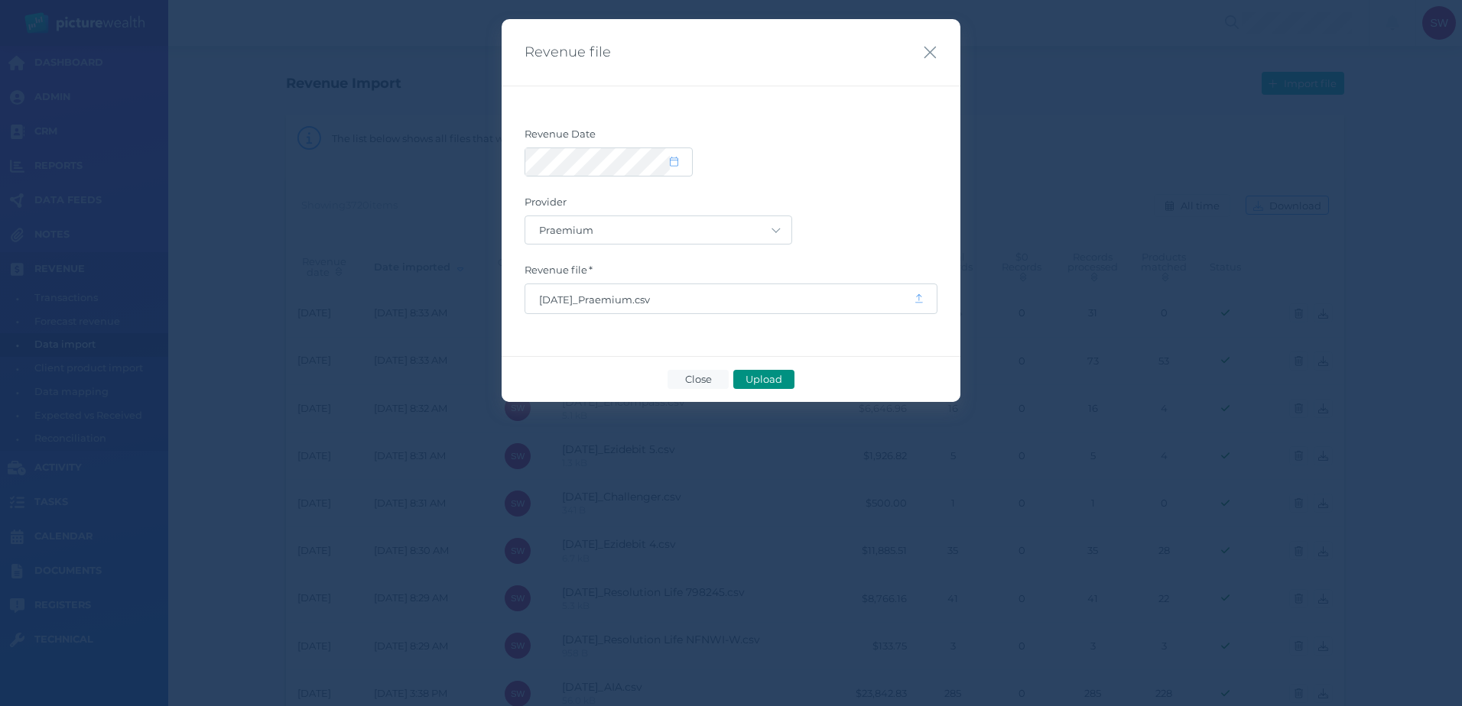
click at [761, 382] on span "Upload" at bounding box center [764, 379] width 50 height 12
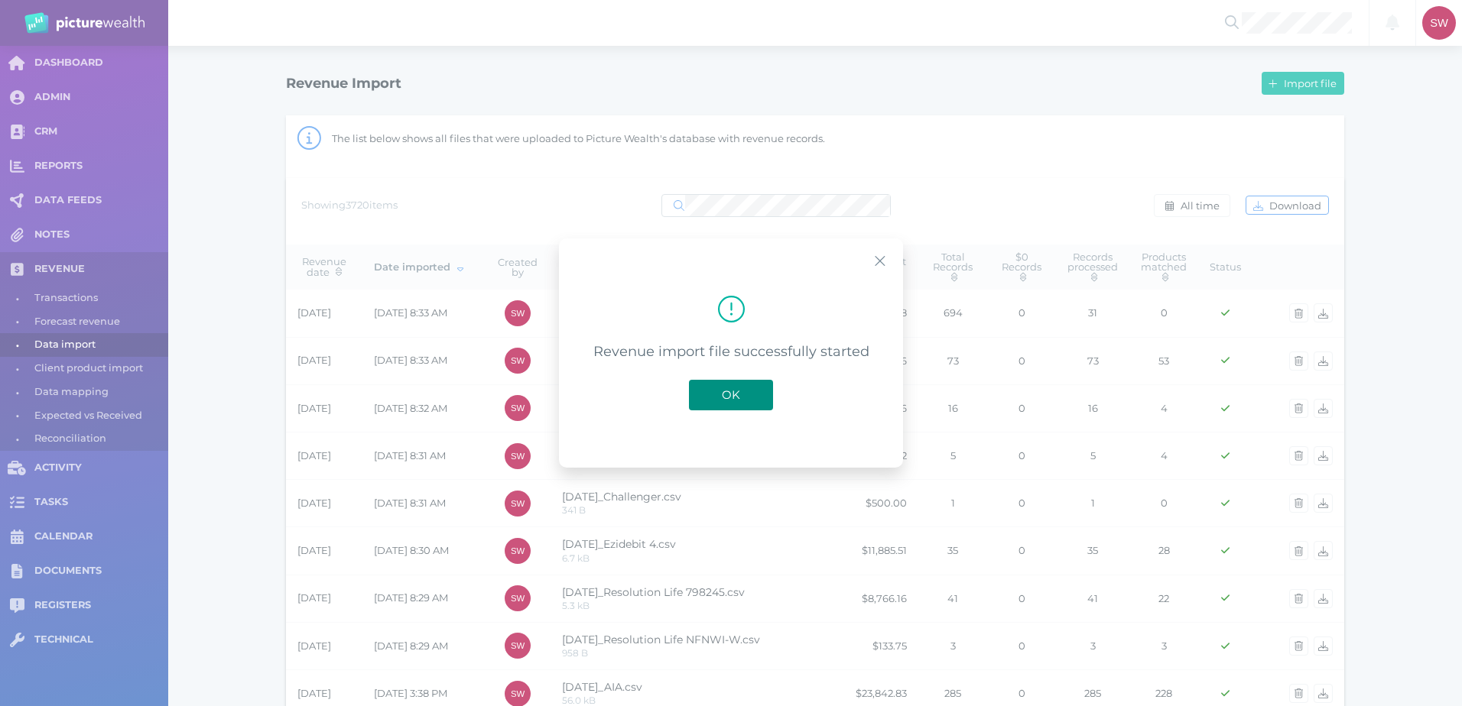
click at [731, 397] on span "OK" at bounding box center [731, 395] width 34 height 15
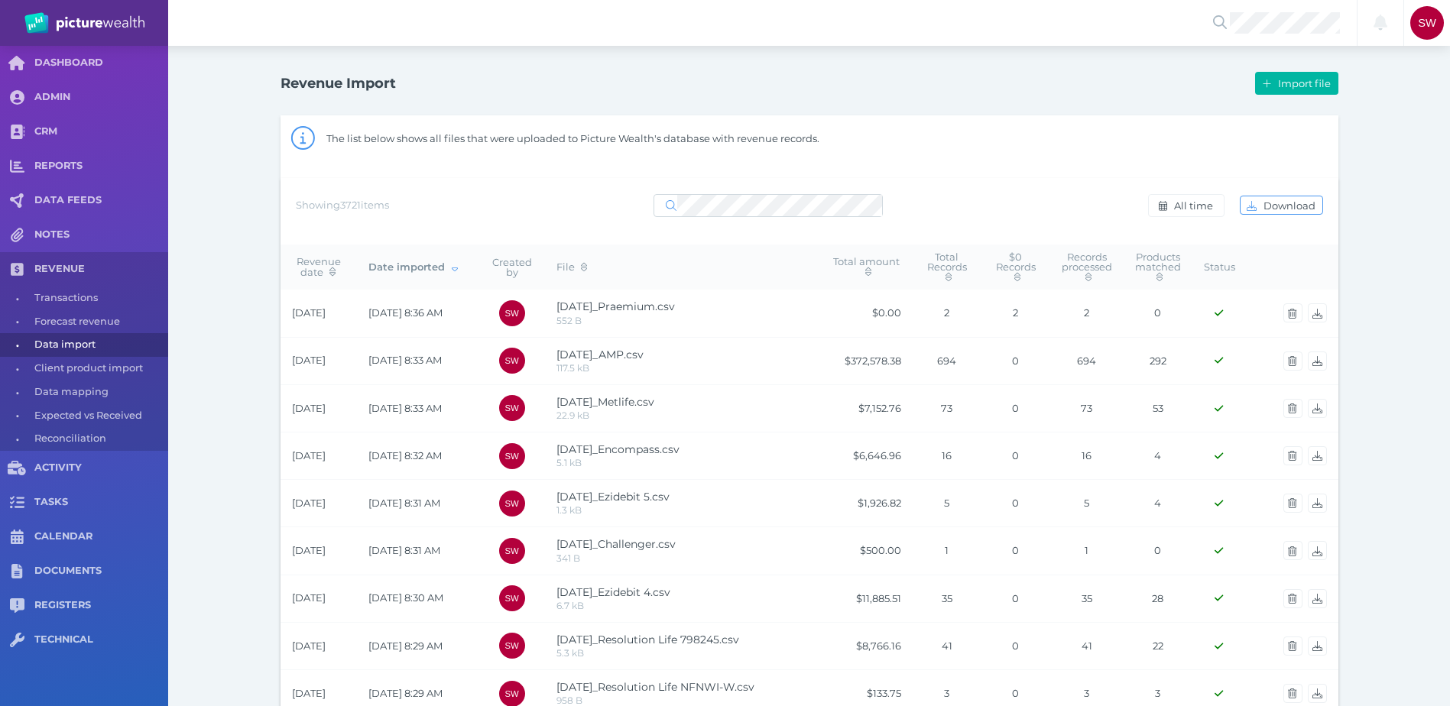
click at [1302, 88] on span "Import file" at bounding box center [1306, 83] width 63 height 12
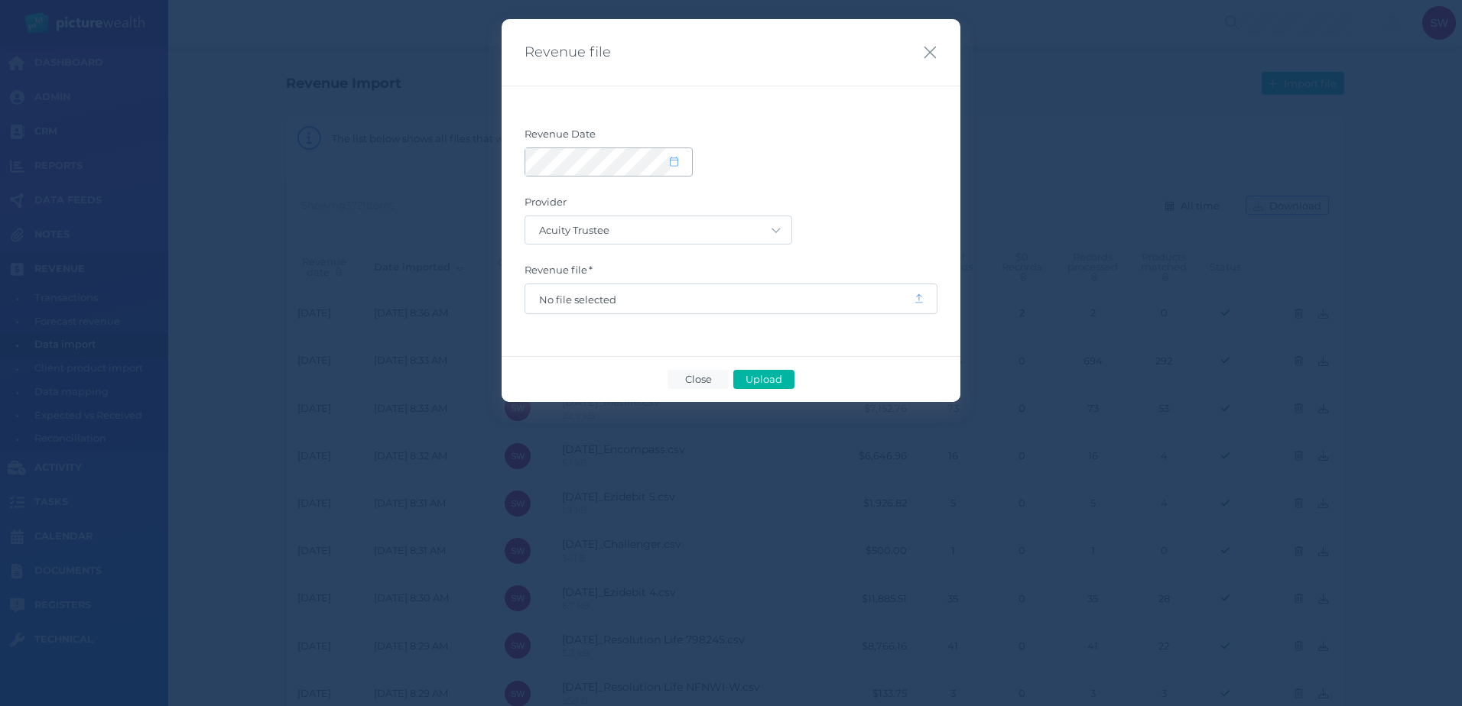
click at [683, 156] on span at bounding box center [681, 162] width 22 height 13
select select "8"
select select "2025"
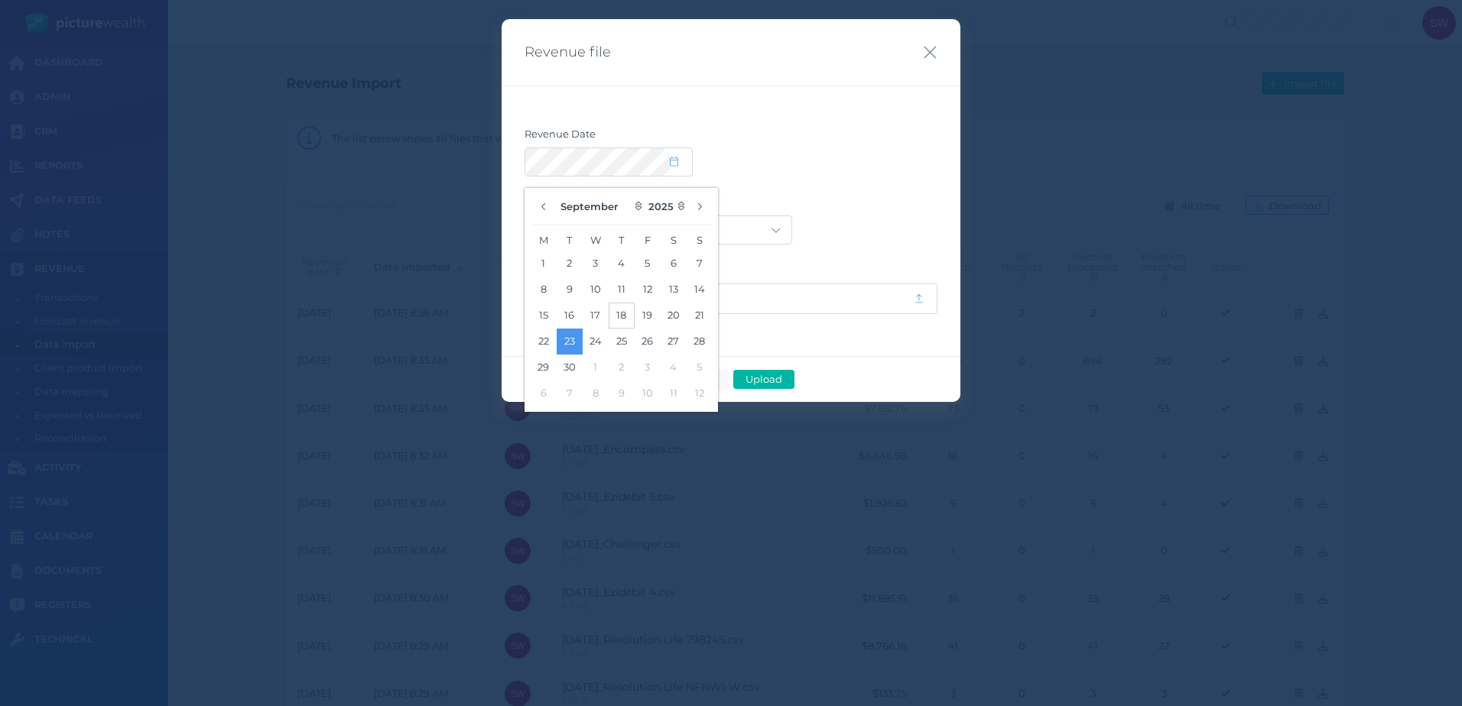
click at [622, 312] on button "18" at bounding box center [622, 316] width 26 height 26
click at [846, 176] on form "Revenue Date Provider Acuity Trustee AIA Australia AMG Super AMP ASGARD Asteron…" at bounding box center [730, 221] width 413 height 187
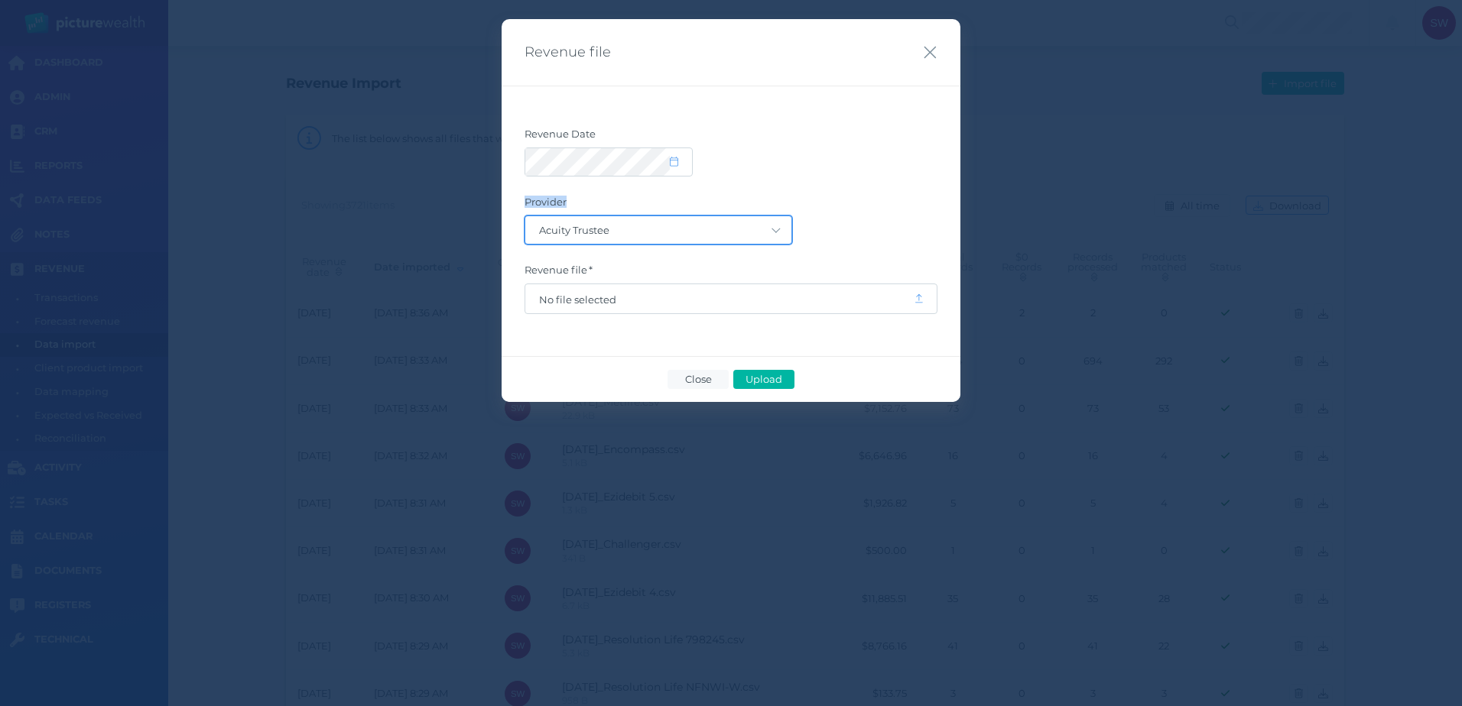
drag, startPoint x: 846, startPoint y: 176, endPoint x: 752, endPoint y: 232, distance: 110.0
click at [752, 232] on select "Acuity Trustee AIA Australia AMG Super AMP ASGARD Asteron Life Australian Retir…" at bounding box center [658, 230] width 266 height 28
select select "21"
click at [525, 216] on select "Acuity Trustee AIA Australia AMG Super AMP ASGARD Asteron Life Australian Retir…" at bounding box center [658, 230] width 266 height 28
click at [628, 302] on span "No file selected" at bounding box center [719, 300] width 361 height 12
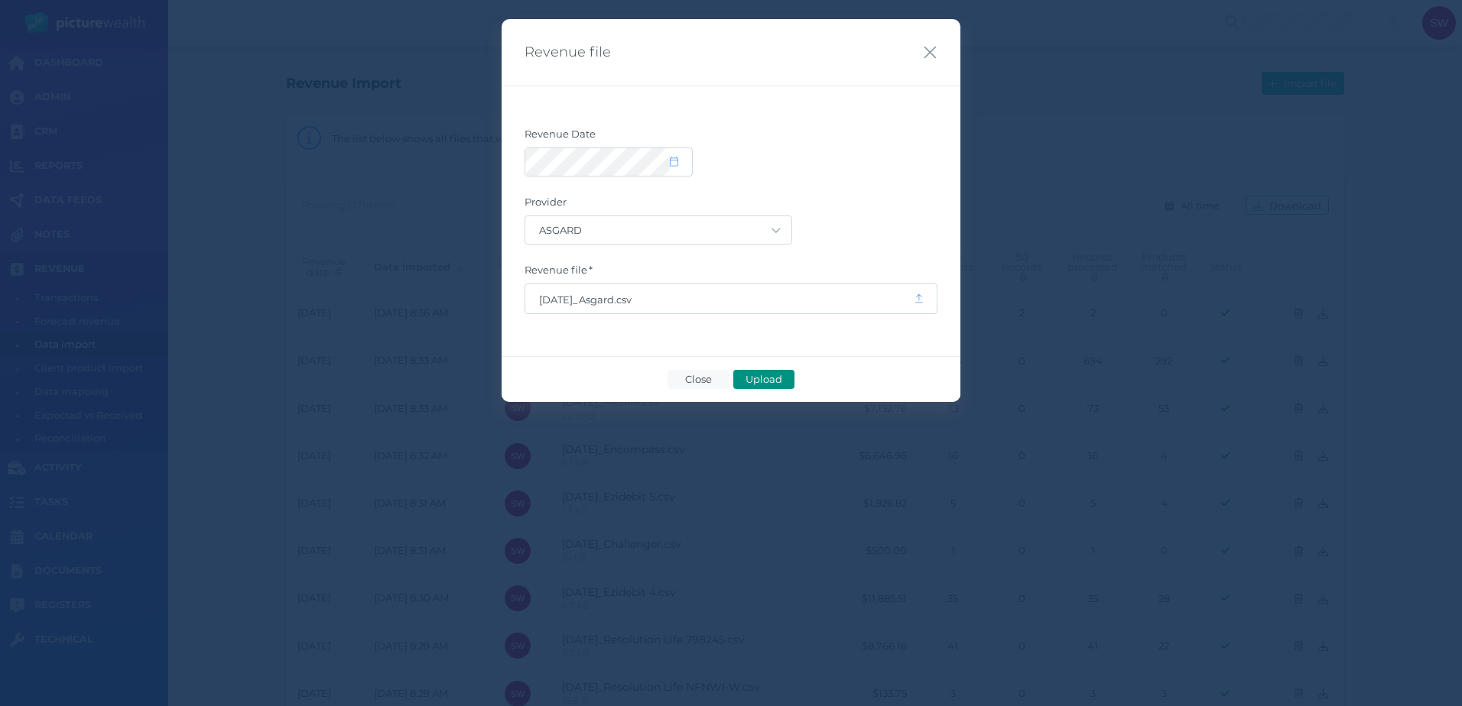
click at [760, 378] on span "Upload" at bounding box center [764, 379] width 50 height 12
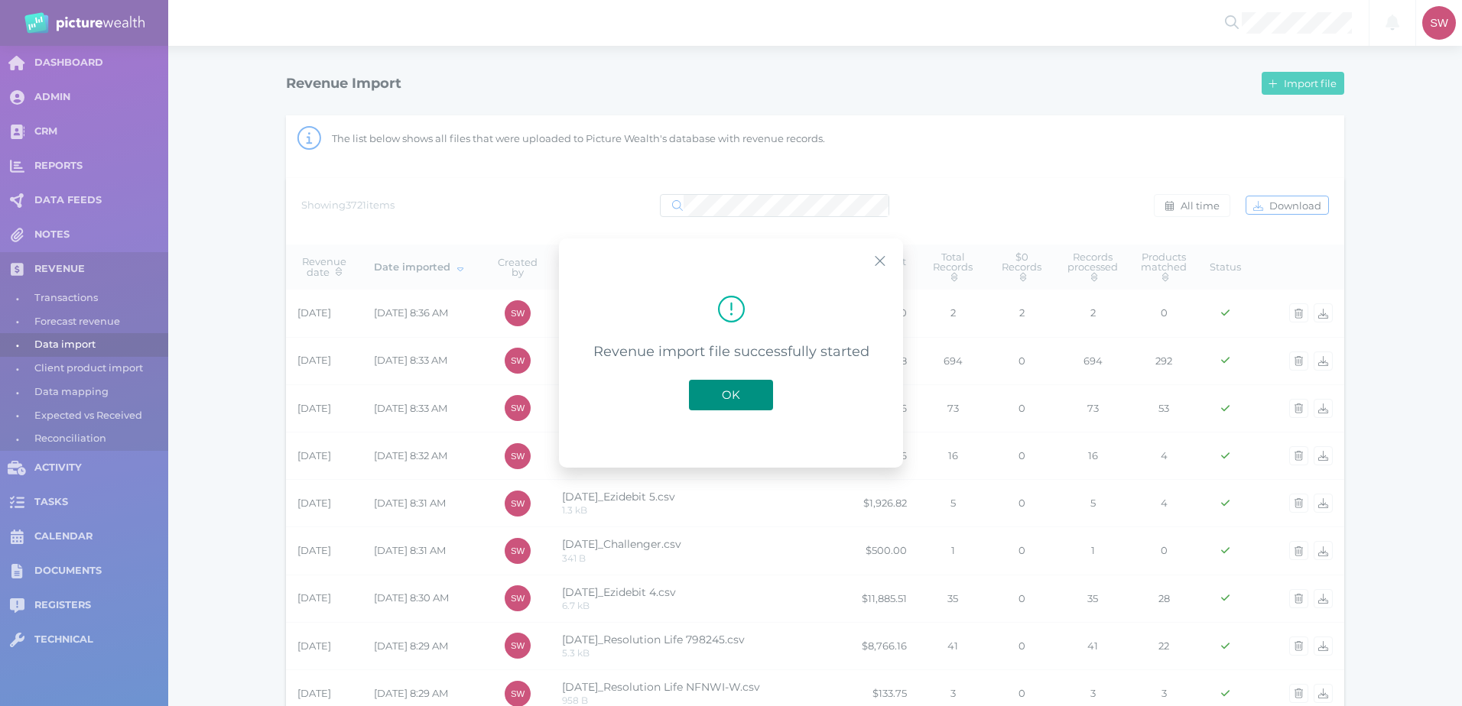
click at [734, 395] on span "OK" at bounding box center [731, 395] width 34 height 15
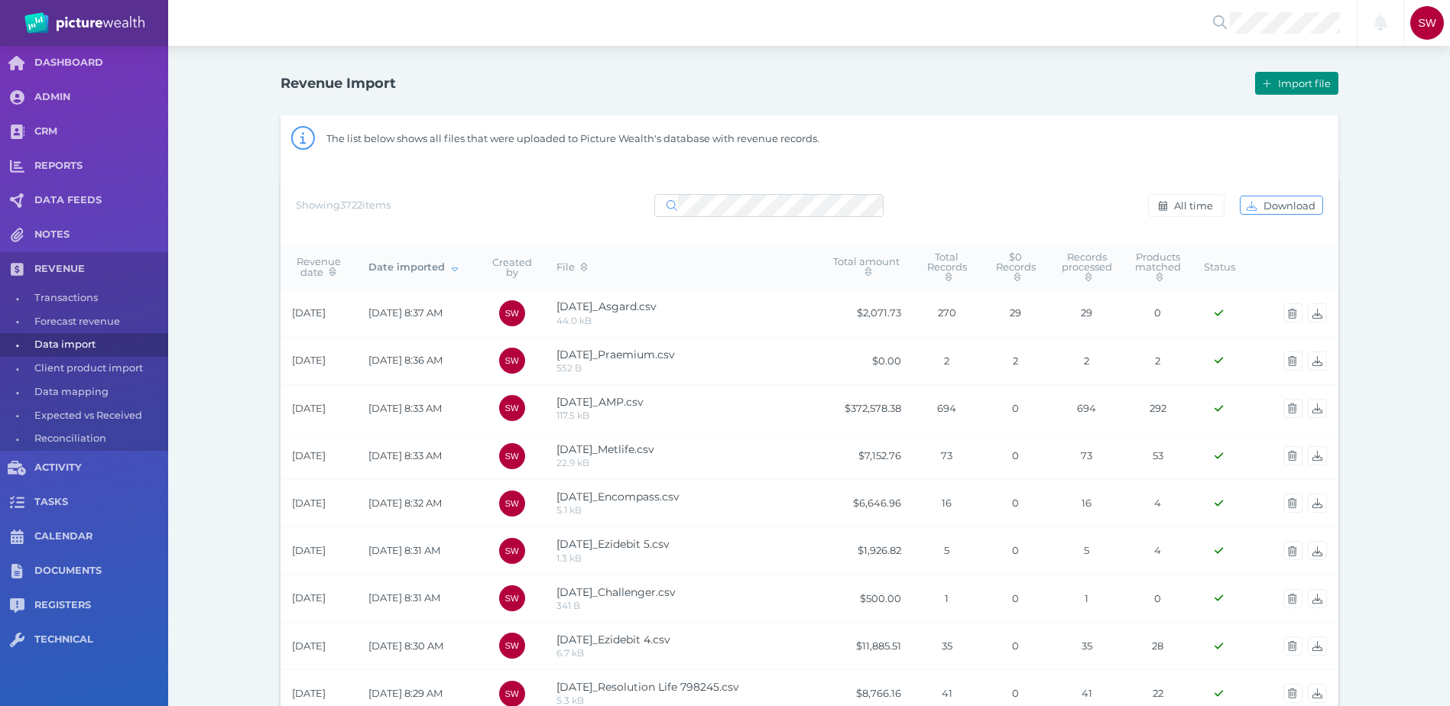
click at [1293, 92] on button "Import file" at bounding box center [1296, 83] width 83 height 23
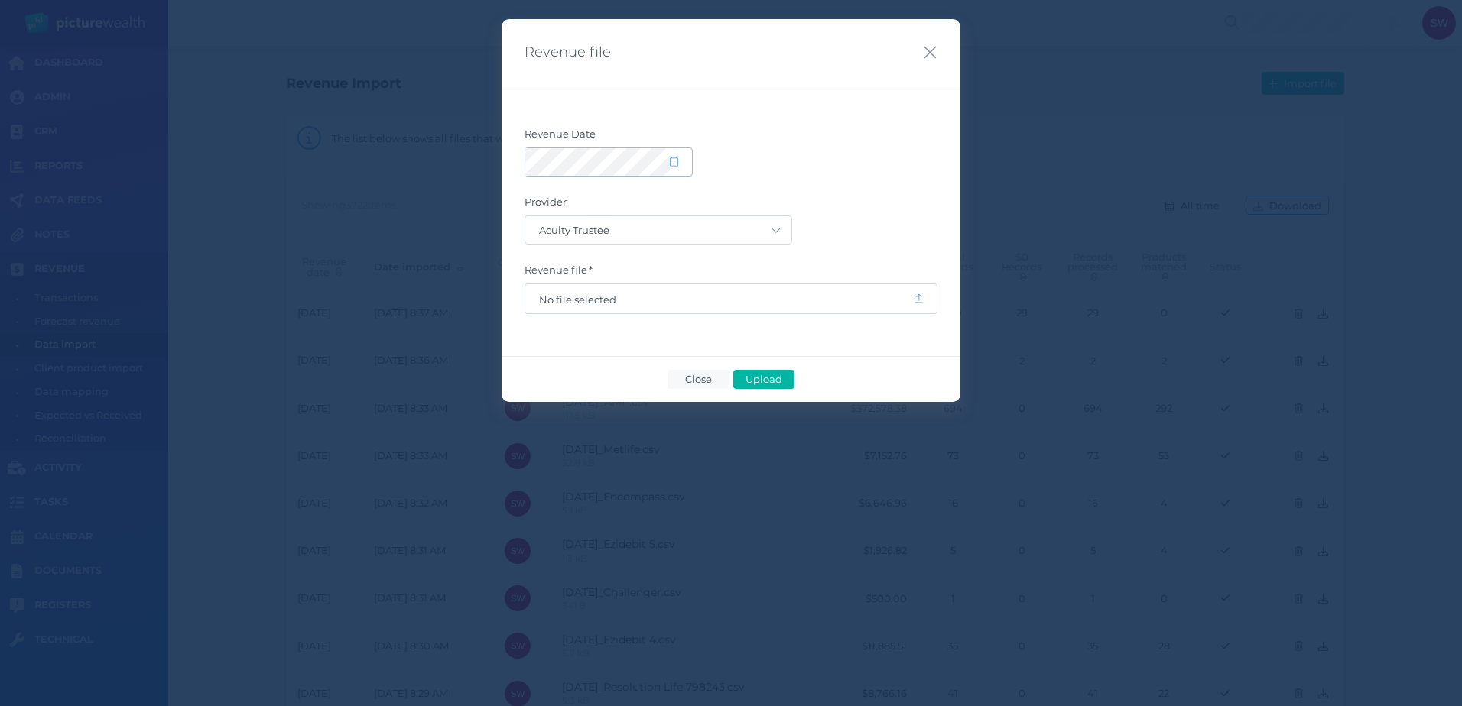
click at [673, 162] on icon at bounding box center [674, 162] width 8 height 10
select select "8"
select select "2025"
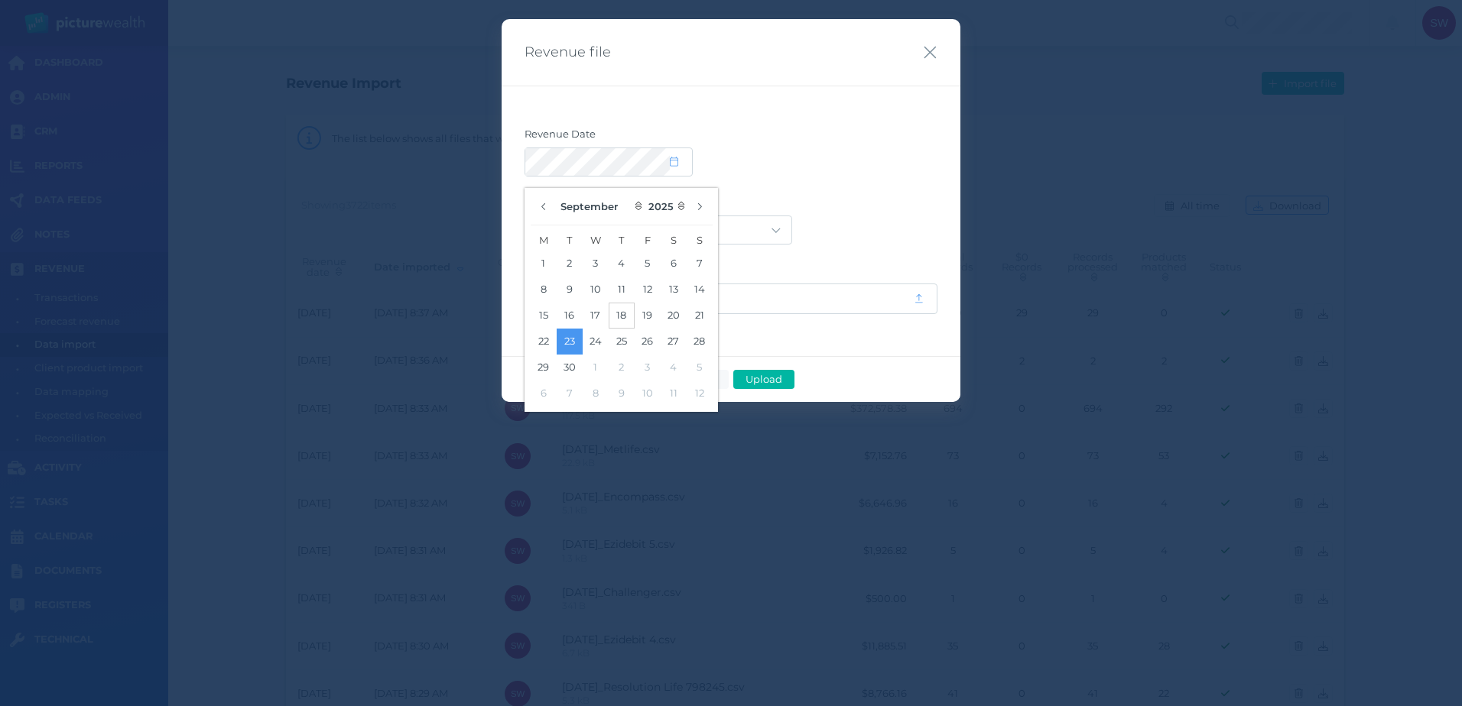
click at [622, 318] on button "18" at bounding box center [622, 316] width 26 height 26
drag, startPoint x: 806, startPoint y: 144, endPoint x: 791, endPoint y: 162, distance: 23.3
click at [806, 147] on label "Revenue Date" at bounding box center [730, 138] width 413 height 20
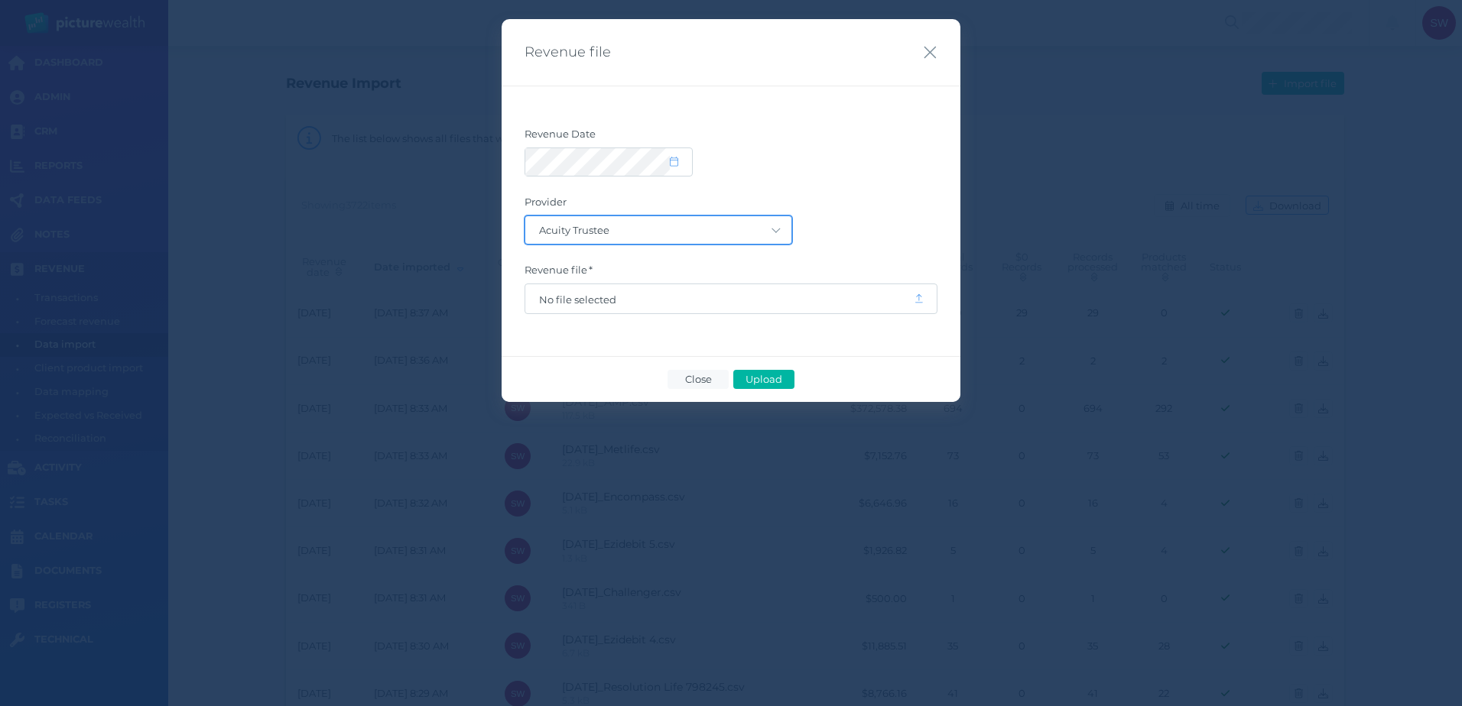
click at [768, 237] on select "Acuity Trustee AIA Australia AMG Super AMP ASGARD Asteron Life Australian Retir…" at bounding box center [658, 230] width 266 height 28
select select "80"
click at [525, 216] on select "Acuity Trustee AIA Australia AMG Super AMP ASGARD Asteron Life Australian Retir…" at bounding box center [658, 230] width 266 height 28
click at [589, 307] on span "No file selected" at bounding box center [719, 298] width 388 height 29
click at [594, 309] on span "No file selected" at bounding box center [719, 298] width 388 height 29
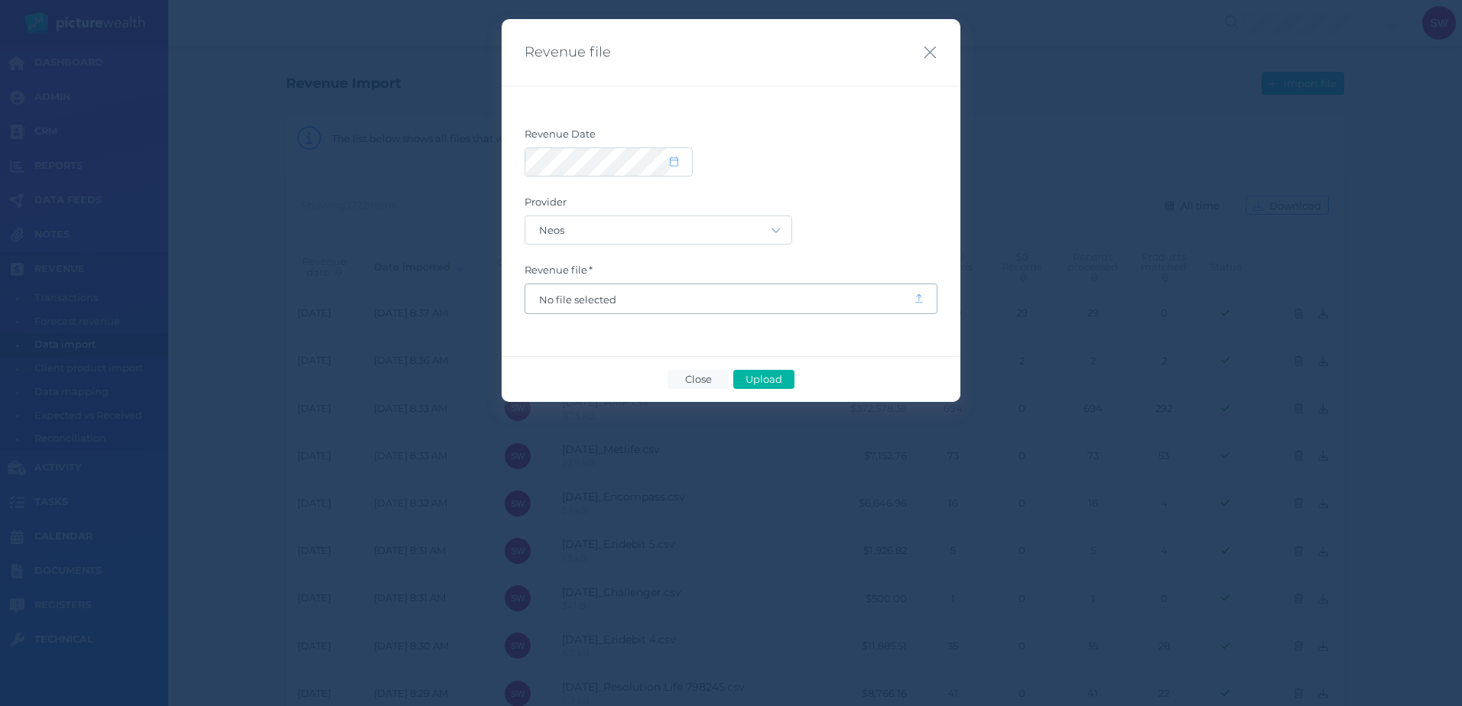
click at [595, 301] on span "No file selected" at bounding box center [719, 300] width 361 height 12
click at [787, 384] on span "Upload" at bounding box center [764, 379] width 50 height 12
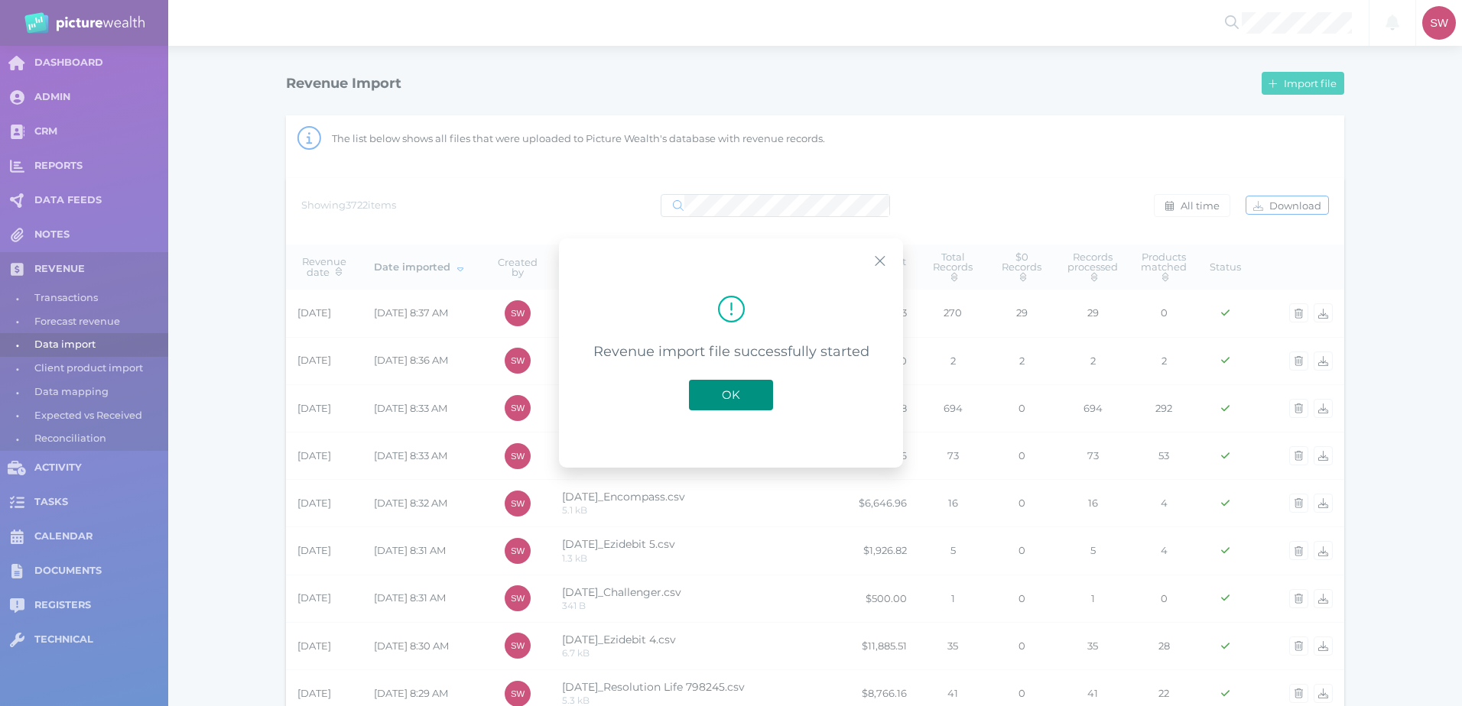
click at [760, 391] on button "OK" at bounding box center [731, 395] width 84 height 31
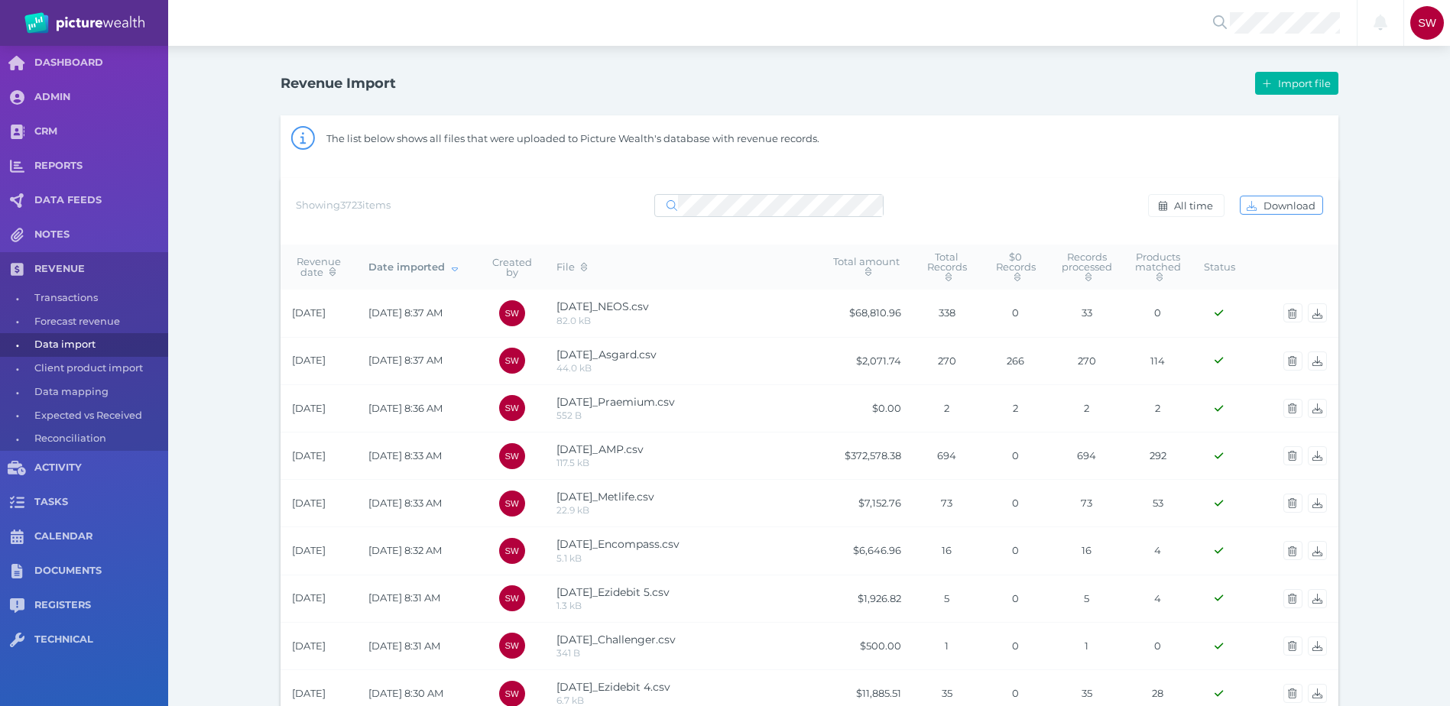
click at [1275, 86] on span "Import file" at bounding box center [1306, 83] width 63 height 12
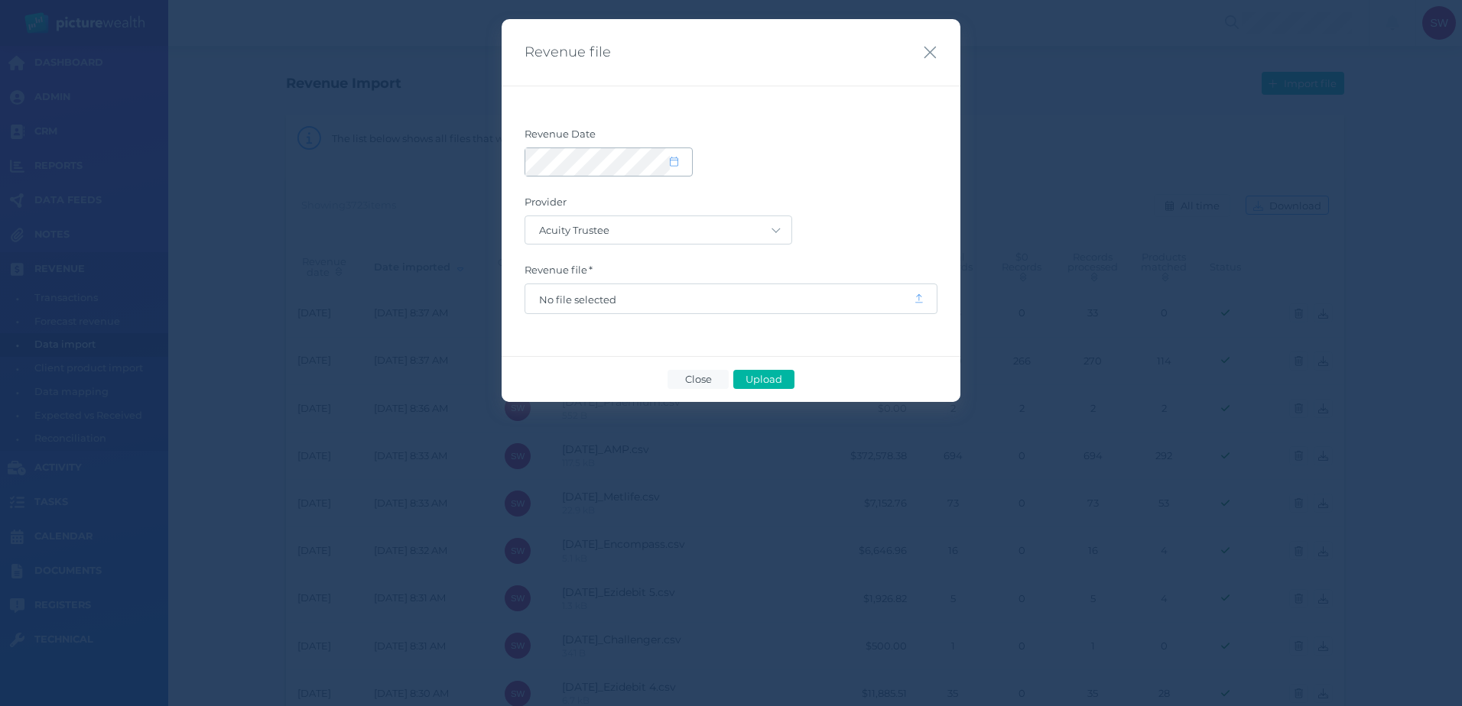
click at [683, 156] on span at bounding box center [681, 162] width 22 height 13
select select "8"
select select "2025"
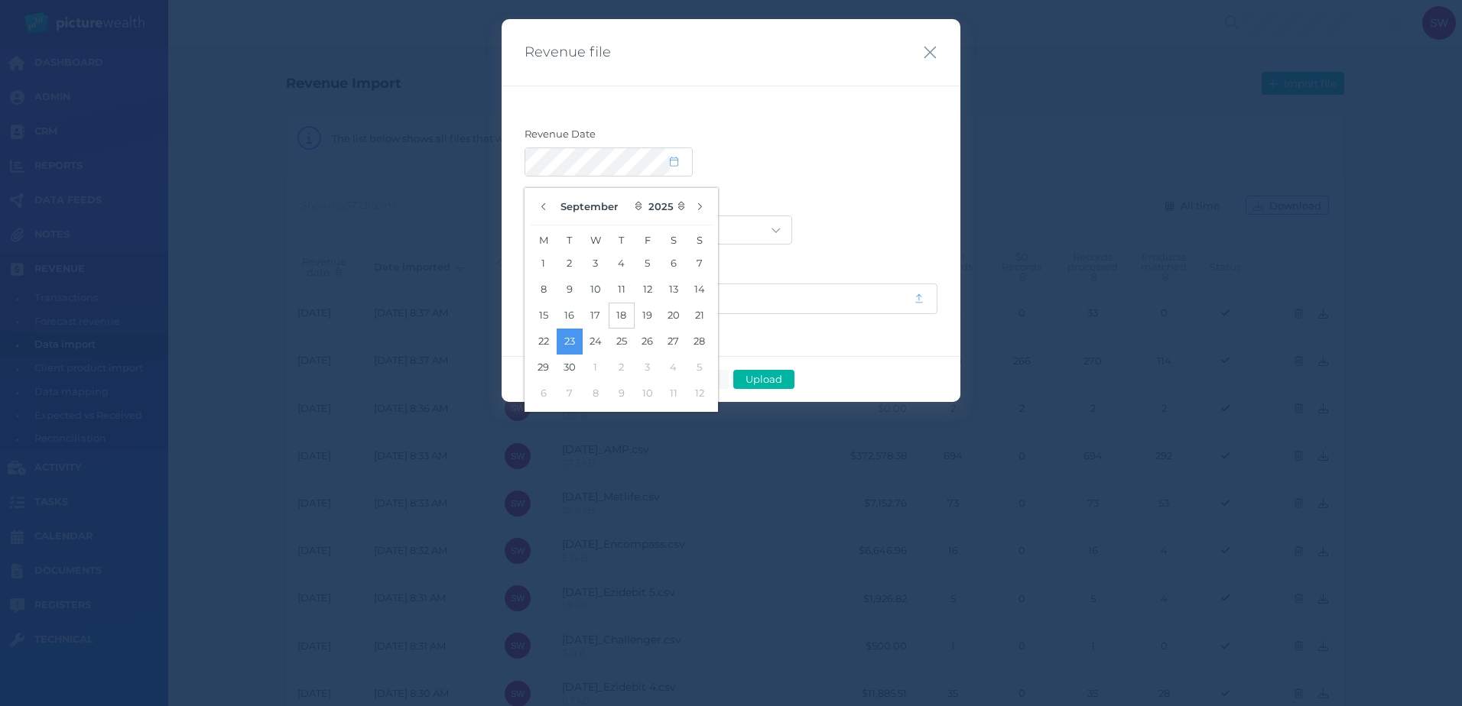
click at [619, 320] on button "18" at bounding box center [622, 316] width 26 height 26
click at [842, 109] on div "Revenue Date Provider Acuity Trustee AIA Australia AMG Super AMP ASGARD Asteron…" at bounding box center [731, 221] width 459 height 271
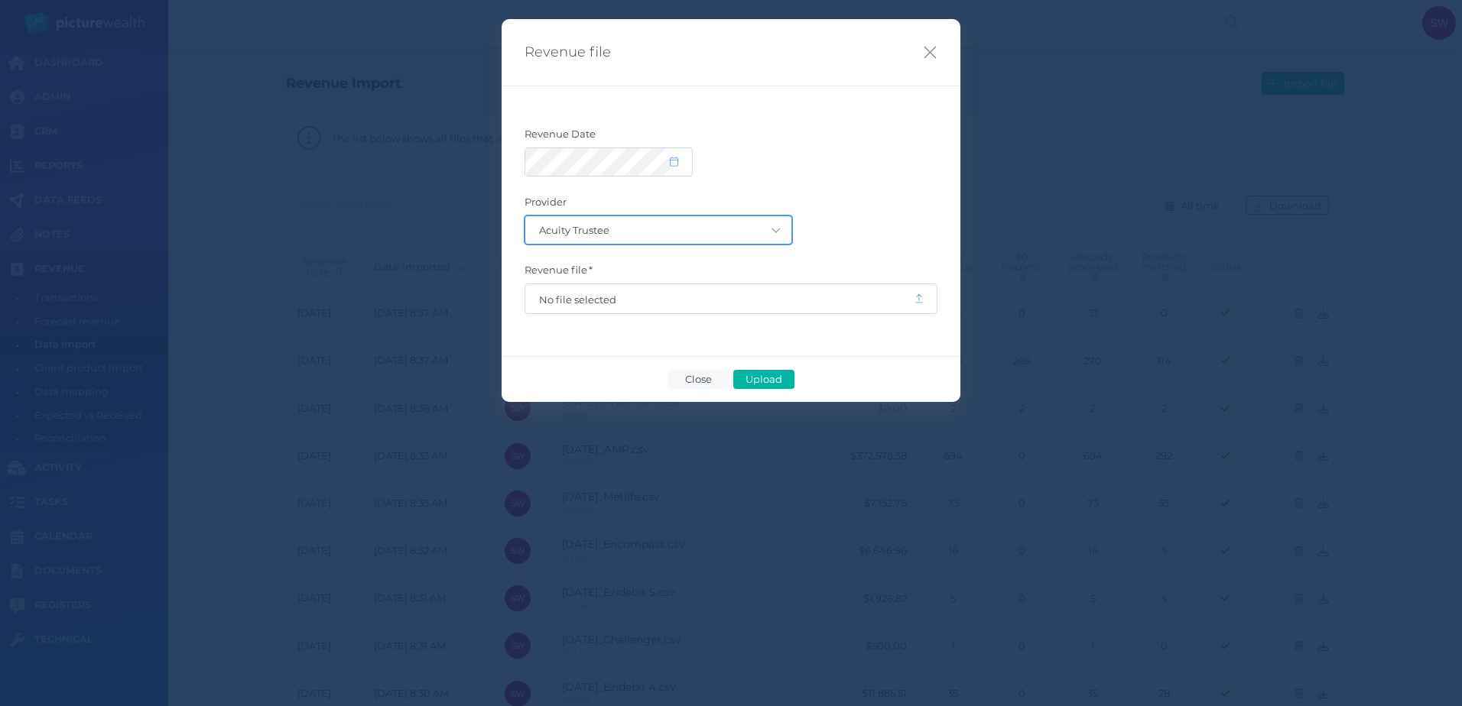
click at [761, 227] on select "Acuity Trustee AIA Australia AMG Super AMP ASGARD Asteron Life Australian Retir…" at bounding box center [658, 230] width 266 height 28
select select "39"
click at [525, 216] on select "Acuity Trustee AIA Australia AMG Super AMP ASGARD Asteron Life Australian Retir…" at bounding box center [658, 230] width 266 height 28
click at [729, 294] on span "No file selected" at bounding box center [719, 300] width 361 height 12
click at [786, 382] on span "Upload" at bounding box center [764, 379] width 50 height 12
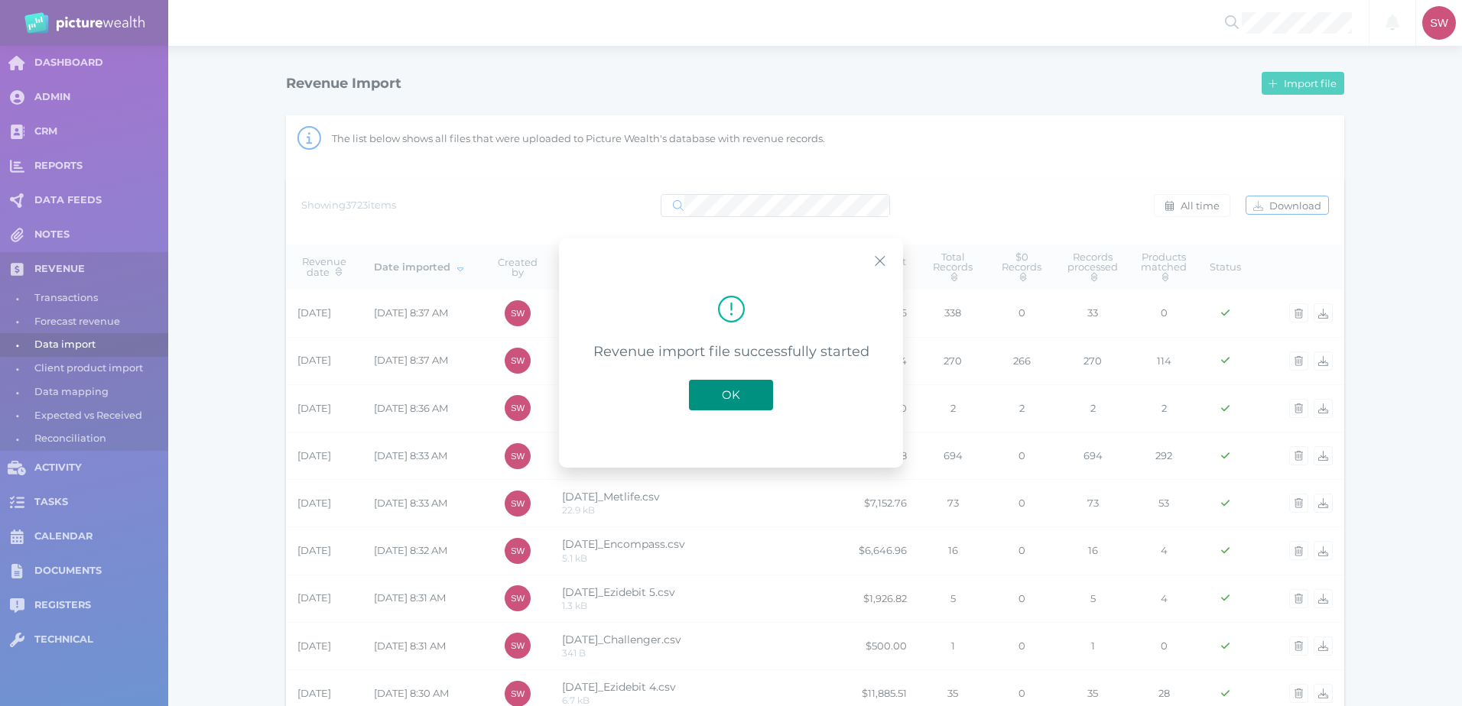
click at [744, 392] on span "OK" at bounding box center [731, 395] width 34 height 15
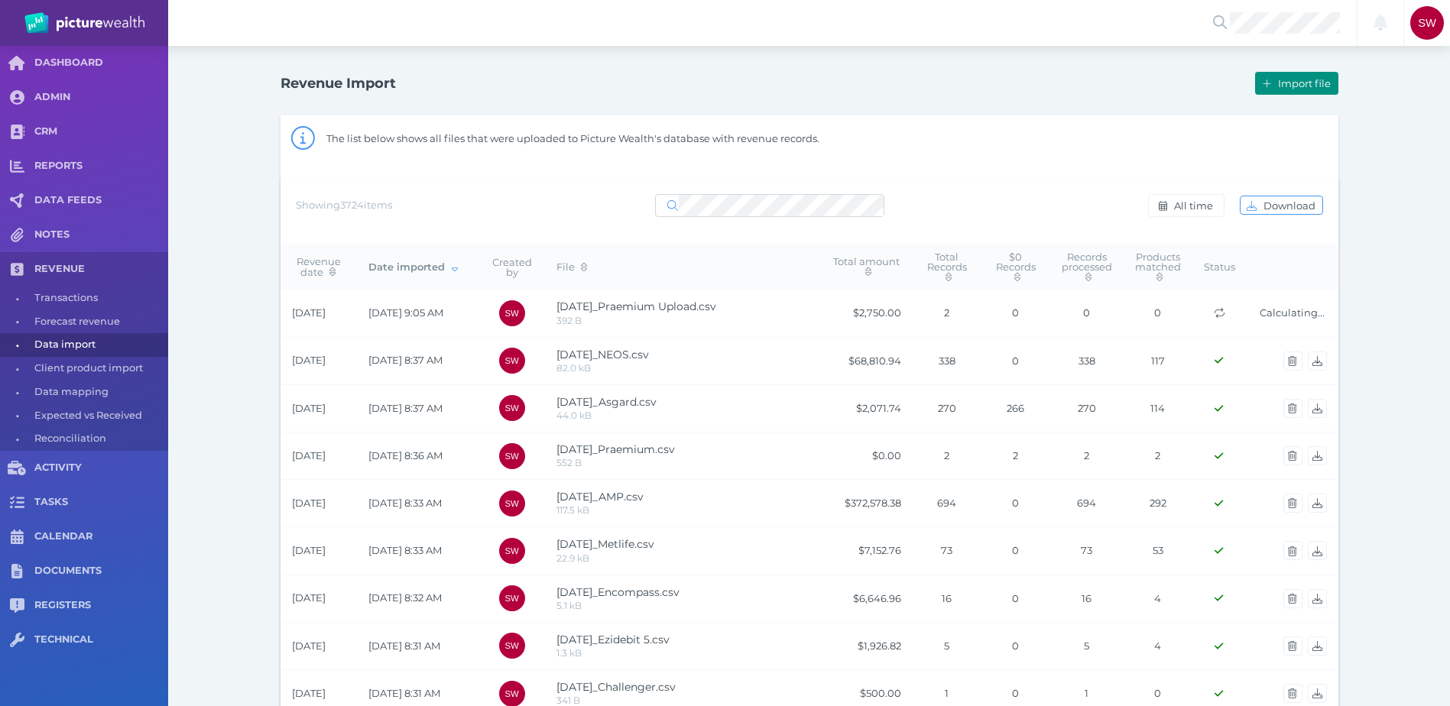
click at [1292, 85] on span "Import file" at bounding box center [1306, 83] width 63 height 12
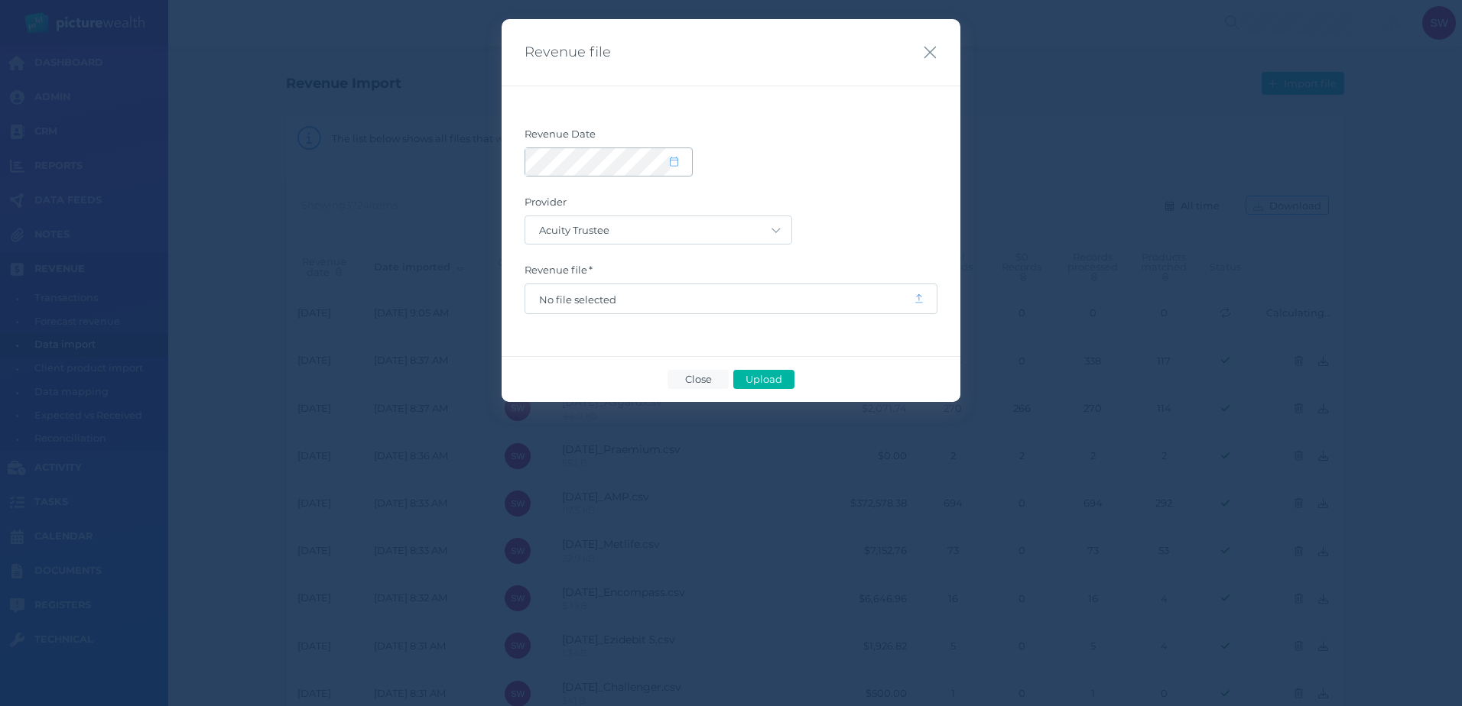
click at [680, 167] on span at bounding box center [681, 162] width 22 height 13
select select "8"
select select "2025"
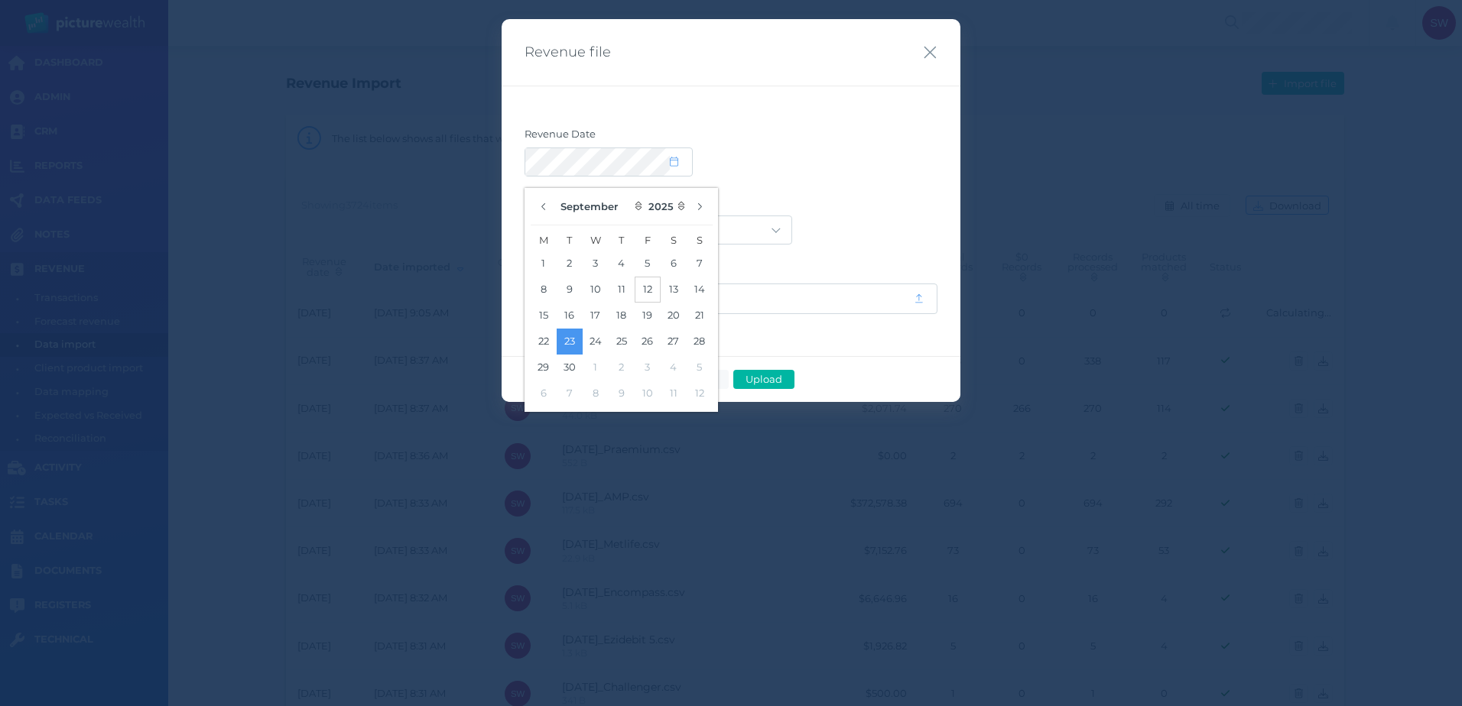
click at [640, 287] on button "12" at bounding box center [648, 290] width 26 height 26
click at [769, 189] on form "Revenue Date Provider Acuity Trustee AIA Australia AMG Super AMP ASGARD Asteron…" at bounding box center [730, 221] width 413 height 187
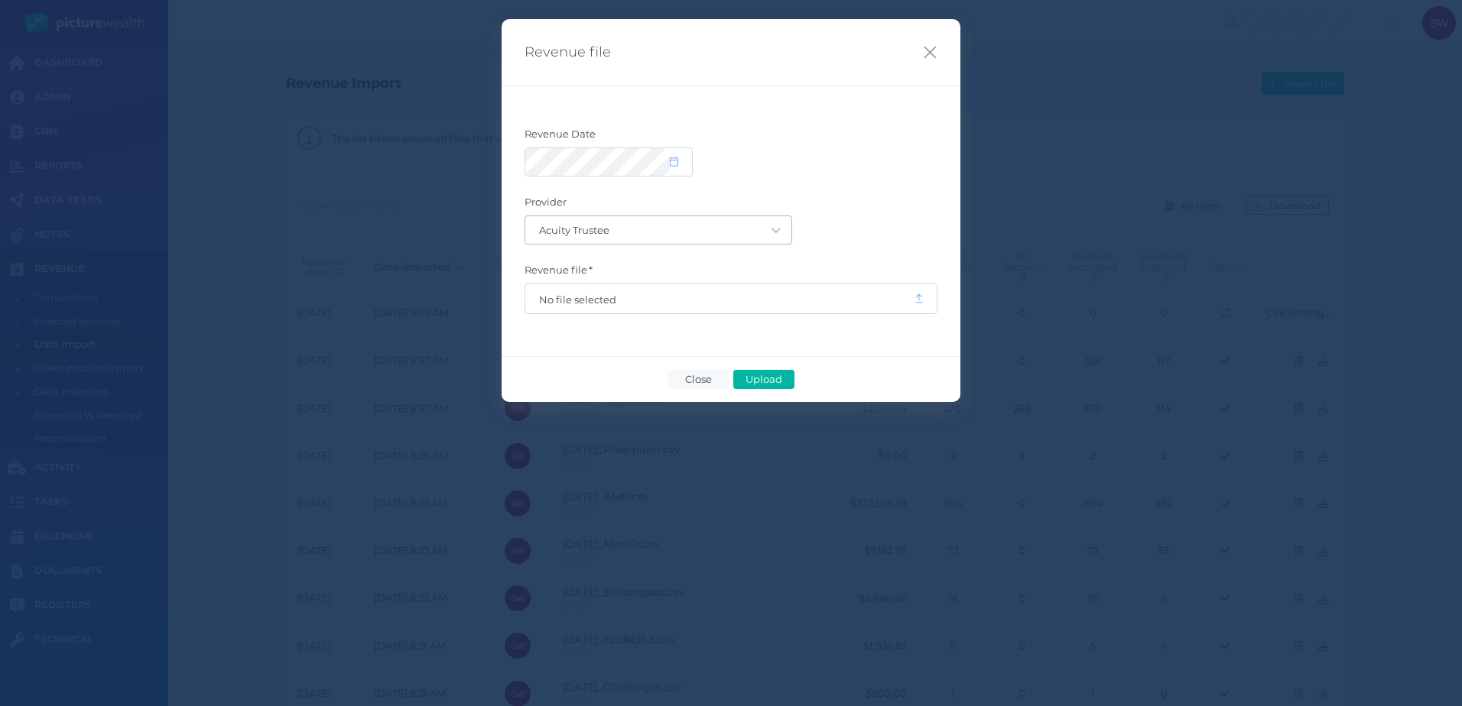
click at [754, 244] on span "Acuity Trustee AIA Australia AMG Super AMP ASGARD Asteron Life Australian Retir…" at bounding box center [658, 230] width 268 height 29
click at [758, 231] on select "Acuity Trustee AIA Australia AMG Super AMP ASGARD Asteron Life Australian Retir…" at bounding box center [658, 230] width 266 height 28
select select "23"
click at [525, 216] on select "Acuity Trustee AIA Australia AMG Super AMP ASGARD Asteron Life Australian Retir…" at bounding box center [658, 230] width 266 height 28
click at [735, 287] on span "No file selected" at bounding box center [719, 298] width 388 height 29
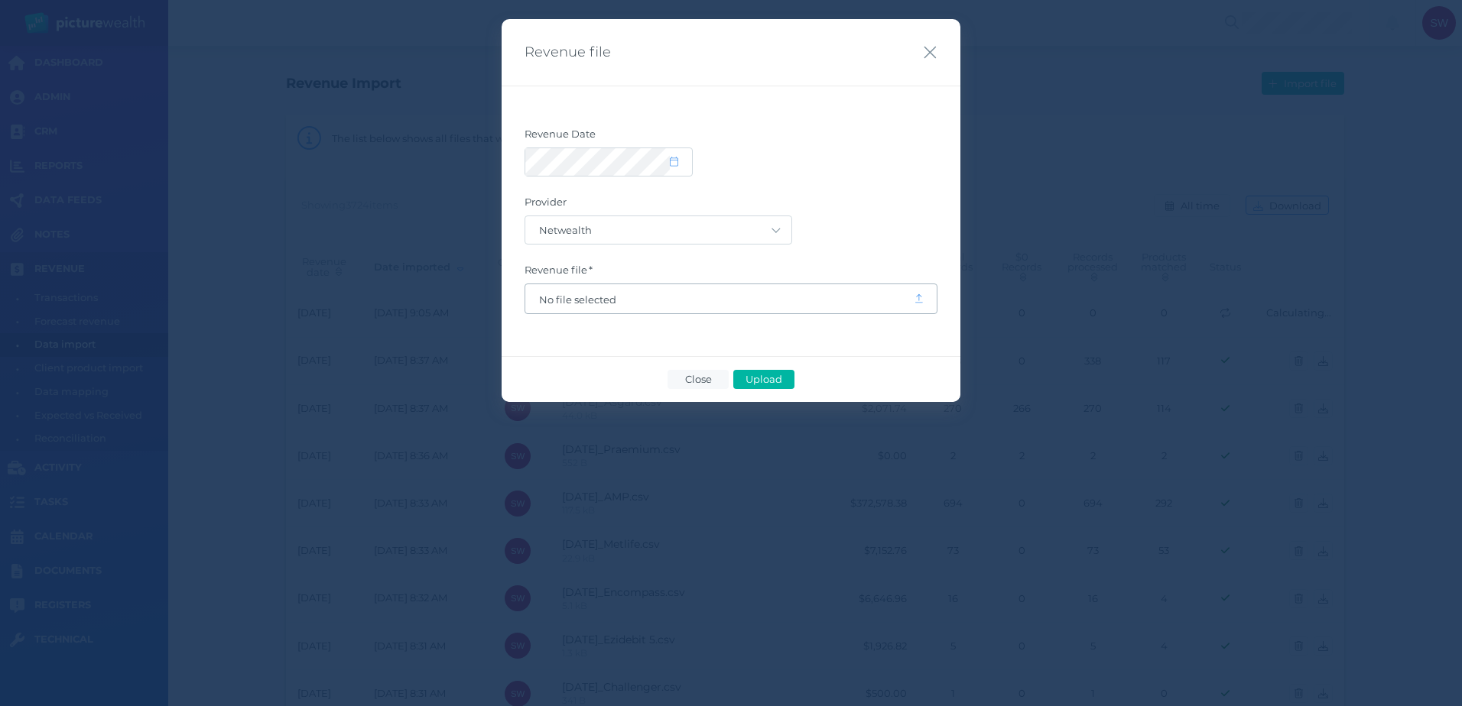
click at [738, 295] on span "No file selected" at bounding box center [719, 300] width 361 height 12
click at [763, 372] on button "Upload" at bounding box center [763, 379] width 61 height 19
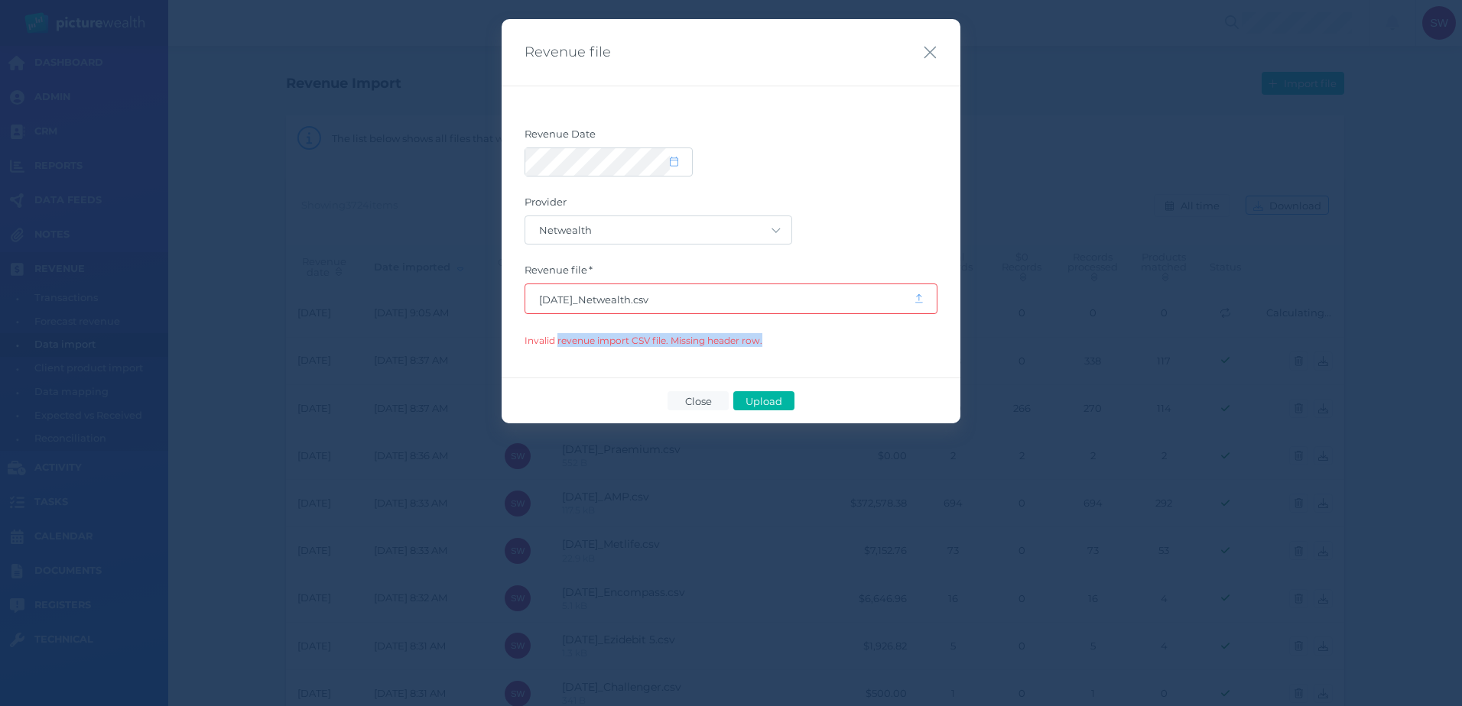
drag, startPoint x: 559, startPoint y: 343, endPoint x: 765, endPoint y: 347, distance: 205.7
click at [765, 347] on div "Revenue Date Provider Acuity Trustee AIA Australia AMG Super AMP ASGARD Asteron…" at bounding box center [731, 232] width 459 height 292
click at [768, 350] on div "Revenue Date Provider Acuity Trustee AIA Australia AMG Super AMP ASGARD Asteron…" at bounding box center [731, 232] width 459 height 292
click at [756, 398] on span "Upload" at bounding box center [764, 401] width 50 height 12
click at [761, 300] on span "[DATE]_Netwealth.csv" at bounding box center [719, 300] width 361 height 12
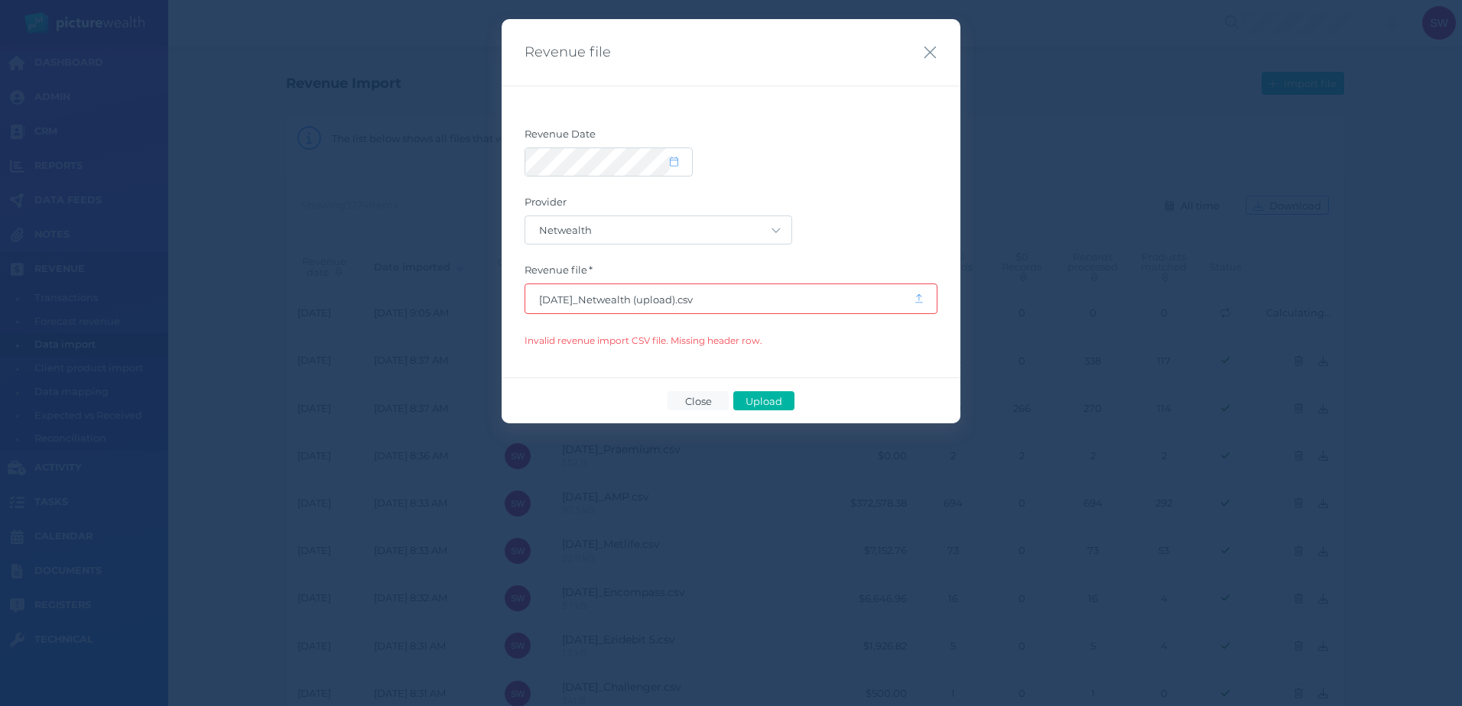
click at [777, 398] on span "Upload" at bounding box center [764, 401] width 50 height 12
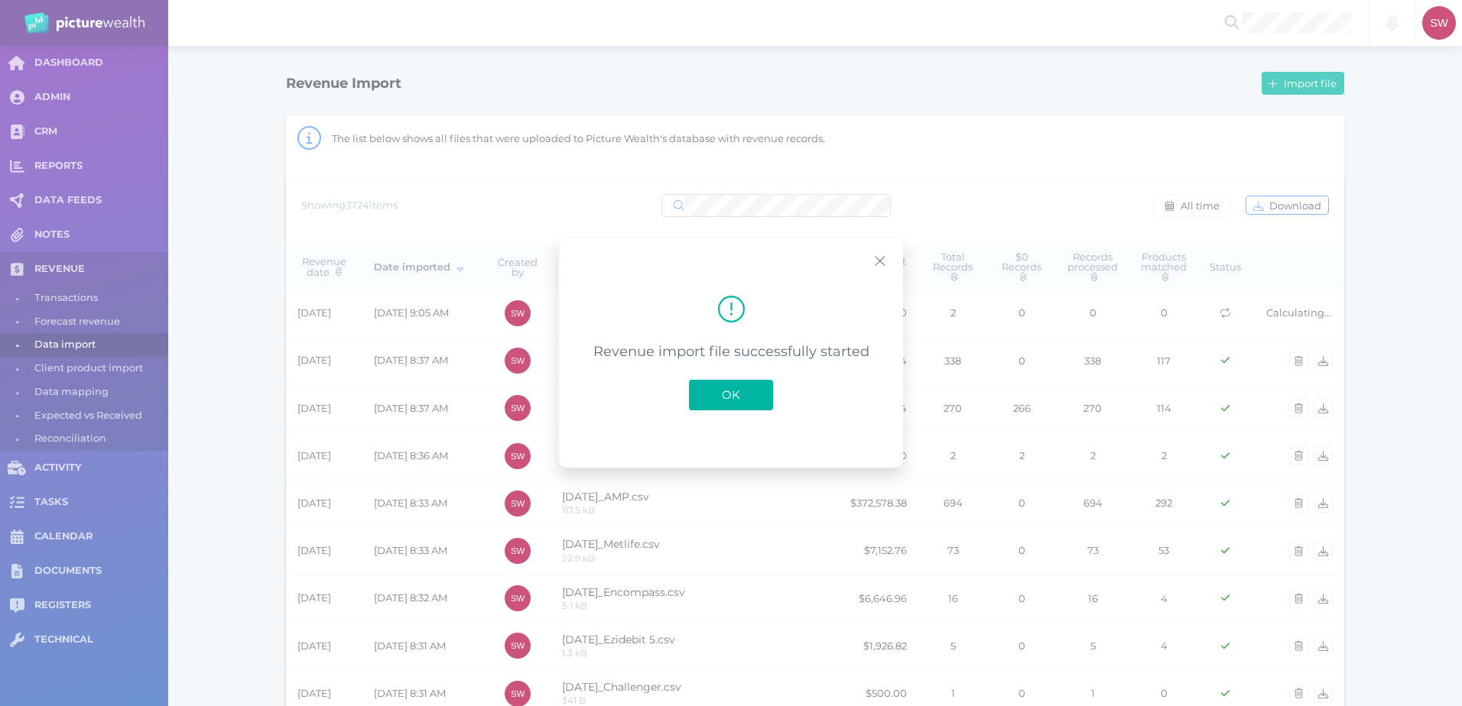
click at [718, 385] on button "OK" at bounding box center [731, 395] width 84 height 31
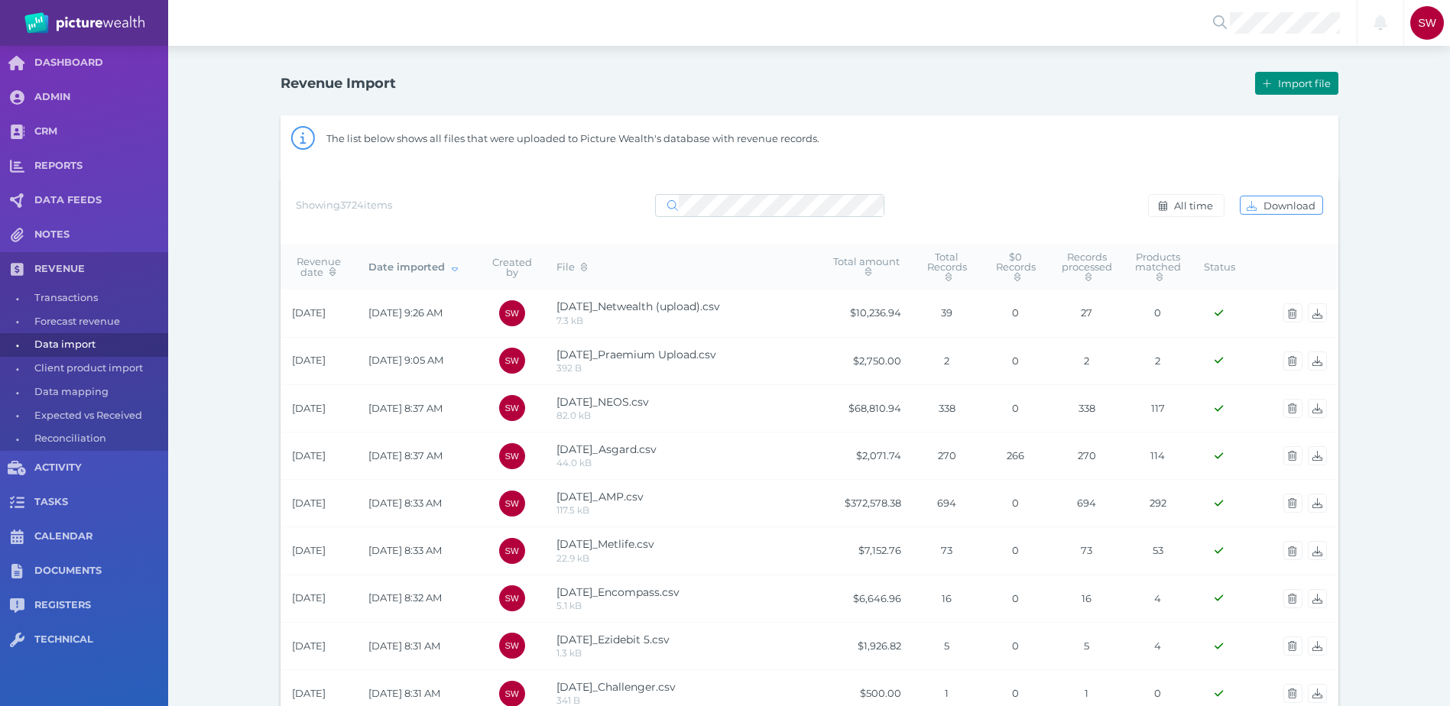
click at [1304, 80] on span "Import file" at bounding box center [1306, 83] width 63 height 12
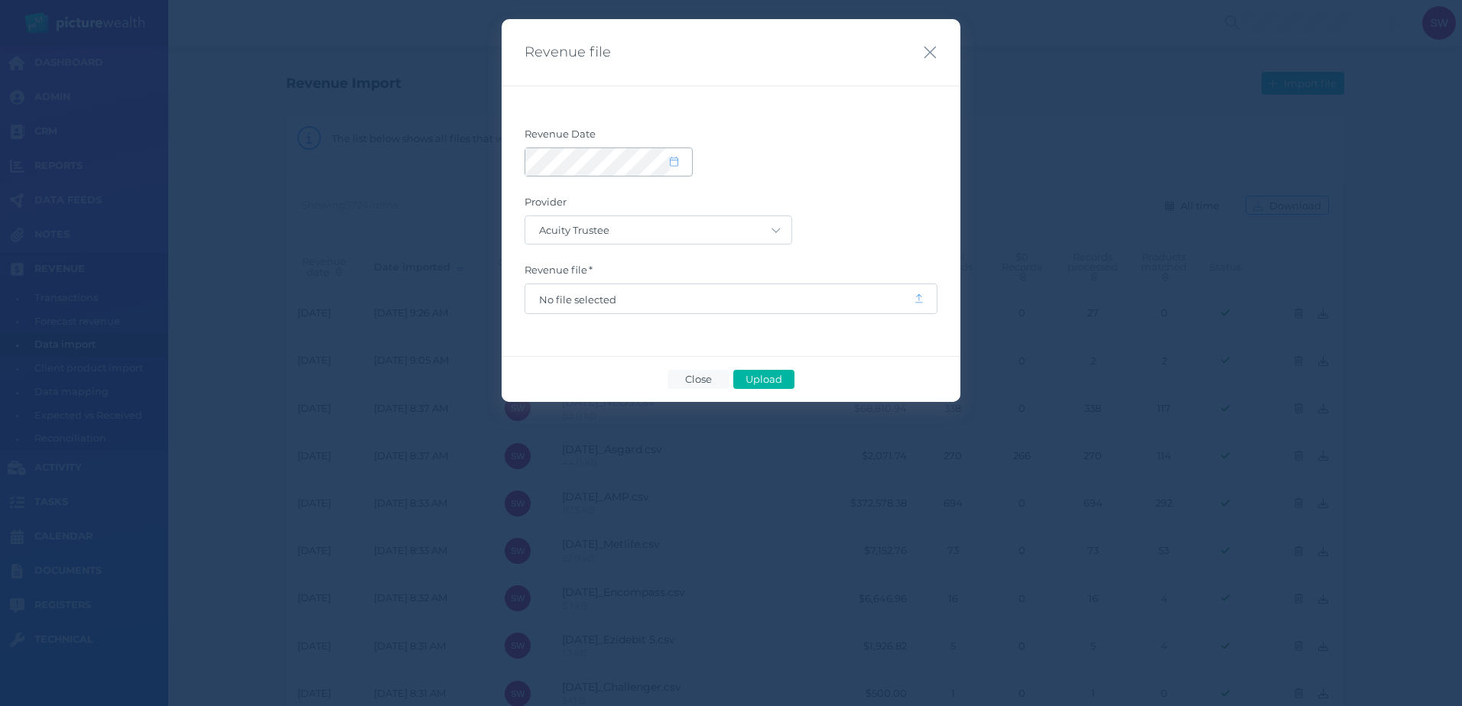
click at [676, 167] on span at bounding box center [681, 162] width 22 height 13
select select "8"
select select "2025"
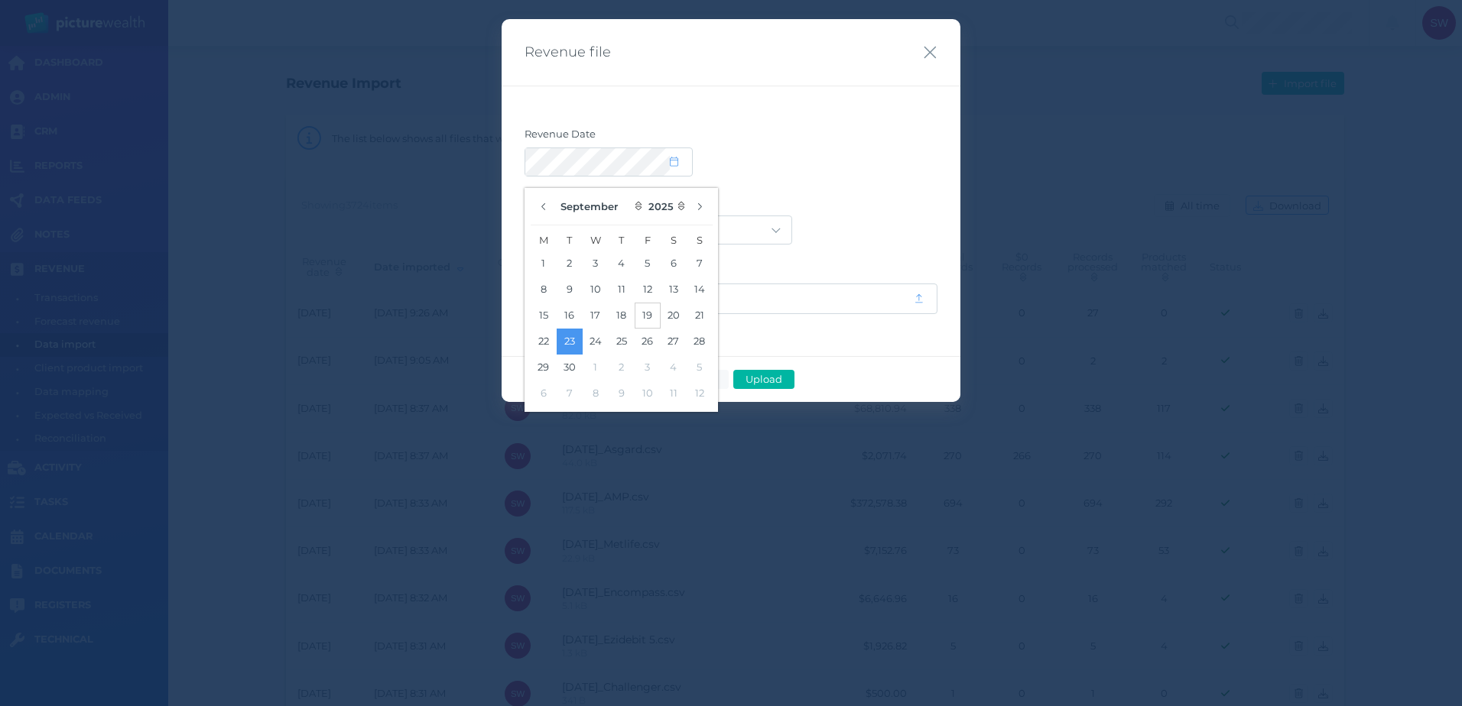
click at [654, 320] on button "19" at bounding box center [648, 316] width 26 height 26
click at [908, 185] on form "Revenue Date Provider Acuity Trustee AIA Australia AMG Super AMP ASGARD Asteron…" at bounding box center [730, 221] width 413 height 187
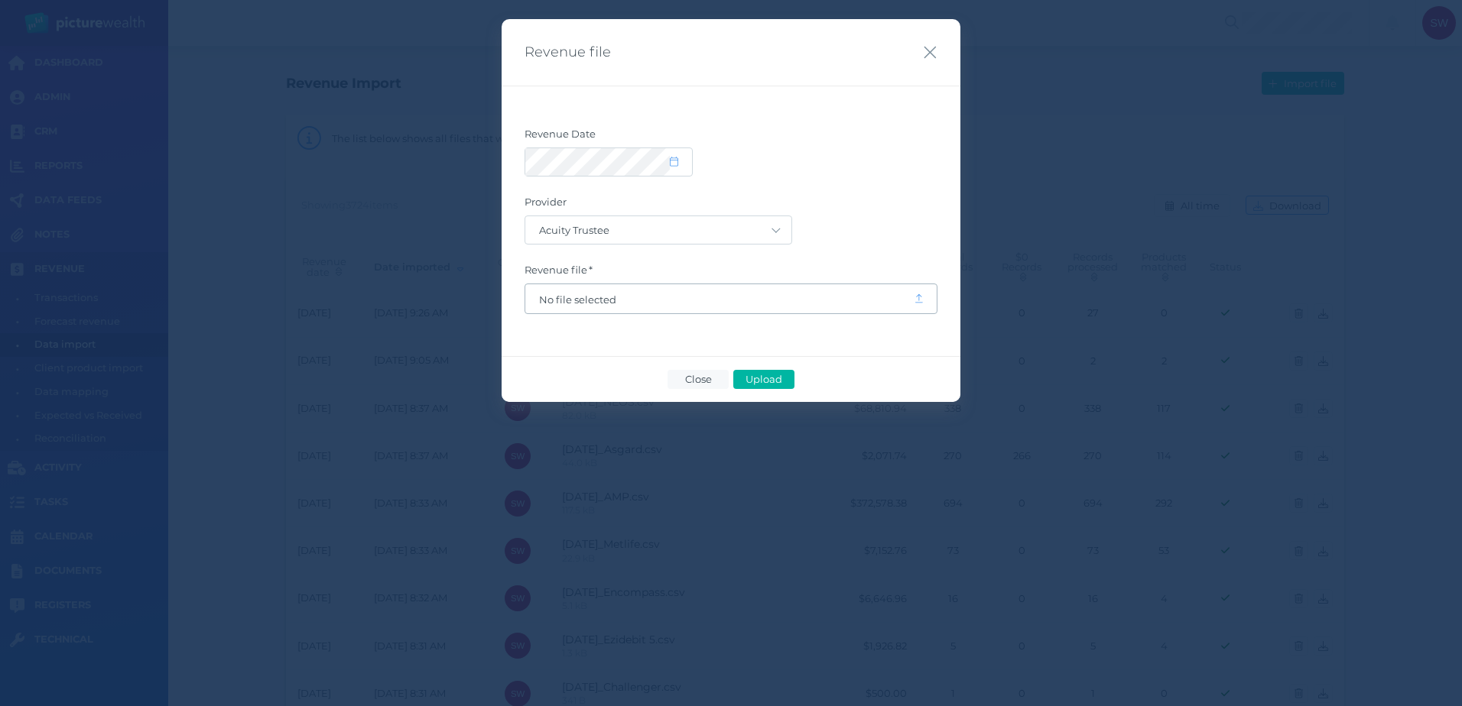
click at [823, 300] on span "No file selected" at bounding box center [719, 300] width 361 height 12
click at [730, 218] on span "Acuity Trustee AIA Australia AMG Super AMP ASGARD Asteron Life Australian Retir…" at bounding box center [658, 230] width 268 height 29
click at [727, 230] on select "Acuity Trustee AIA Australia AMG Super AMP ASGARD Asteron Life Australian Retir…" at bounding box center [658, 230] width 266 height 28
select select "68"
click at [525, 216] on select "Acuity Trustee AIA Australia AMG Super AMP ASGARD Asteron Life Australian Retir…" at bounding box center [658, 230] width 266 height 28
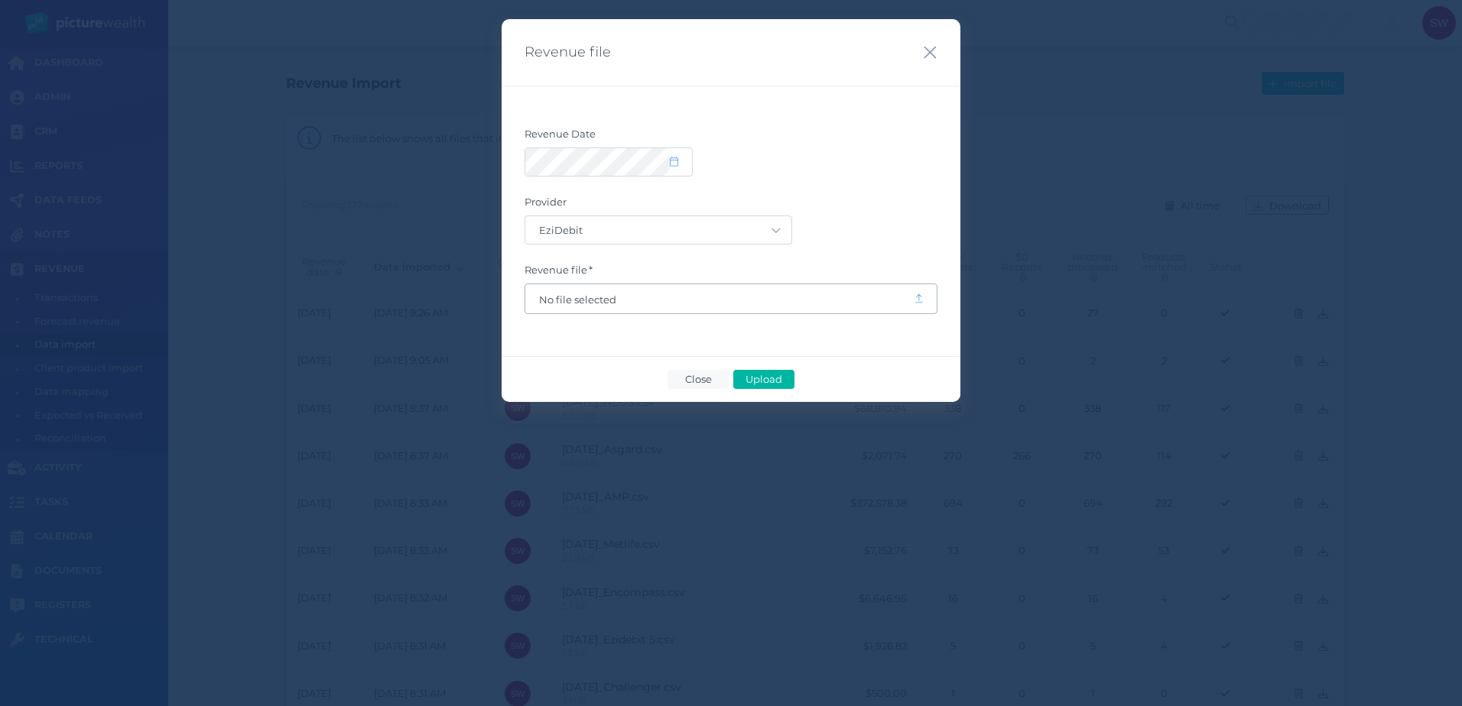
click at [814, 308] on span "No file selected" at bounding box center [719, 298] width 388 height 29
click at [806, 299] on span "No file selected" at bounding box center [719, 300] width 361 height 12
click at [760, 385] on span "Upload" at bounding box center [764, 379] width 50 height 12
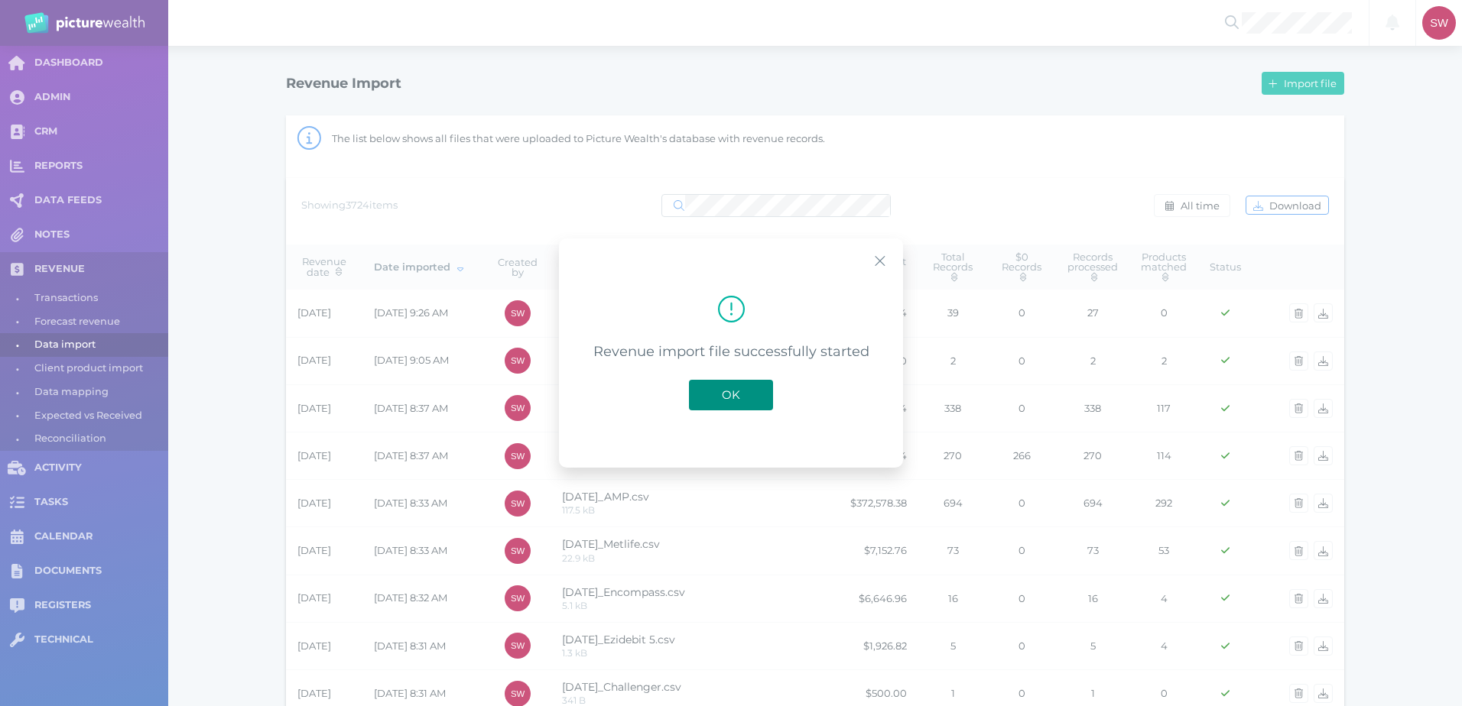
click at [722, 398] on span "OK" at bounding box center [731, 395] width 34 height 15
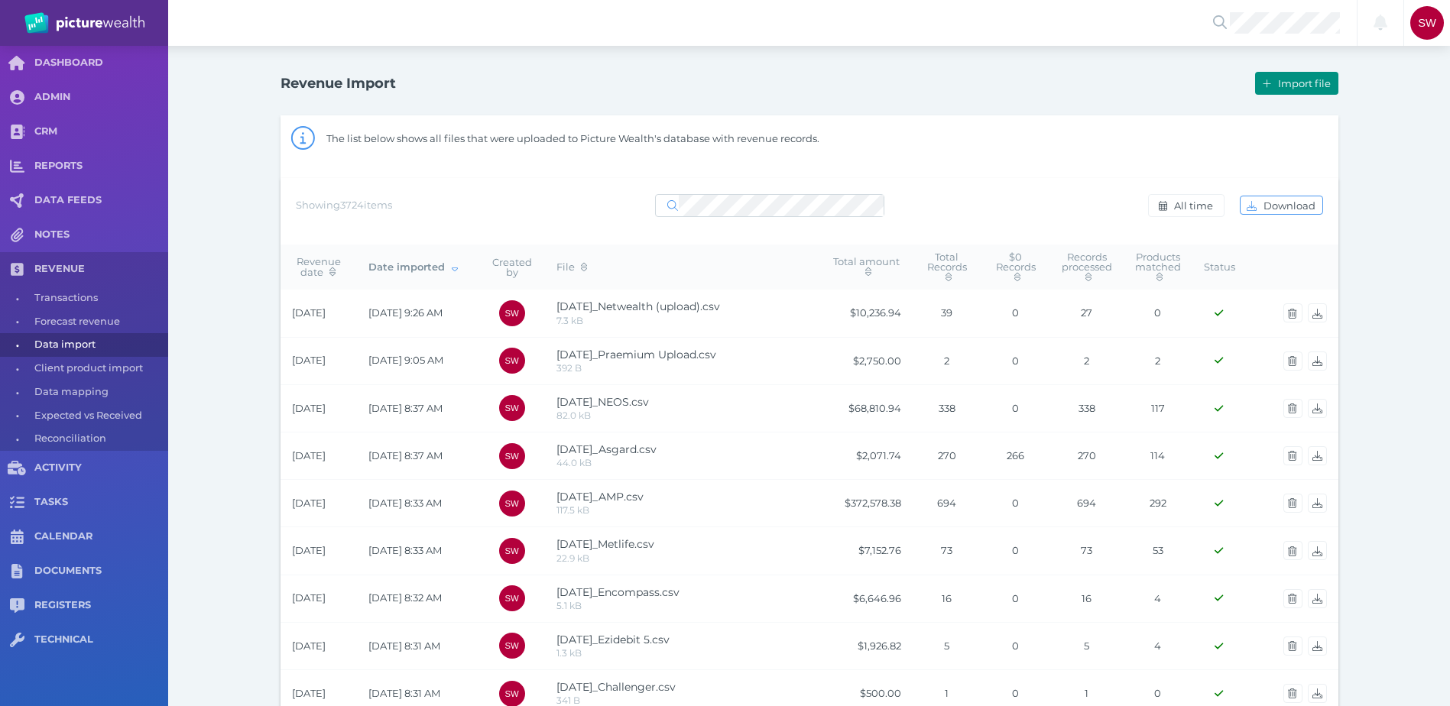
click at [1274, 87] on span "button" at bounding box center [1265, 83] width 18 height 12
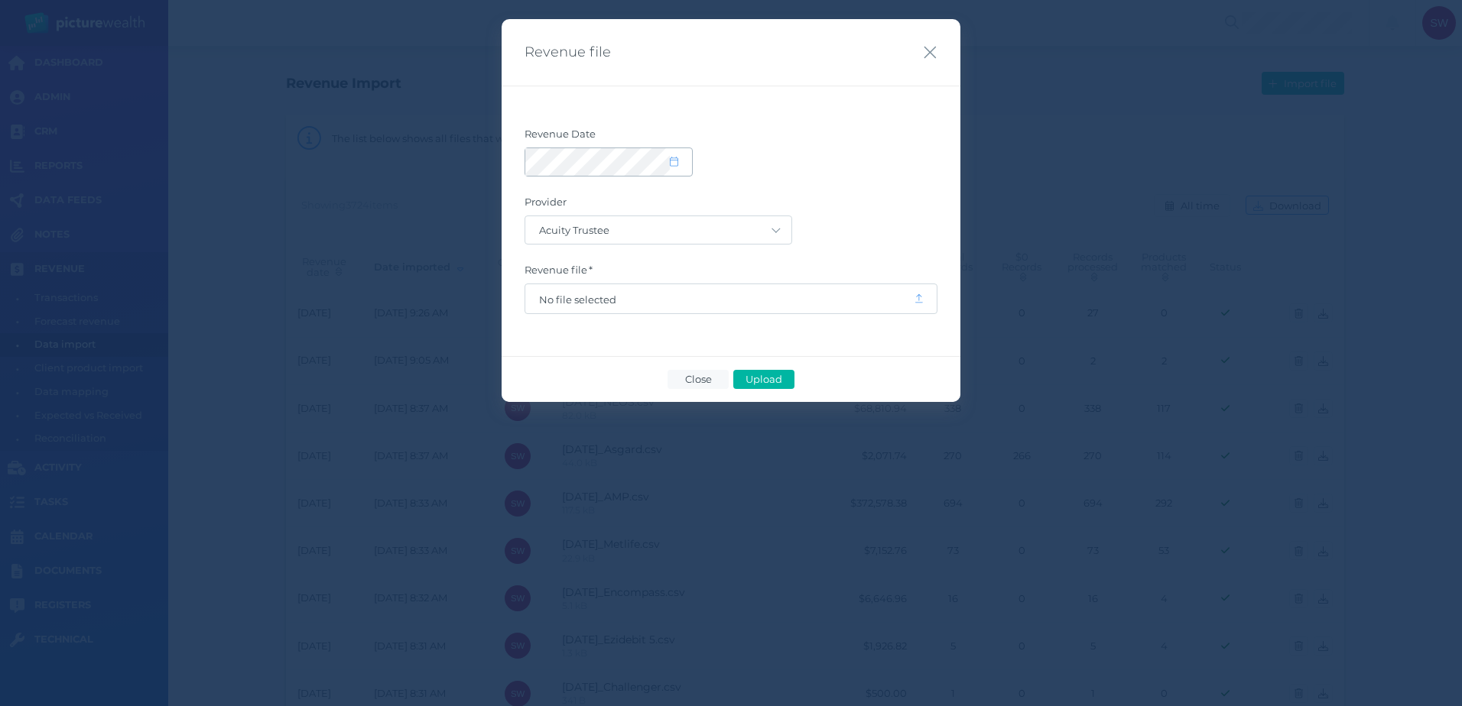
click at [685, 166] on span at bounding box center [681, 162] width 22 height 13
select select "8"
select select "2025"
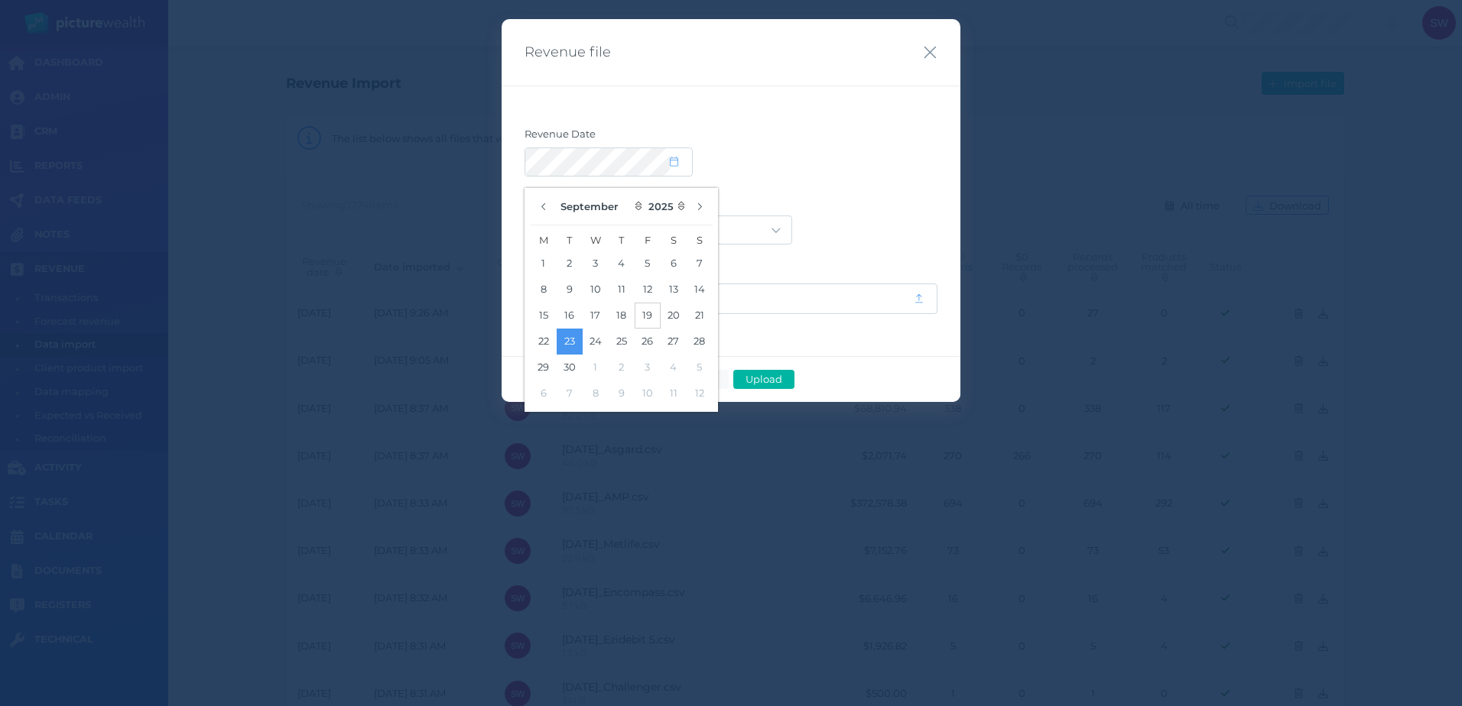
click at [651, 317] on button "19" at bounding box center [648, 316] width 26 height 26
click at [907, 148] on div at bounding box center [730, 162] width 413 height 29
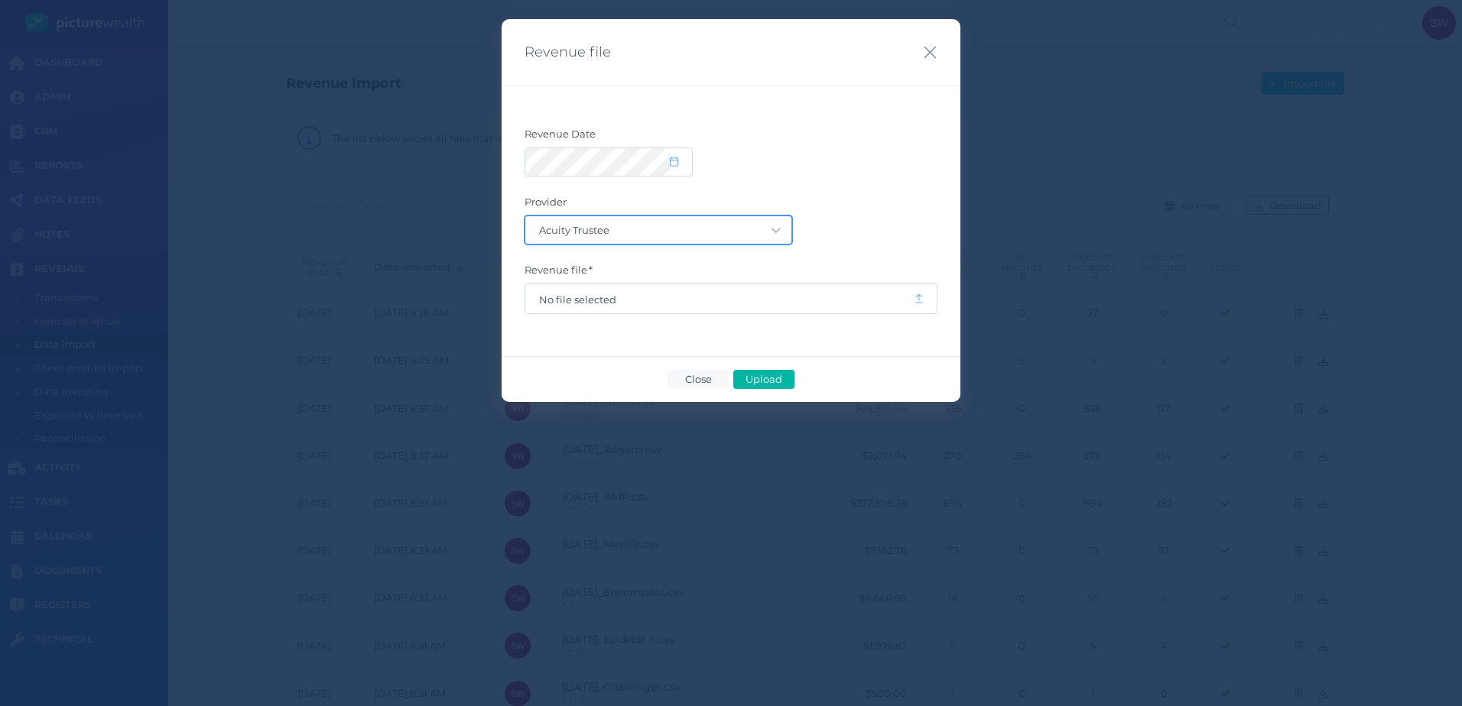
click at [783, 229] on select "Acuity Trustee AIA Australia AMG Super AMP ASGARD Asteron Life Australian Retir…" at bounding box center [658, 230] width 266 height 28
select select "78"
click at [525, 216] on select "Acuity Trustee AIA Australia AMG Super AMP ASGARD Asteron Life Australian Retir…" at bounding box center [658, 230] width 266 height 28
click at [755, 294] on span "No file selected" at bounding box center [719, 300] width 361 height 12
click at [774, 383] on span "Upload" at bounding box center [764, 379] width 50 height 12
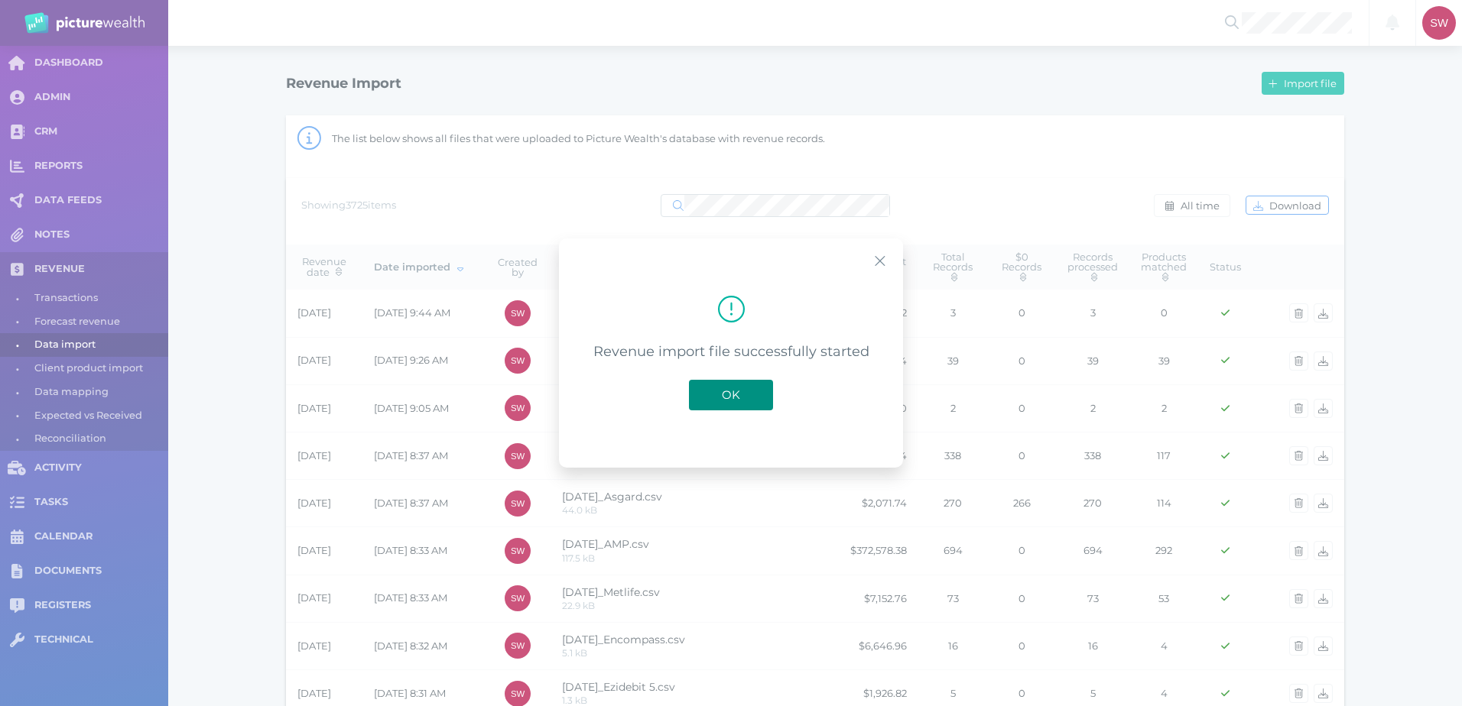
click at [713, 387] on button "OK" at bounding box center [731, 395] width 84 height 31
